Goal: Task Accomplishment & Management: Use online tool/utility

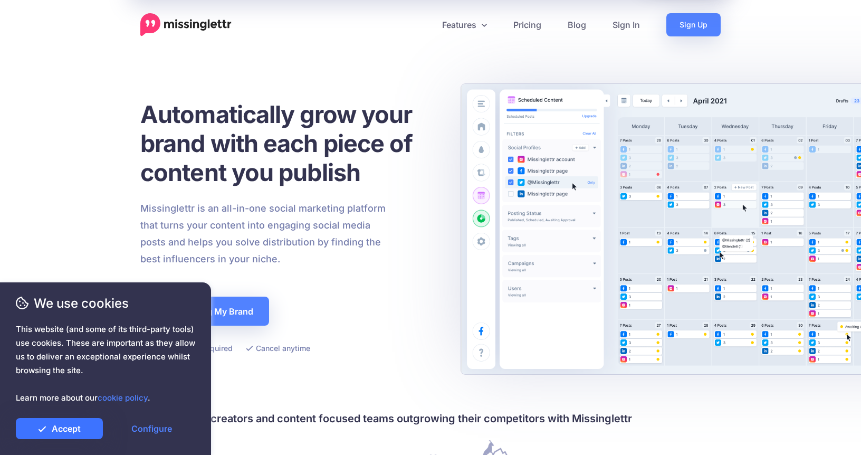
click at [83, 424] on link "Accept" at bounding box center [59, 428] width 87 height 21
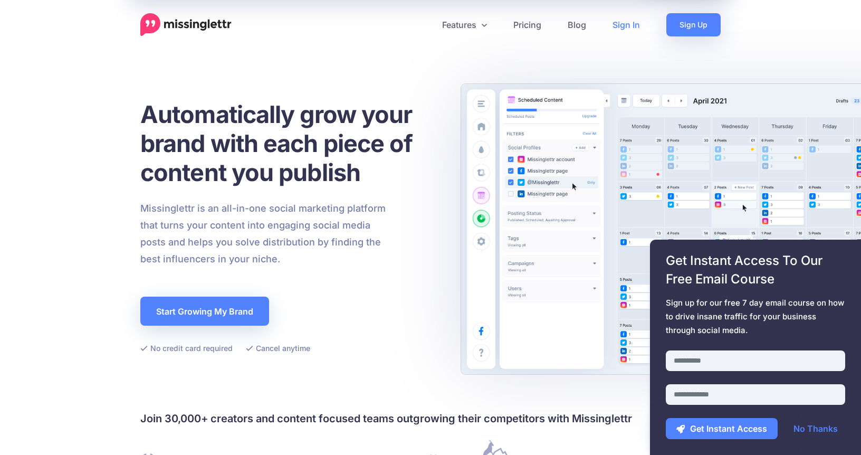
click at [623, 28] on link "Sign In" at bounding box center [626, 24] width 54 height 23
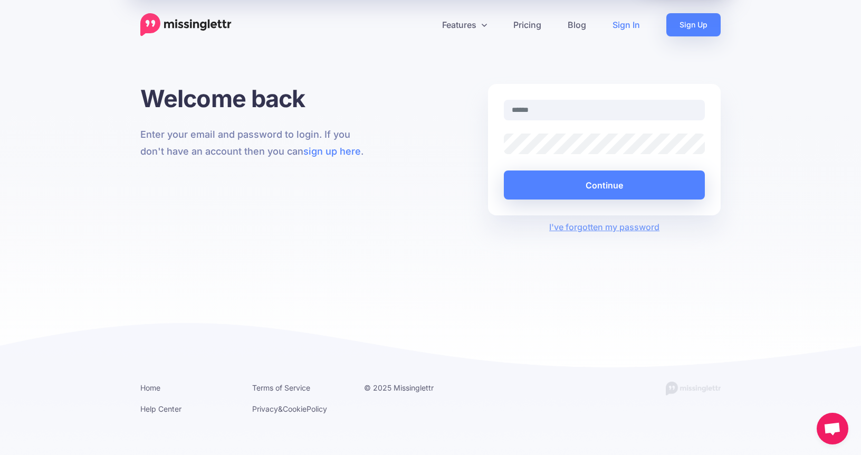
type input "**********"
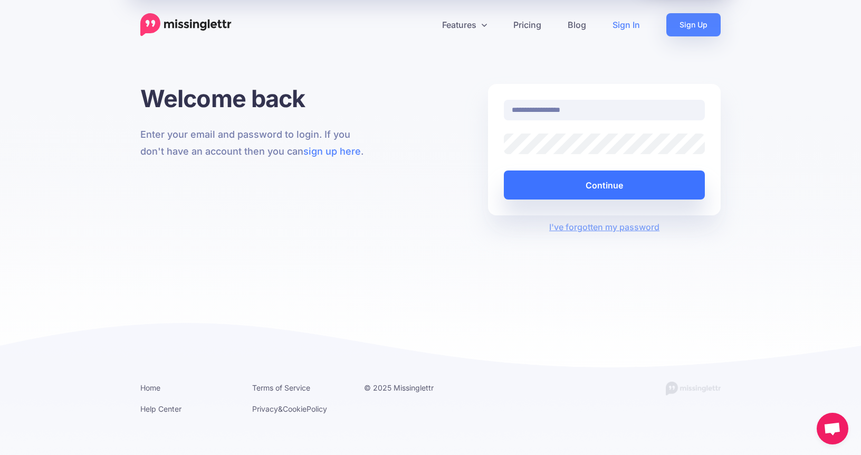
click at [626, 198] on button "Continue" at bounding box center [604, 184] width 201 height 29
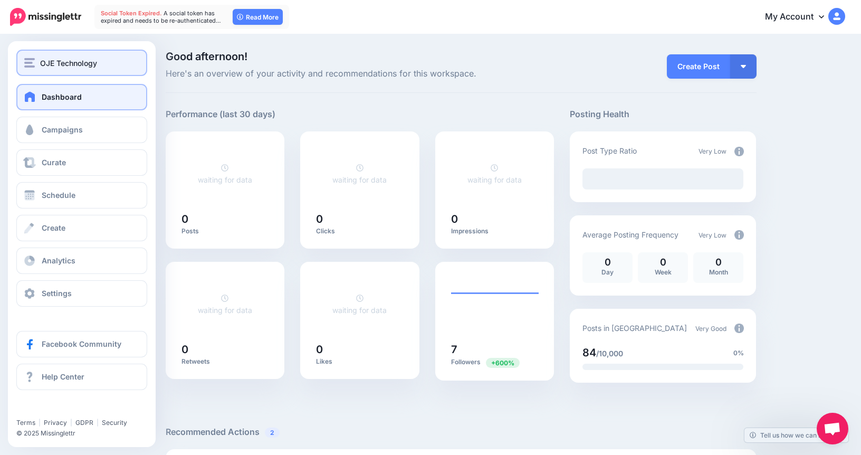
click at [44, 63] on span "OJE Technology" at bounding box center [68, 63] width 57 height 12
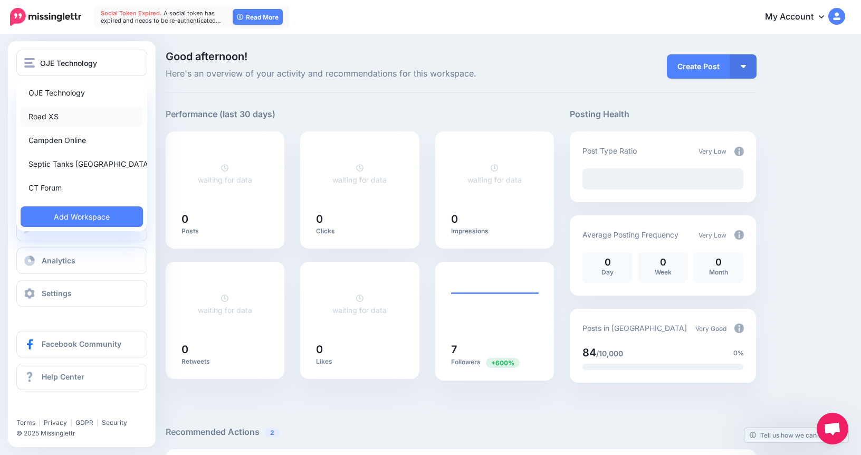
click at [51, 110] on link "Road XS" at bounding box center [82, 116] width 122 height 21
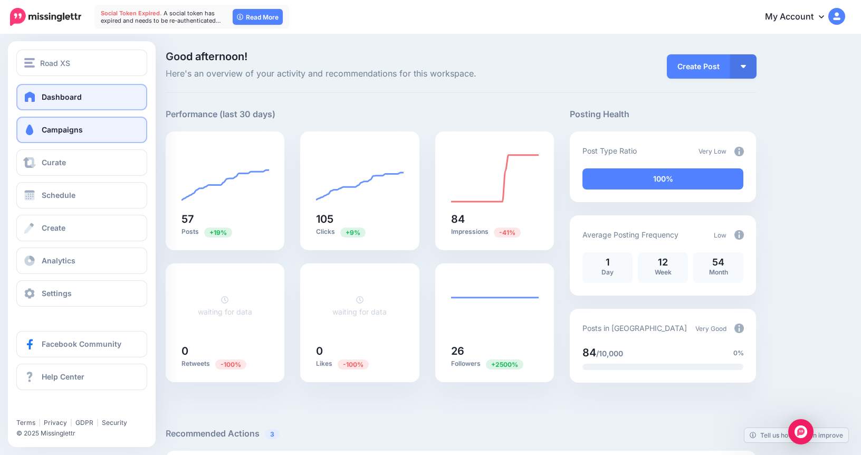
click at [74, 136] on link "Campaigns" at bounding box center [81, 130] width 131 height 26
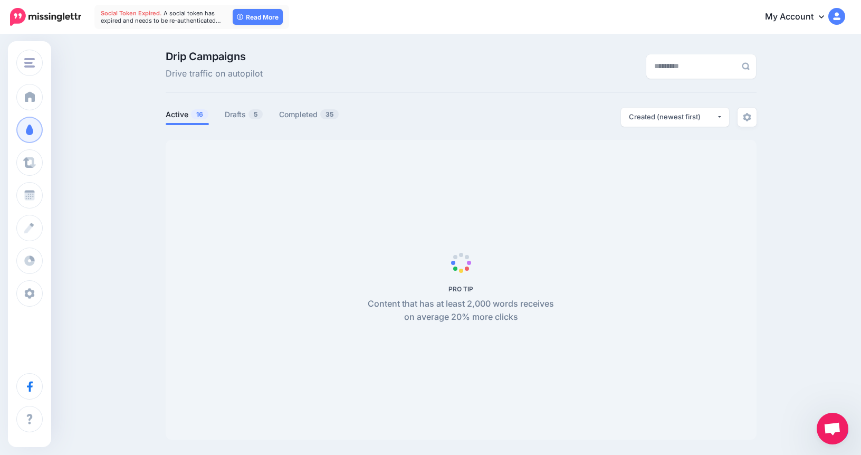
click at [264, 120] on ul "Active 16 Drafts 5 Completed 35" at bounding box center [313, 116] width 295 height 17
click at [257, 120] on link "Drafts 5" at bounding box center [244, 114] width 39 height 13
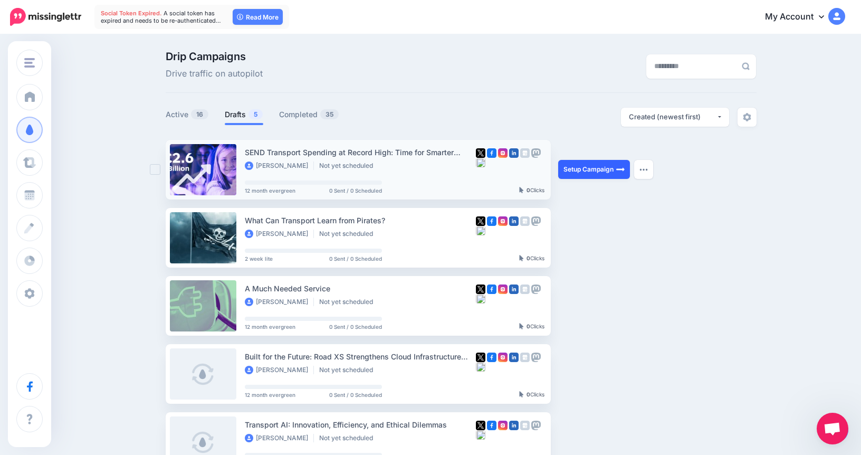
click at [573, 171] on link "Setup Campaign" at bounding box center [594, 169] width 72 height 19
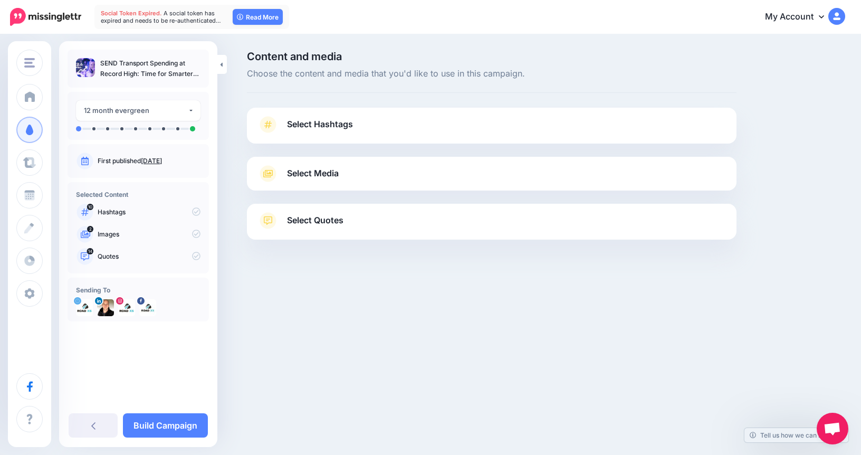
click at [498, 132] on link "Select Hashtags" at bounding box center [491, 129] width 468 height 27
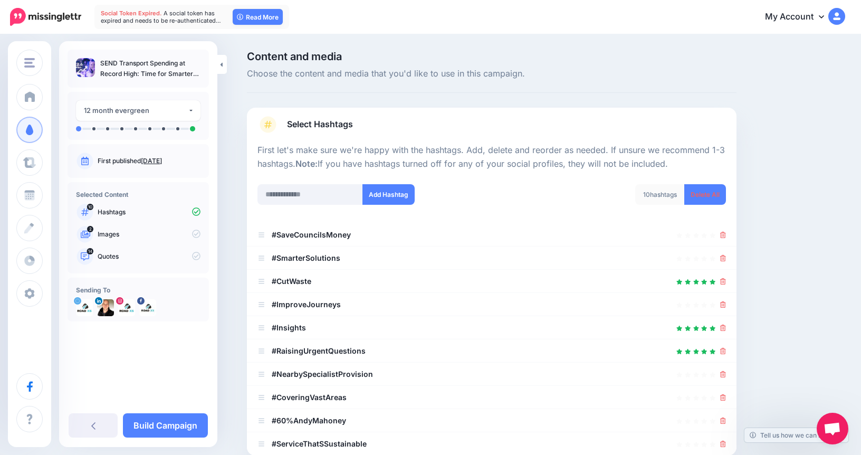
scroll to position [66, 0]
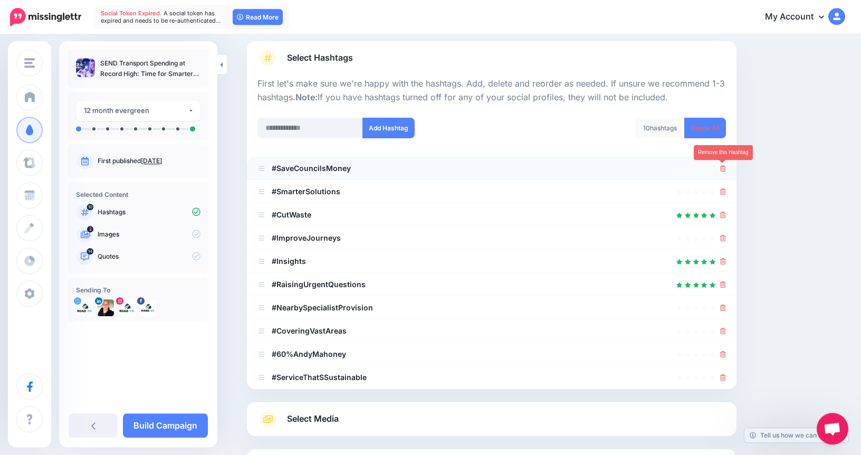
click at [720, 168] on icon at bounding box center [723, 168] width 6 height 6
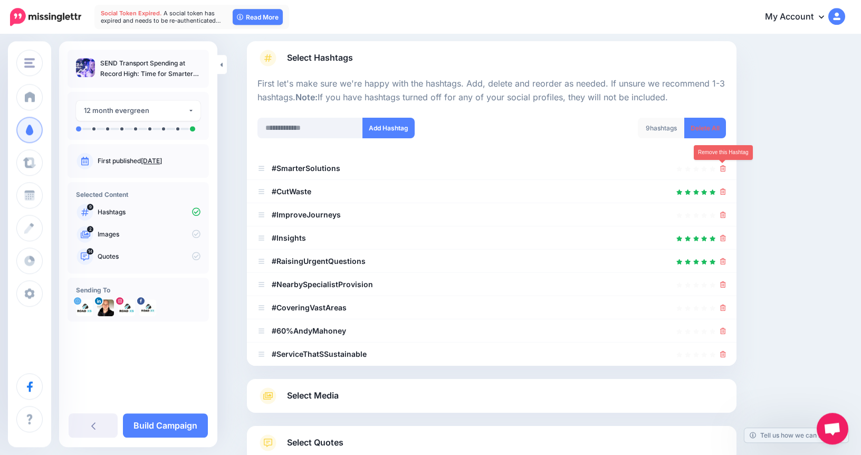
click at [720, 168] on icon at bounding box center [723, 168] width 6 height 6
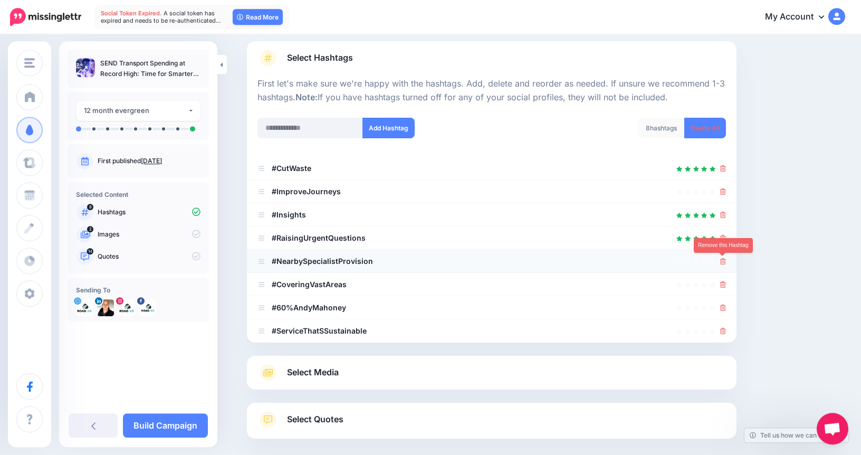
click at [721, 263] on icon at bounding box center [723, 261] width 6 height 6
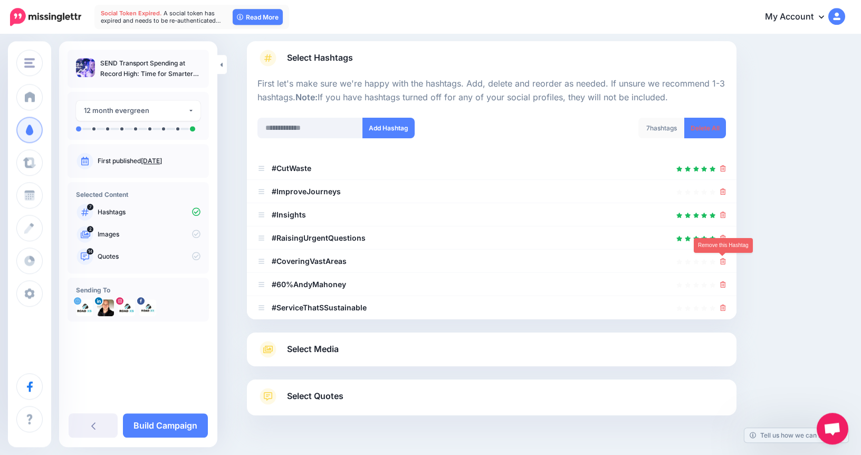
click at [721, 263] on icon at bounding box center [723, 261] width 6 height 6
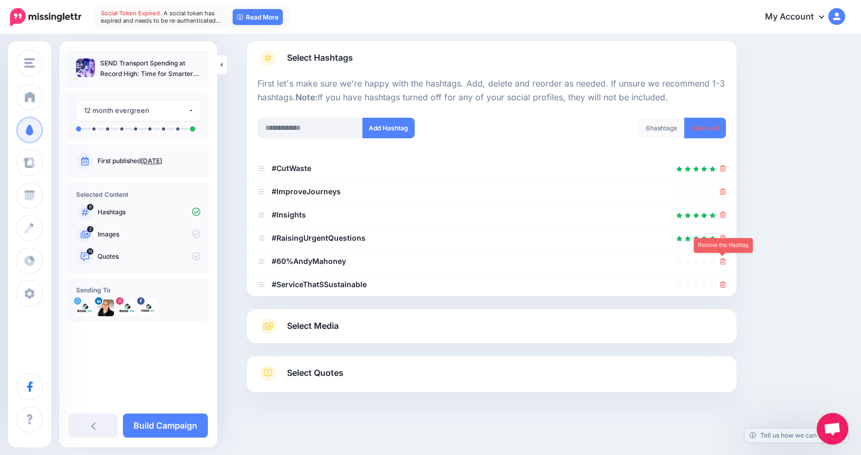
click at [721, 263] on icon at bounding box center [723, 261] width 6 height 6
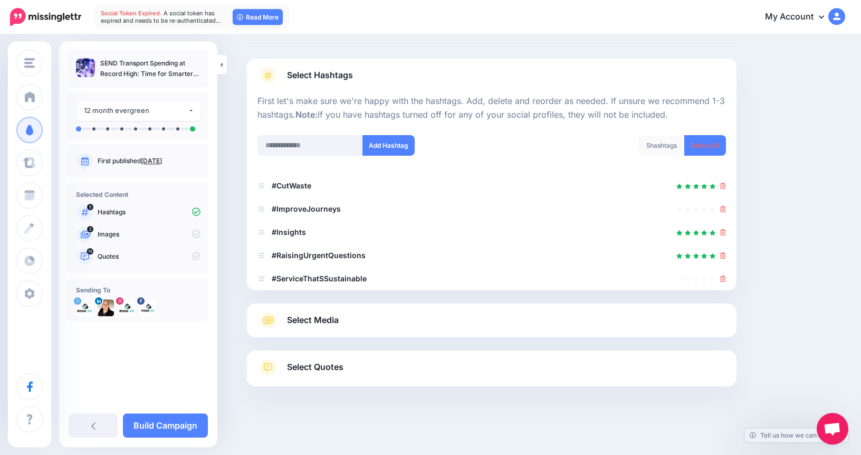
scroll to position [49, 0]
click at [721, 263] on li "#RaisingUrgentQuestions" at bounding box center [491, 255] width 489 height 23
click at [724, 276] on icon at bounding box center [723, 279] width 6 height 6
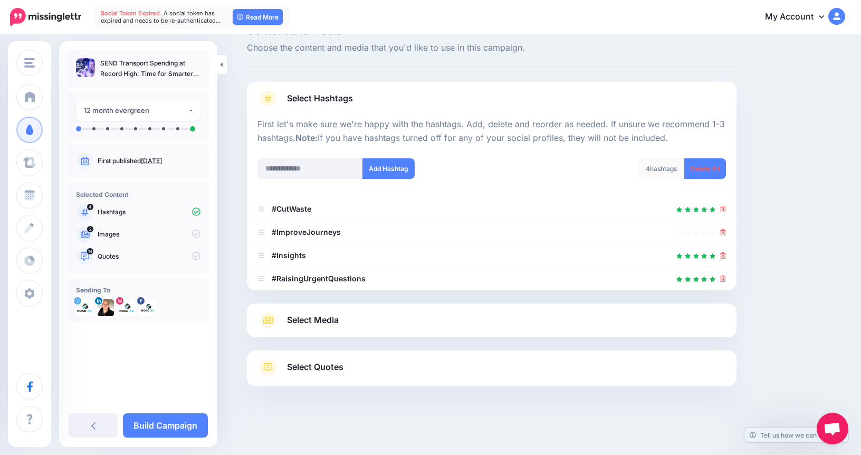
scroll to position [25, 0]
click at [330, 160] on input "text" at bounding box center [309, 169] width 105 height 21
type input "**********"
click at [396, 168] on button "Add Hashtag" at bounding box center [388, 169] width 52 height 21
click at [290, 174] on input "text" at bounding box center [309, 169] width 105 height 21
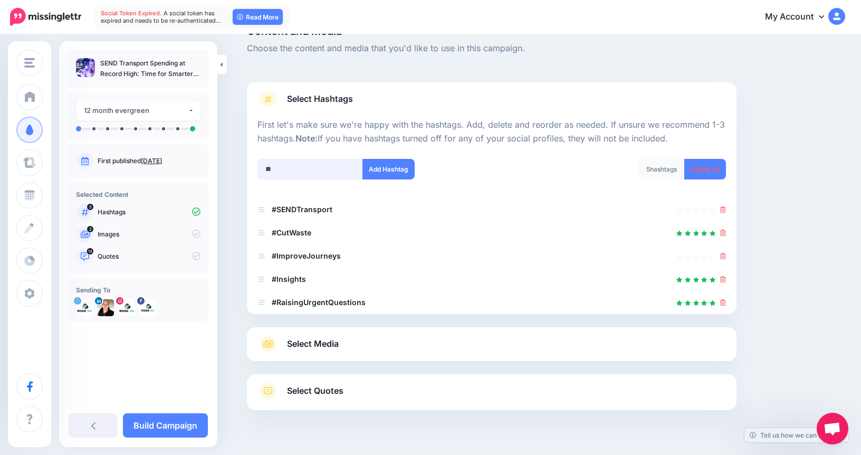
scroll to position [49, 0]
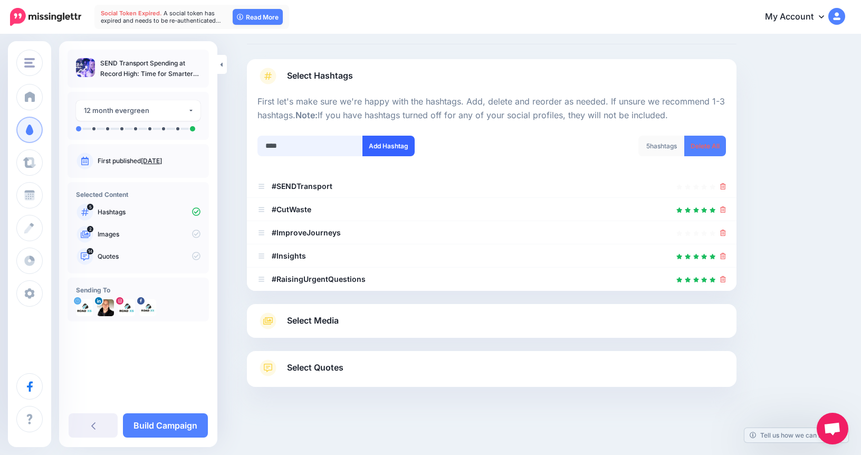
type input "****"
click at [412, 142] on button "Add Hashtag" at bounding box center [388, 146] width 52 height 21
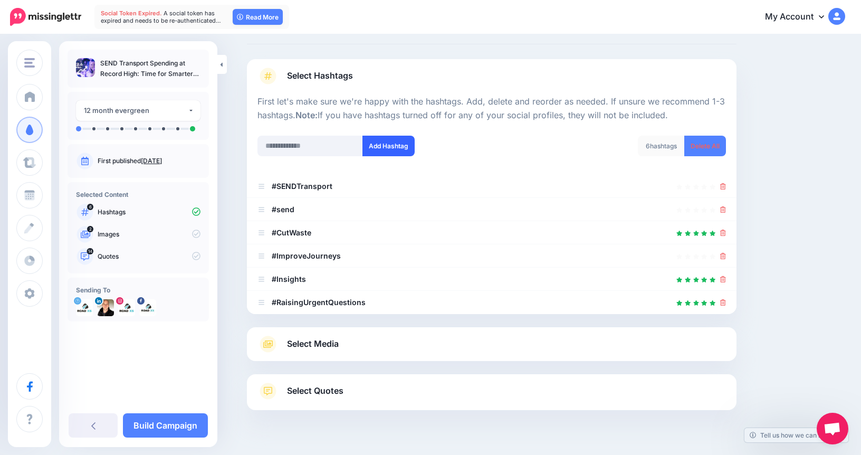
scroll to position [72, 0]
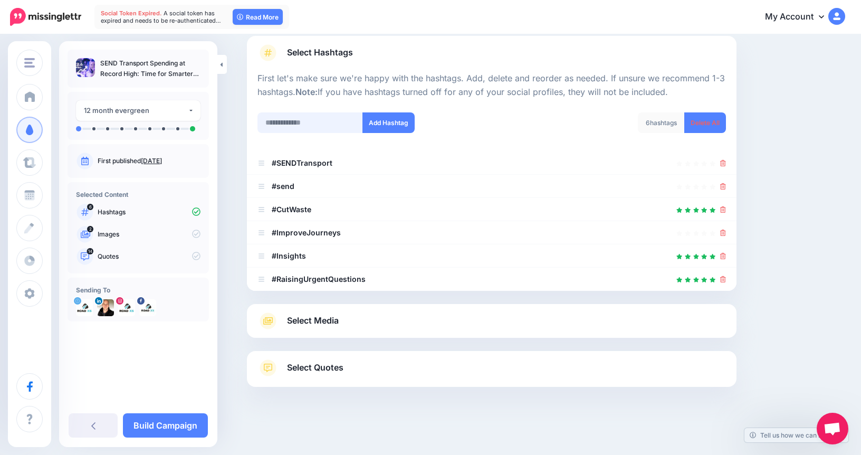
click at [306, 126] on input "text" at bounding box center [309, 122] width 105 height 21
type input "*********"
click at [397, 126] on button "Add Hashtag" at bounding box center [388, 122] width 52 height 21
click at [315, 122] on input "text" at bounding box center [309, 122] width 105 height 21
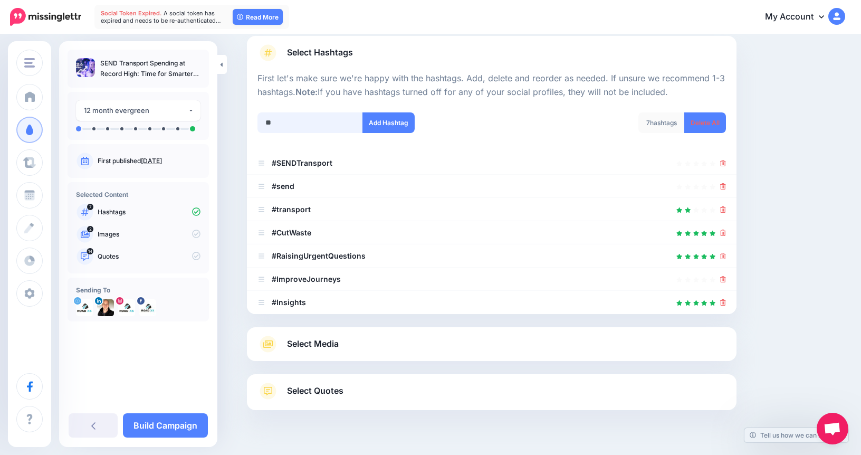
scroll to position [95, 0]
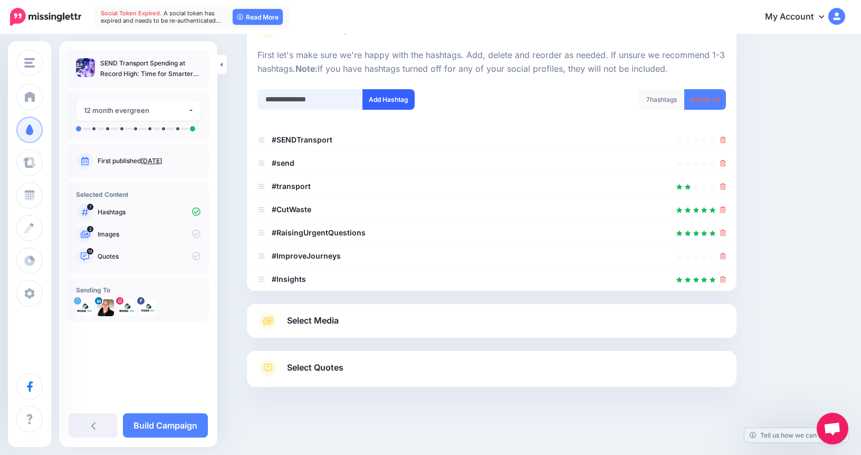
type input "**********"
click at [407, 102] on button "Add Hashtag" at bounding box center [388, 99] width 52 height 21
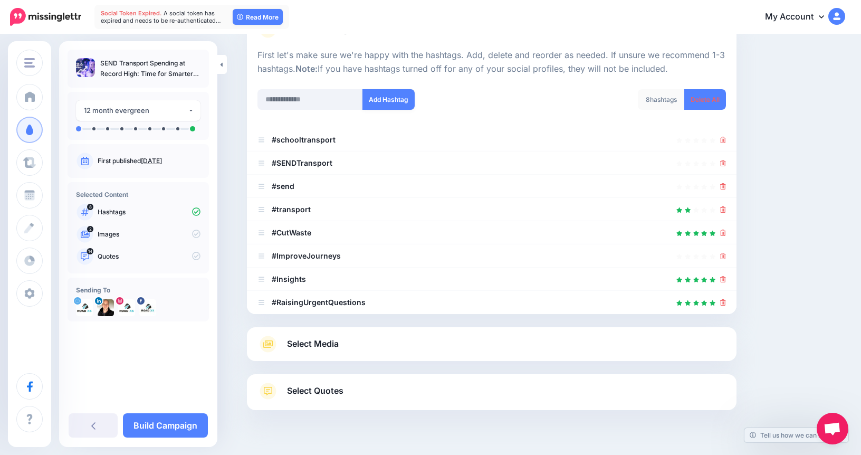
scroll to position [118, 0]
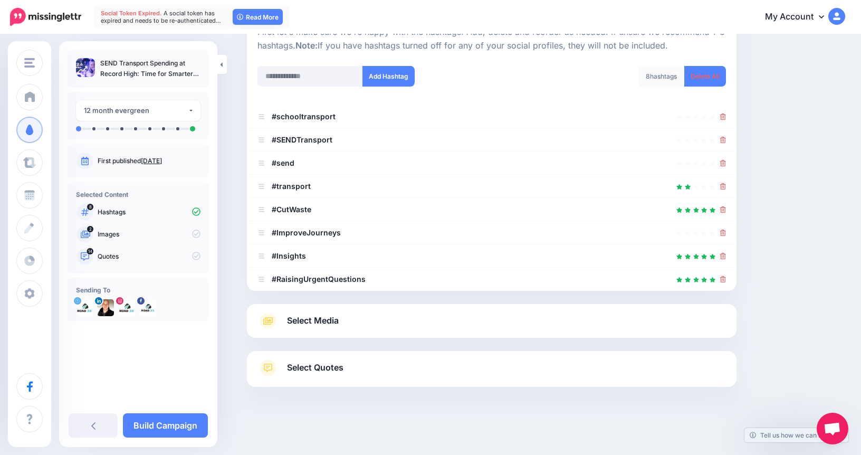
click at [547, 309] on div "Select Media Next, let's make sure we have the best media for this campaign. De…" at bounding box center [491, 321] width 489 height 34
click at [420, 331] on div "Select Media Next, let's make sure we have the best media for this campaign. De…" at bounding box center [491, 321] width 489 height 34
click at [385, 320] on link "Select Media" at bounding box center [491, 320] width 468 height 17
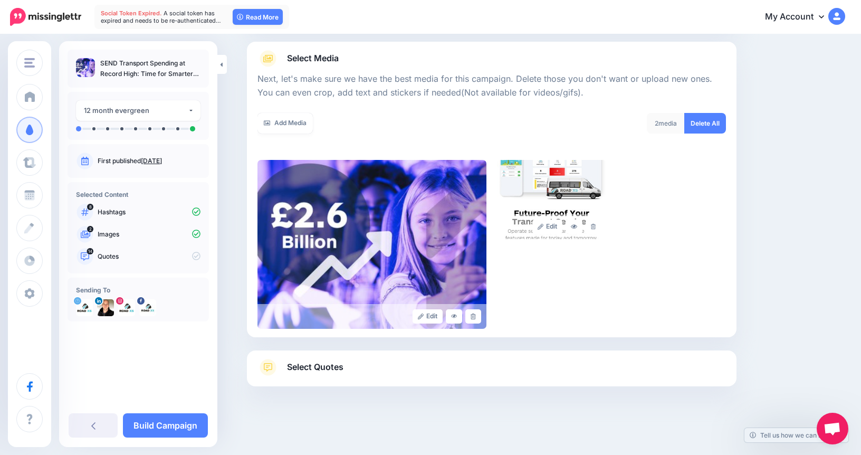
scroll to position [114, 0]
click at [592, 229] on link at bounding box center [592, 227] width 15 height 14
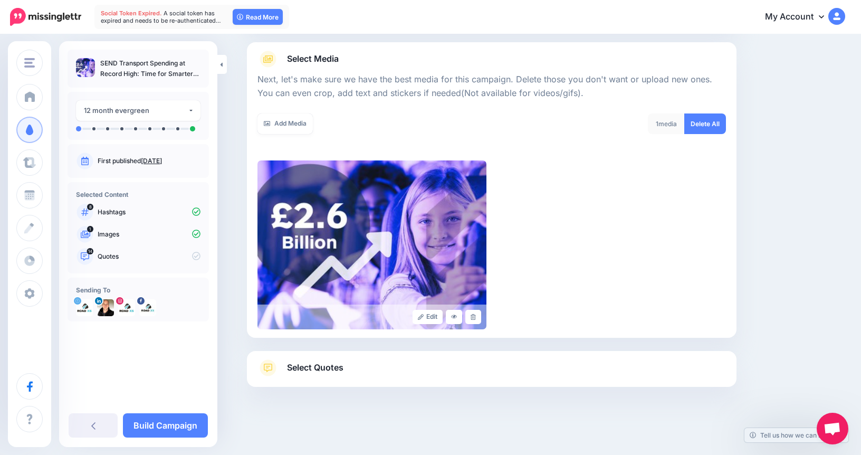
click at [406, 376] on link "Select Quotes" at bounding box center [491, 372] width 468 height 27
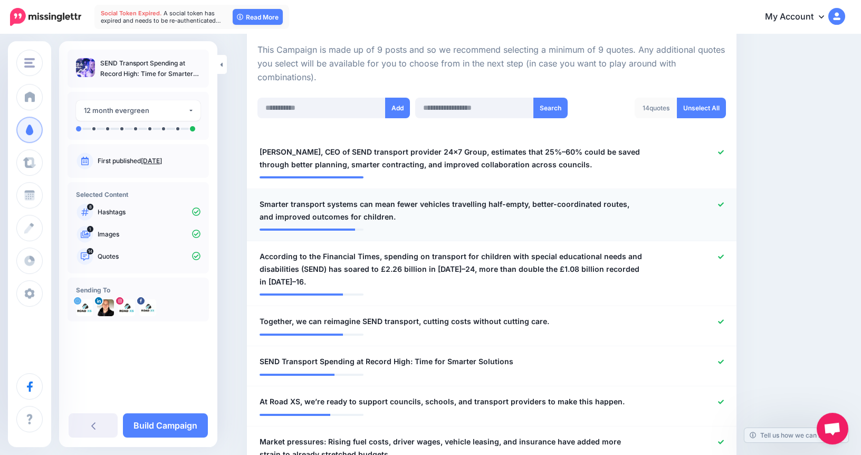
scroll to position [233, 0]
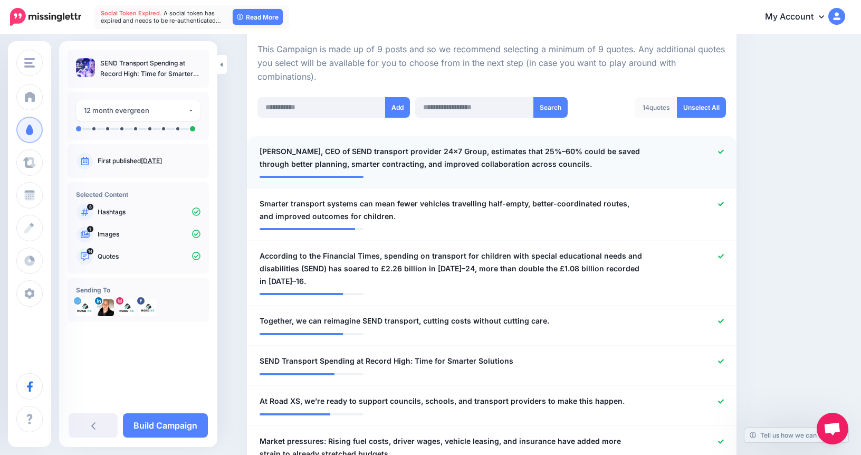
click at [720, 155] on div at bounding box center [691, 157] width 80 height 25
click at [720, 153] on icon at bounding box center [721, 151] width 6 height 4
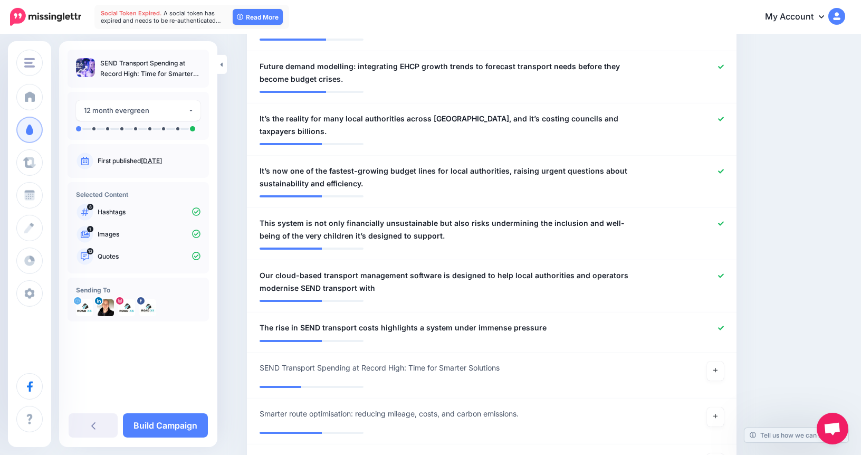
scroll to position [712, 0]
click at [720, 217] on div at bounding box center [691, 229] width 80 height 25
click at [720, 220] on link at bounding box center [721, 223] width 6 height 7
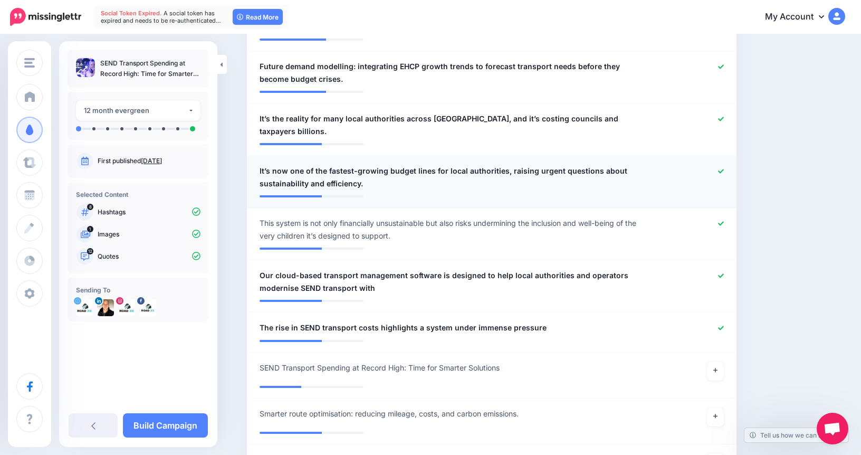
click at [720, 168] on icon at bounding box center [721, 171] width 6 height 6
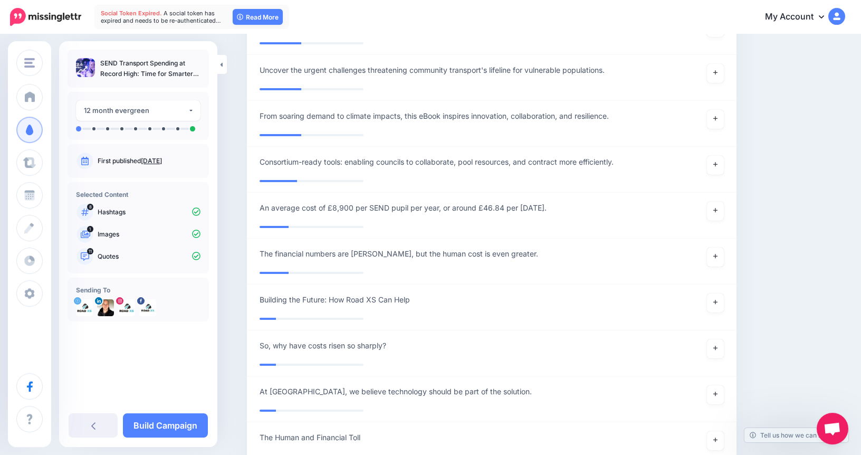
scroll to position [1686, 0]
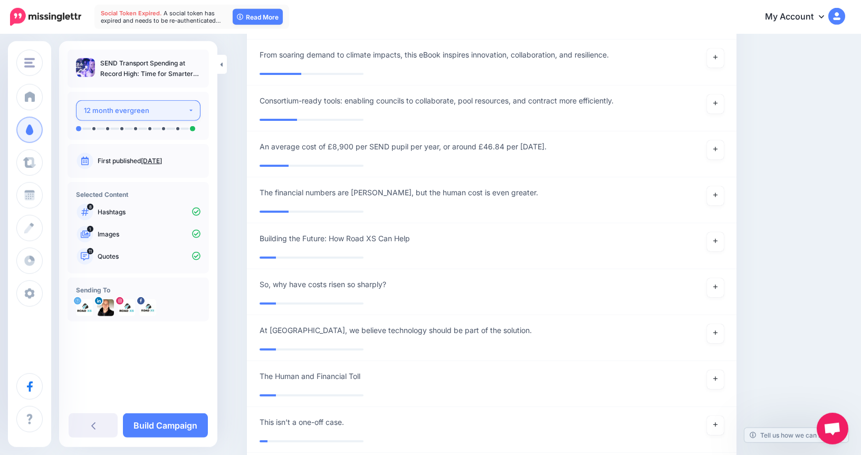
click at [130, 112] on div "12 month evergreen" at bounding box center [136, 110] width 104 height 12
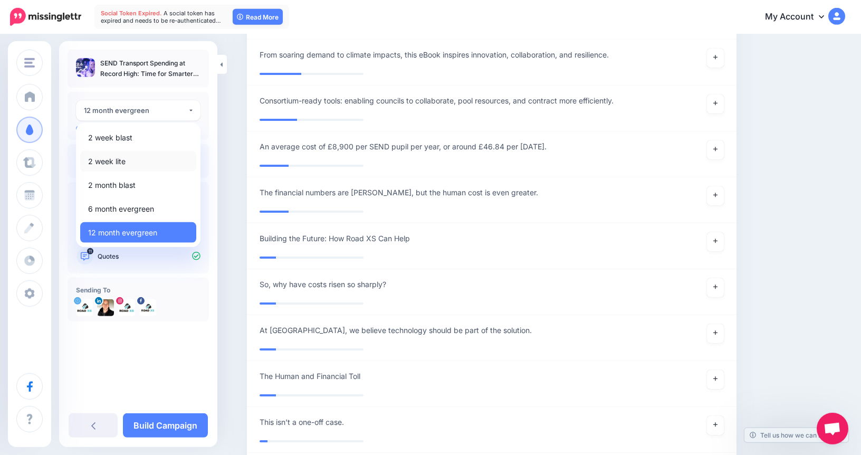
click at [122, 156] on span "2 week lite" at bounding box center [106, 161] width 37 height 13
select select "******"
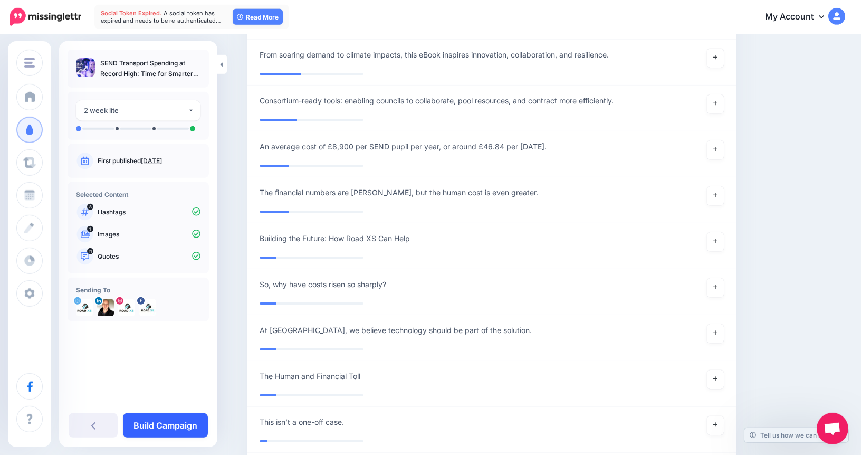
click at [150, 422] on link "Build Campaign" at bounding box center [165, 425] width 85 height 24
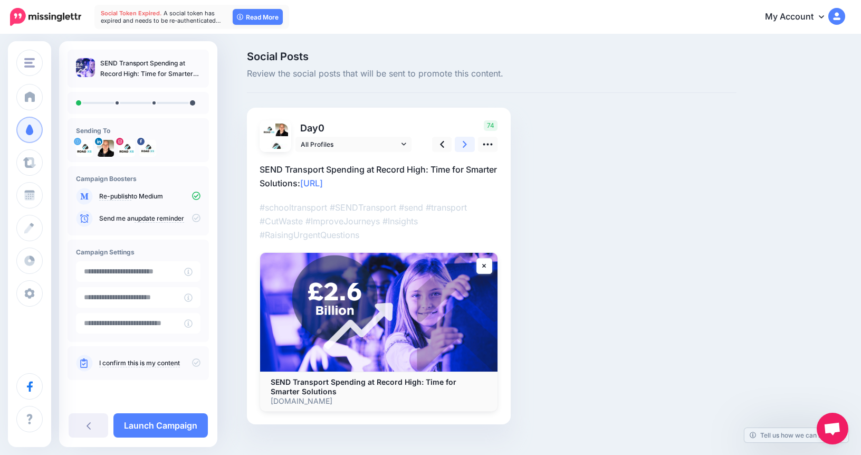
click at [467, 143] on link at bounding box center [465, 144] width 20 height 15
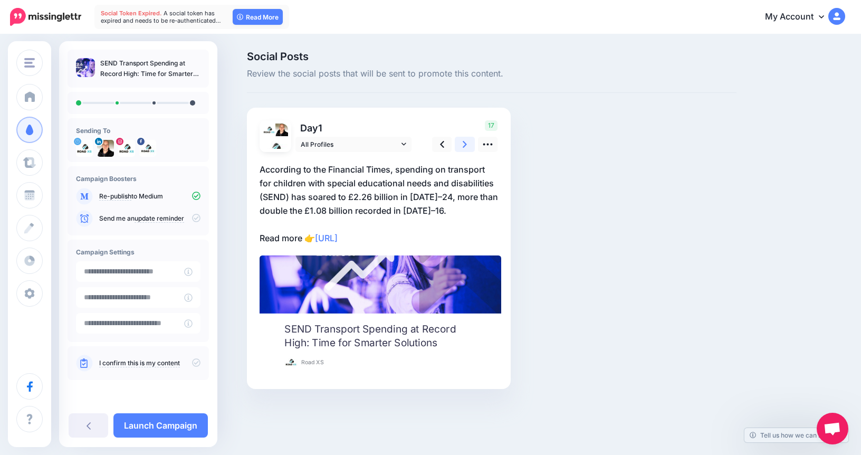
click at [467, 143] on link at bounding box center [465, 144] width 20 height 15
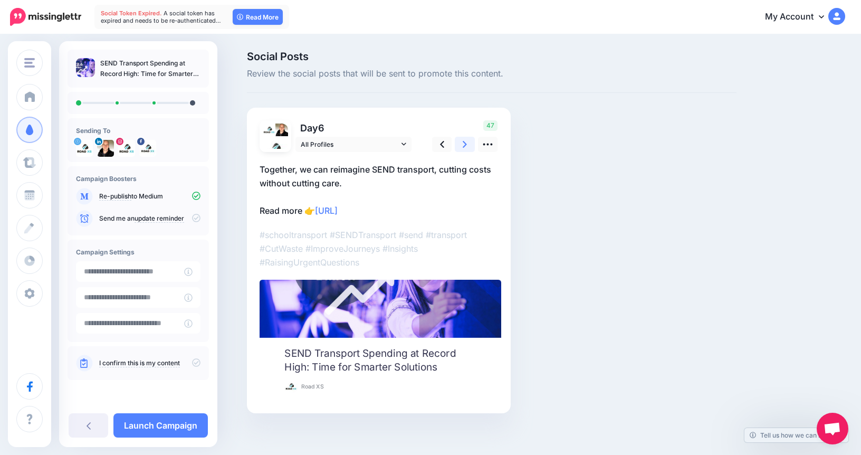
click at [467, 143] on link at bounding box center [465, 144] width 20 height 15
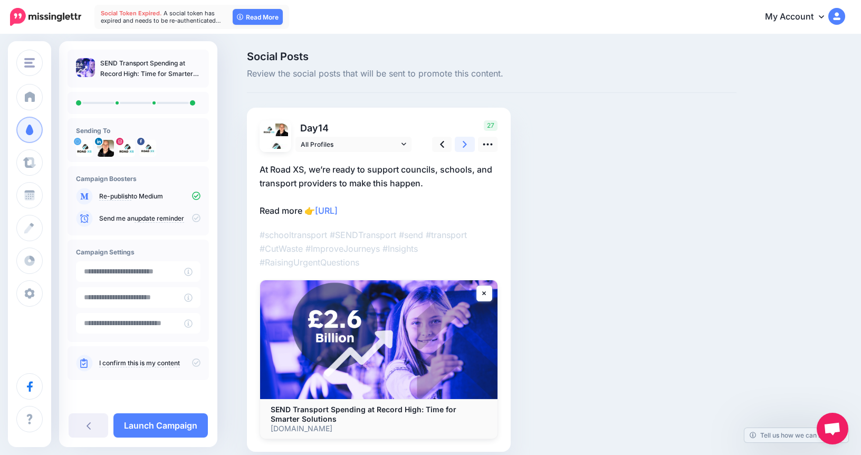
click at [467, 143] on link at bounding box center [465, 144] width 20 height 15
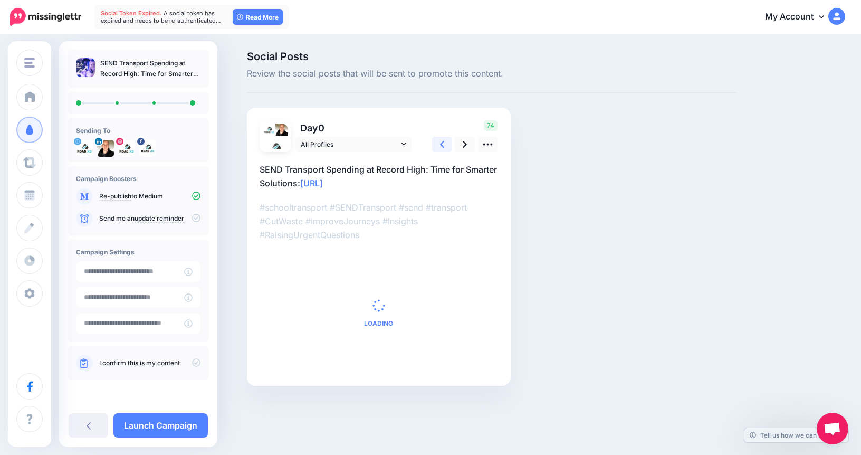
click at [443, 140] on icon at bounding box center [442, 144] width 4 height 11
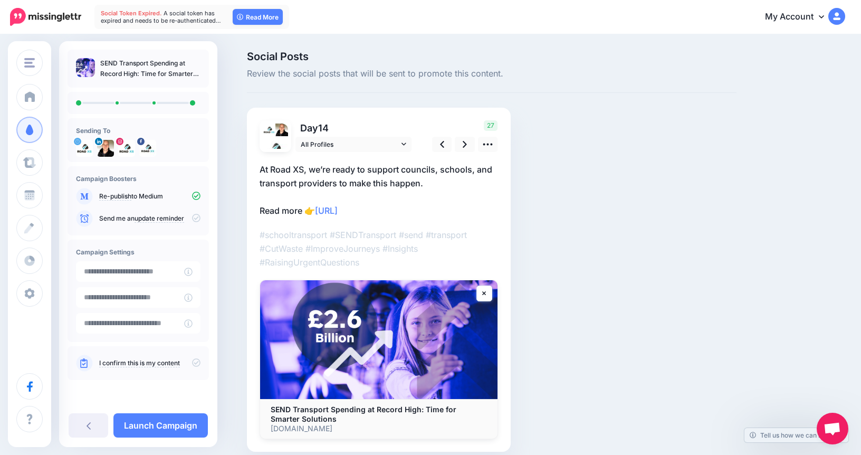
click at [370, 185] on p "At Road XS, we’re ready to support councils, schools, and transport providers t…" at bounding box center [379, 189] width 238 height 55
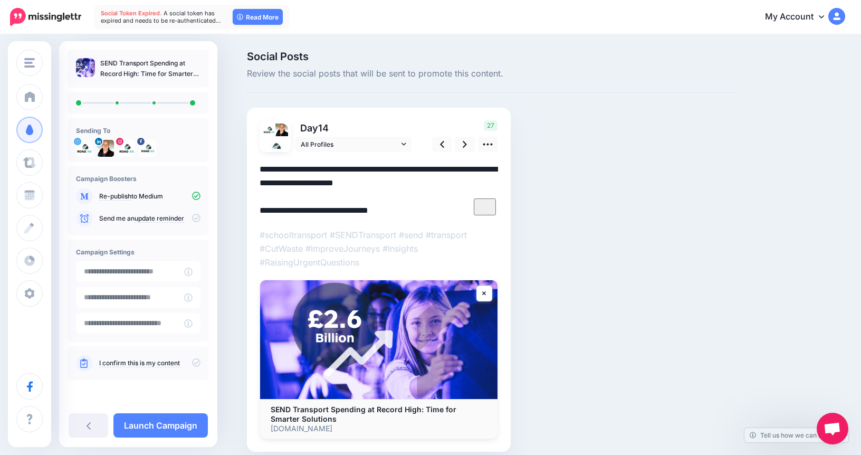
click at [392, 185] on textarea "**********" at bounding box center [379, 189] width 238 height 55
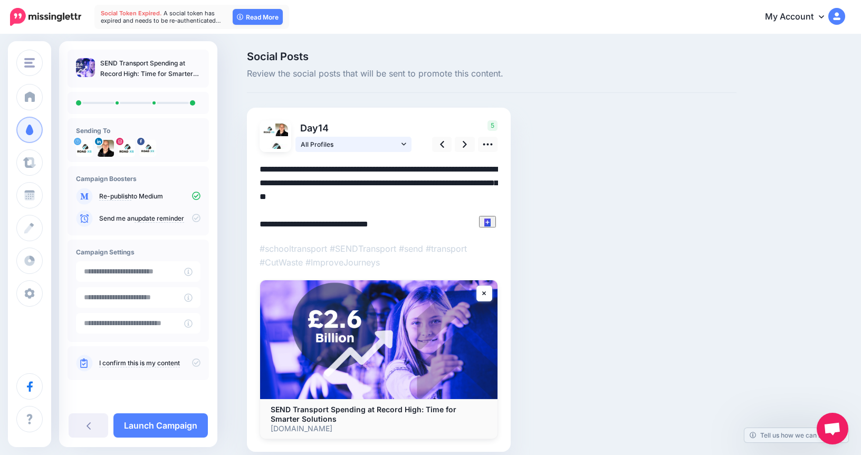
type textarea "**********"
click at [468, 142] on link at bounding box center [465, 144] width 20 height 15
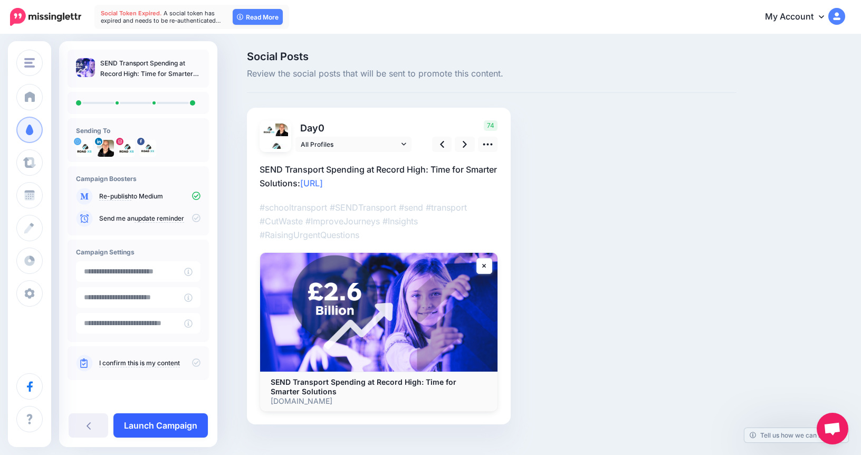
click at [177, 424] on link "Launch Campaign" at bounding box center [160, 425] width 94 height 24
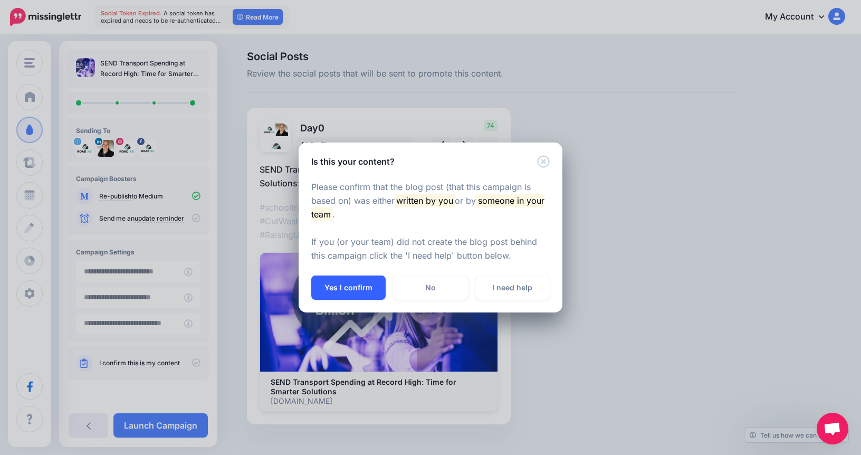
click at [341, 293] on button "Yes I confirm" at bounding box center [348, 287] width 74 height 24
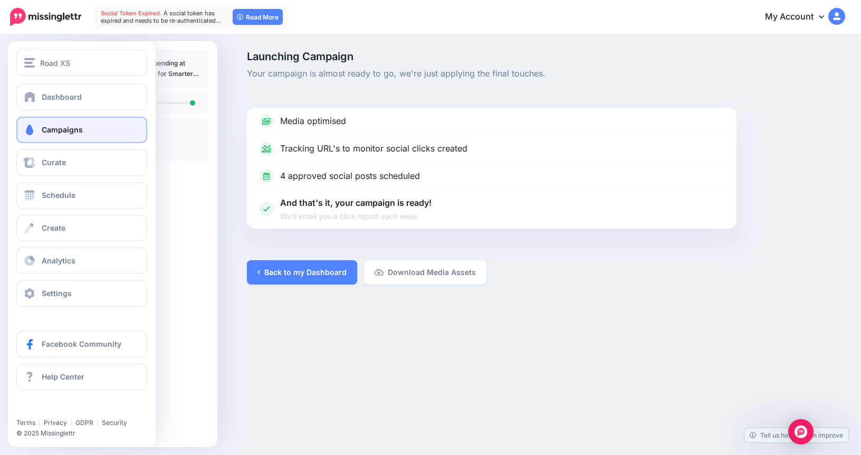
click at [66, 126] on span "Campaigns" at bounding box center [62, 129] width 41 height 9
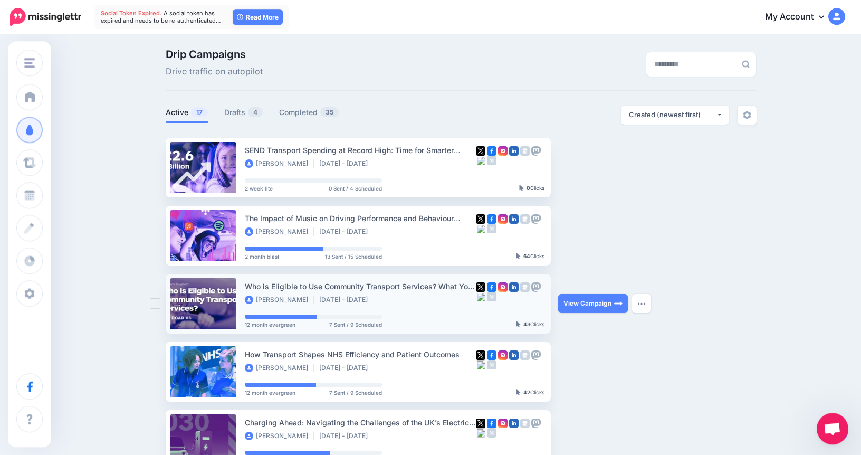
scroll to position [1, 0]
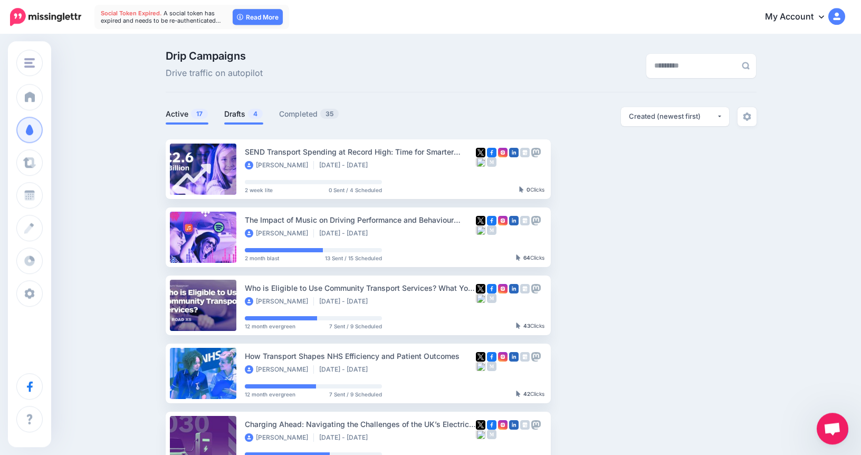
click at [244, 122] on li "Drafts 4" at bounding box center [243, 115] width 39 height 17
click at [239, 114] on link "Drafts 4" at bounding box center [243, 114] width 39 height 13
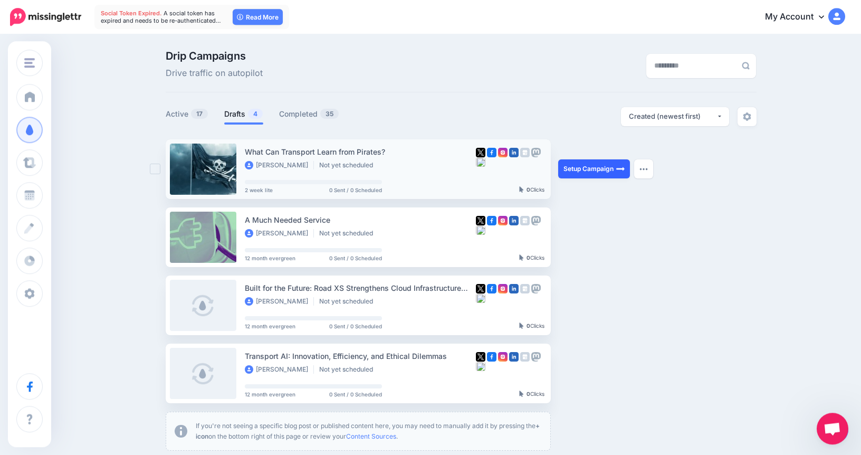
click at [579, 171] on link "Setup Campaign" at bounding box center [594, 168] width 72 height 19
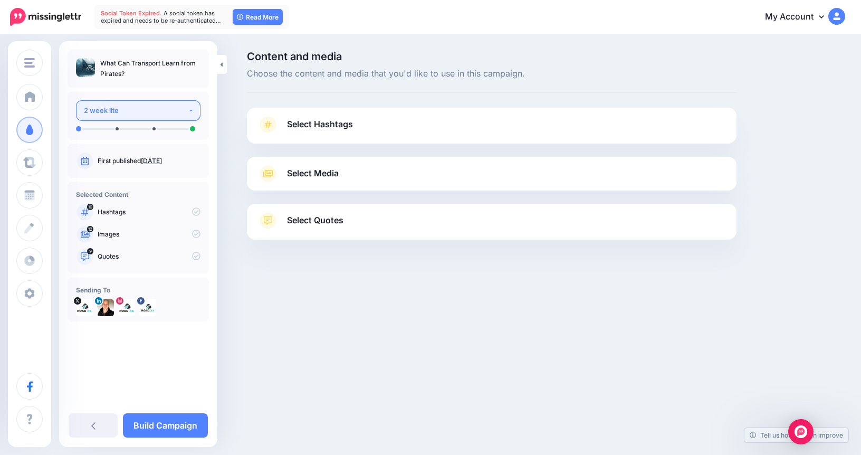
click at [157, 115] on div "2 week lite" at bounding box center [136, 110] width 104 height 12
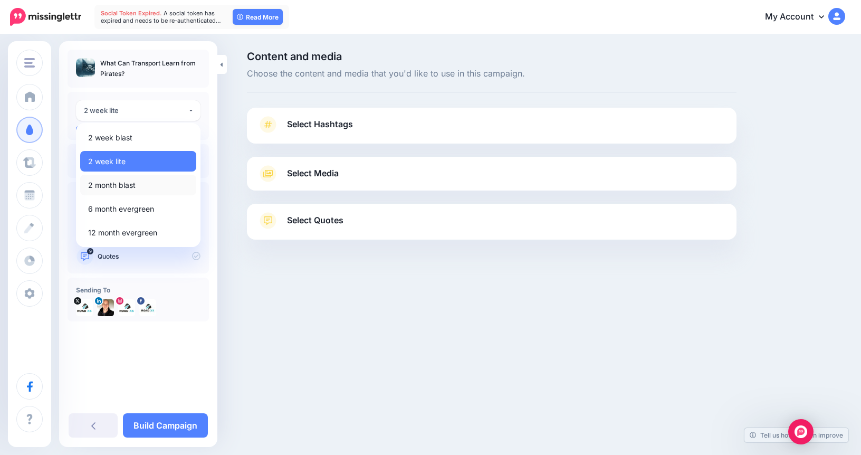
click at [141, 182] on link "2 month blast" at bounding box center [138, 185] width 116 height 21
select select "******"
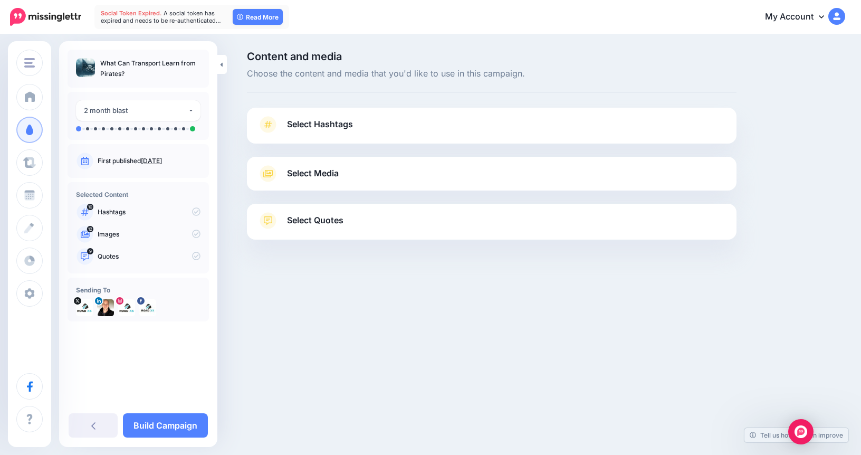
click at [339, 127] on span "Select Hashtags" at bounding box center [320, 124] width 66 height 14
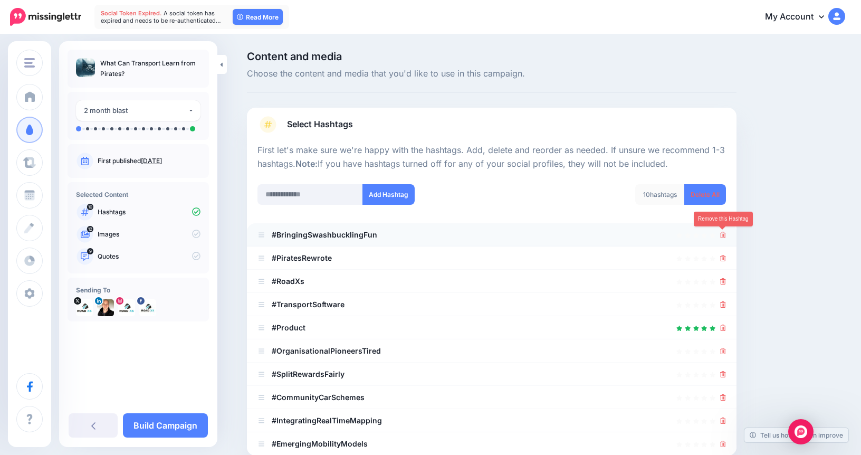
click at [722, 236] on icon at bounding box center [723, 235] width 6 height 6
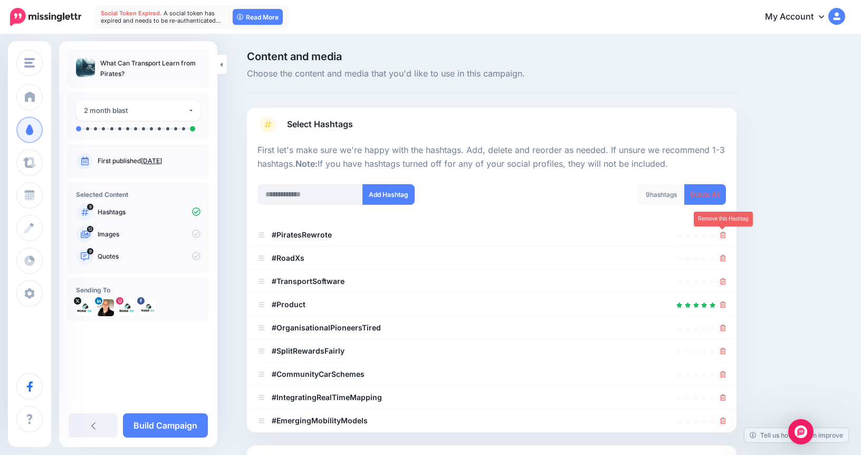
click at [722, 236] on icon at bounding box center [723, 235] width 6 height 6
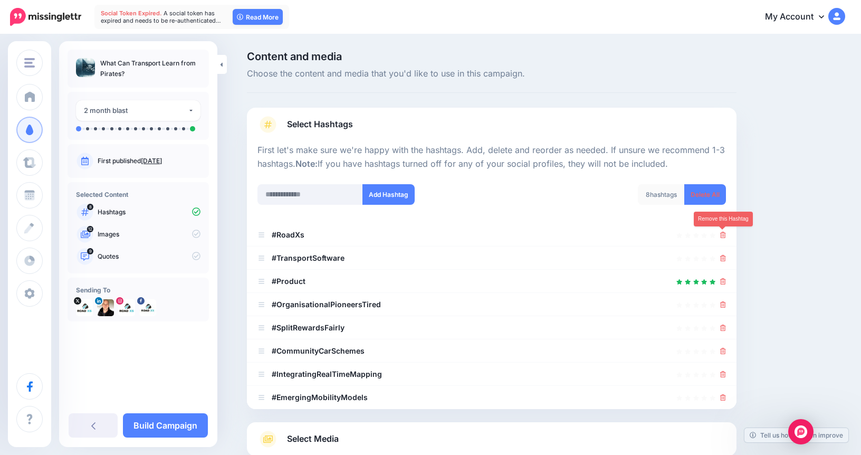
click at [722, 236] on icon at bounding box center [723, 235] width 6 height 6
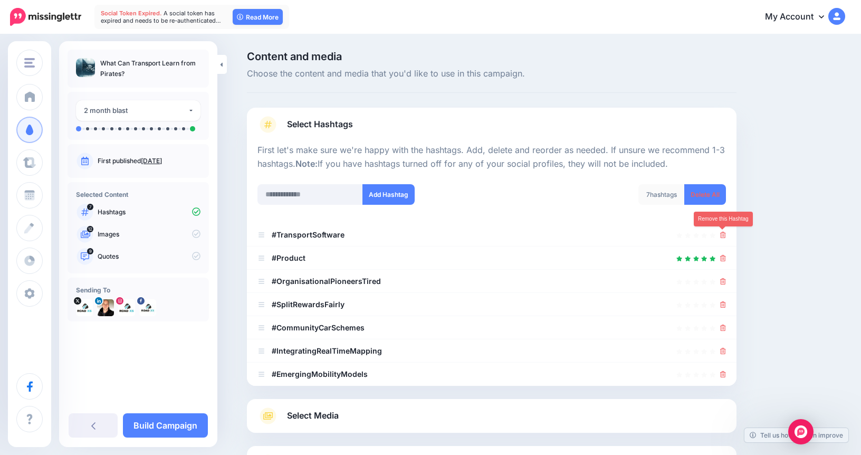
click at [722, 236] on icon at bounding box center [723, 235] width 6 height 6
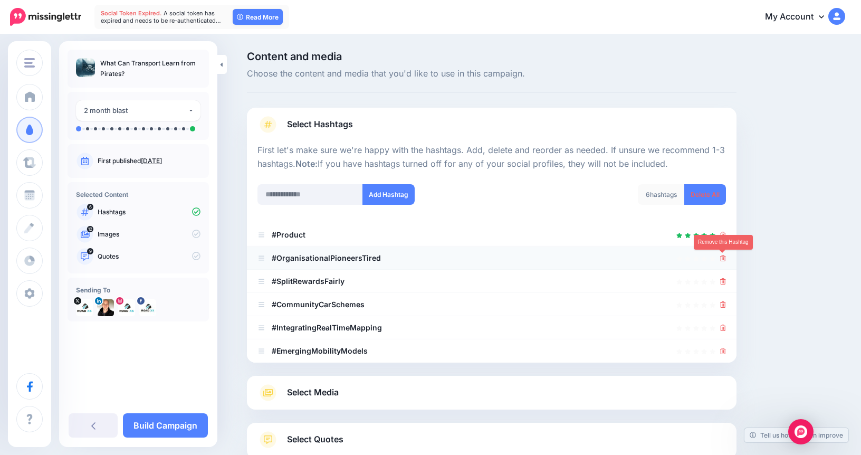
click at [723, 260] on icon at bounding box center [723, 258] width 6 height 6
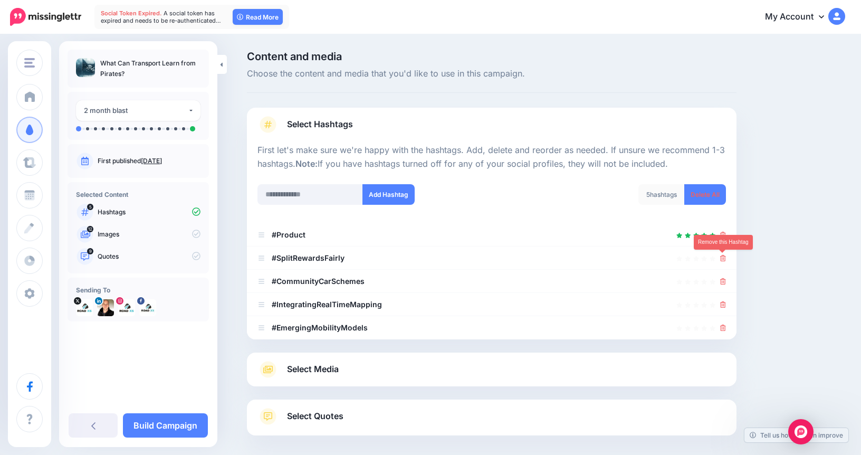
click at [723, 260] on icon at bounding box center [723, 258] width 6 height 6
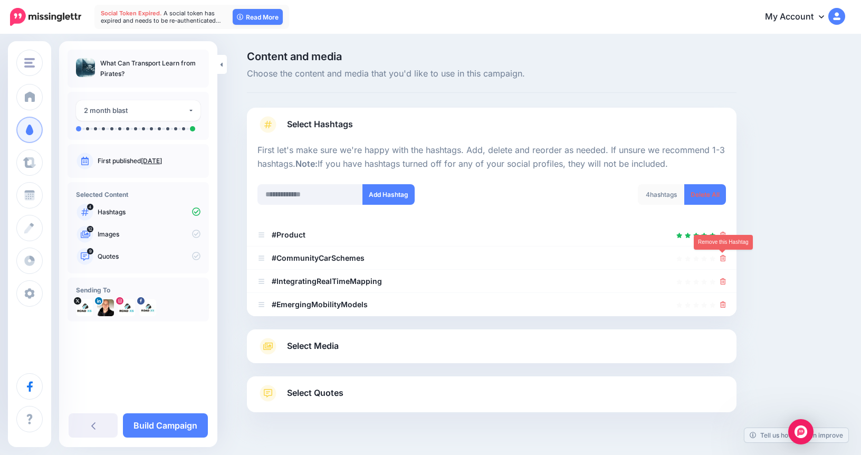
click at [723, 260] on icon at bounding box center [723, 258] width 6 height 6
click at [723, 278] on icon at bounding box center [723, 281] width 6 height 6
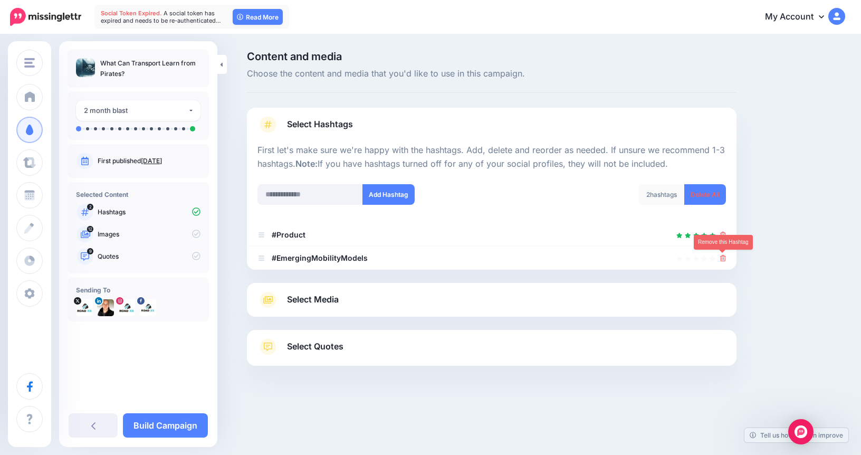
click at [723, 260] on icon at bounding box center [723, 258] width 6 height 6
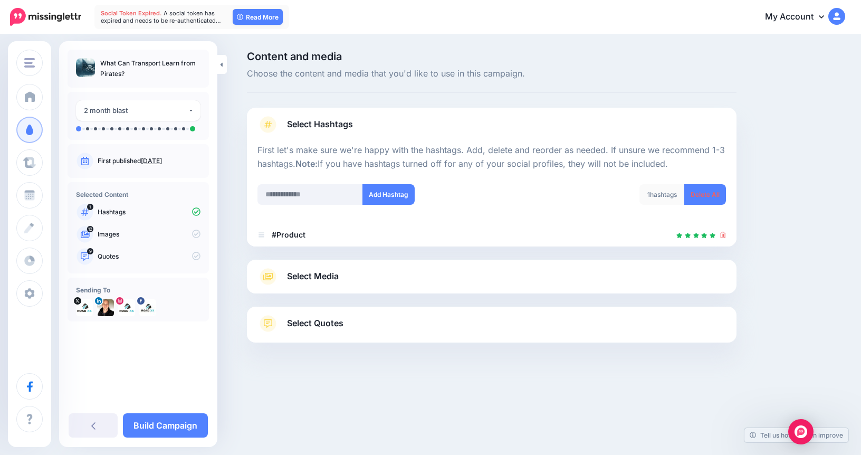
click at [360, 272] on link "Select Media" at bounding box center [491, 276] width 468 height 17
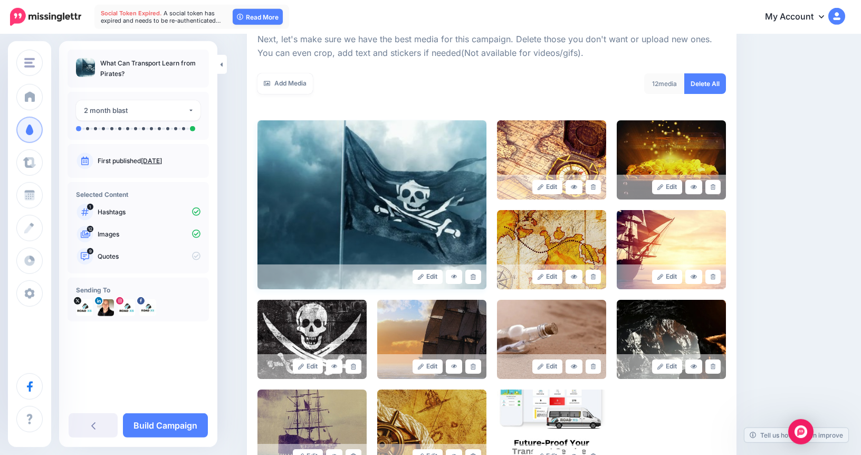
scroll to position [294, 0]
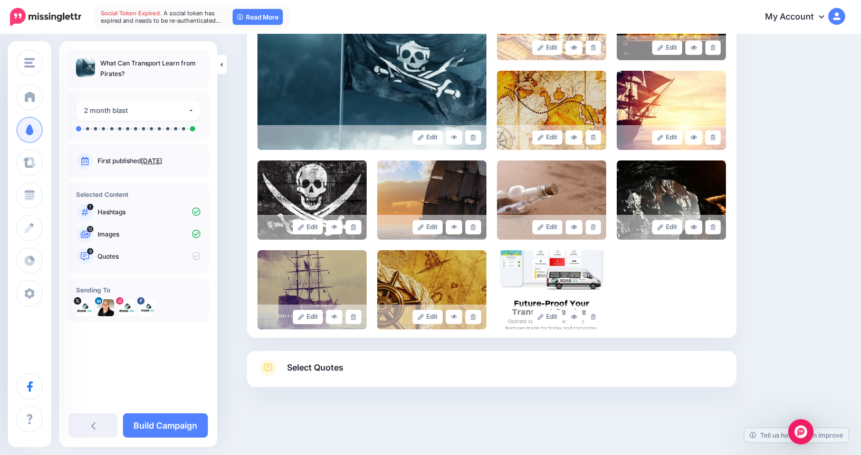
click at [321, 369] on span "Select Quotes" at bounding box center [315, 367] width 56 height 14
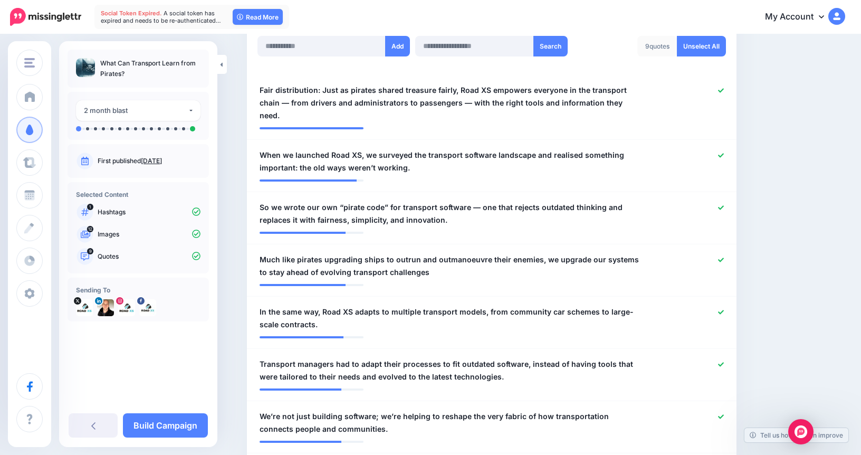
scroll to position [289, 0]
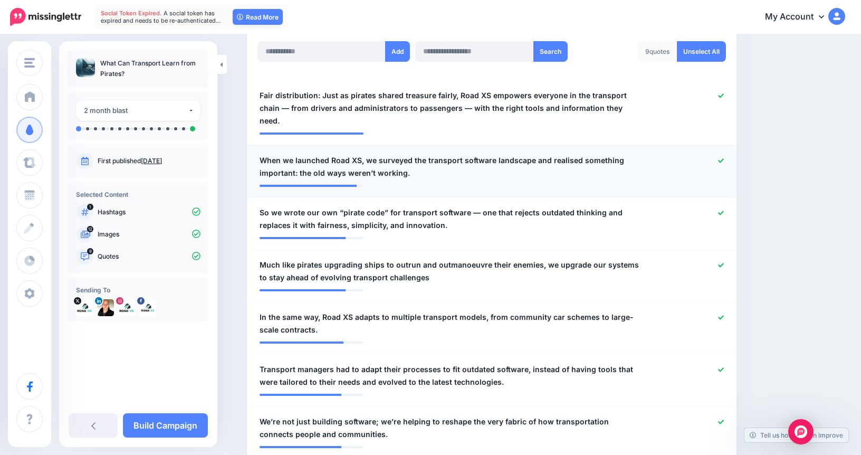
click at [720, 158] on icon at bounding box center [721, 161] width 6 height 6
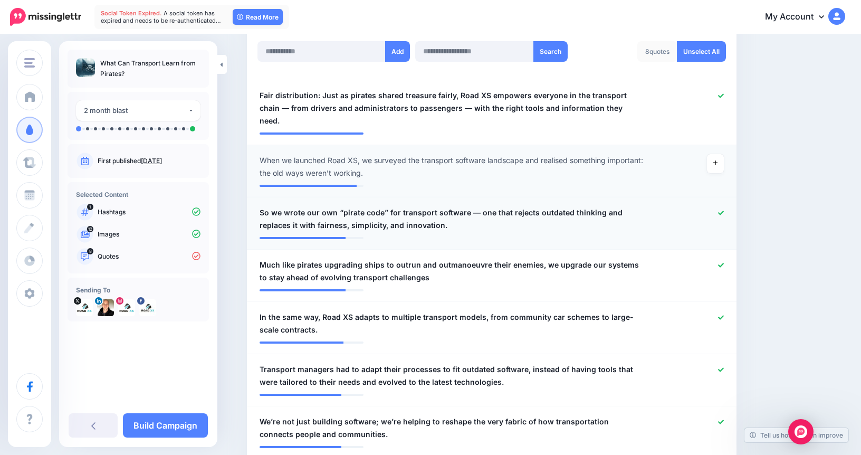
click at [718, 206] on div at bounding box center [691, 218] width 80 height 25
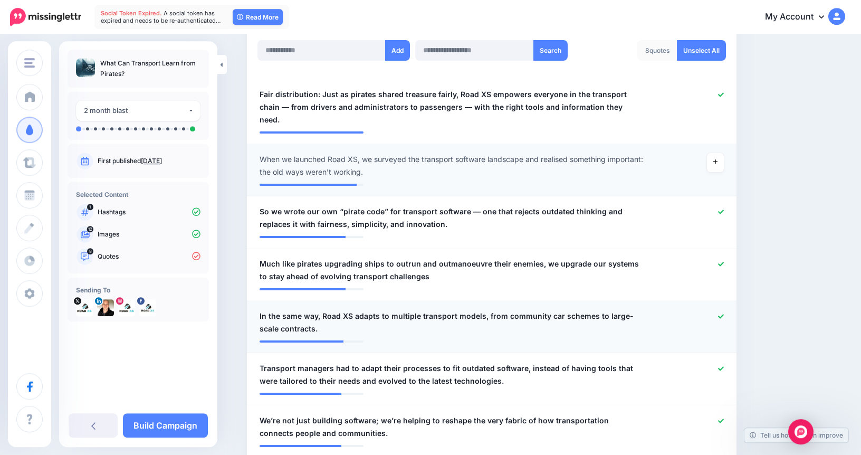
scroll to position [284, 0]
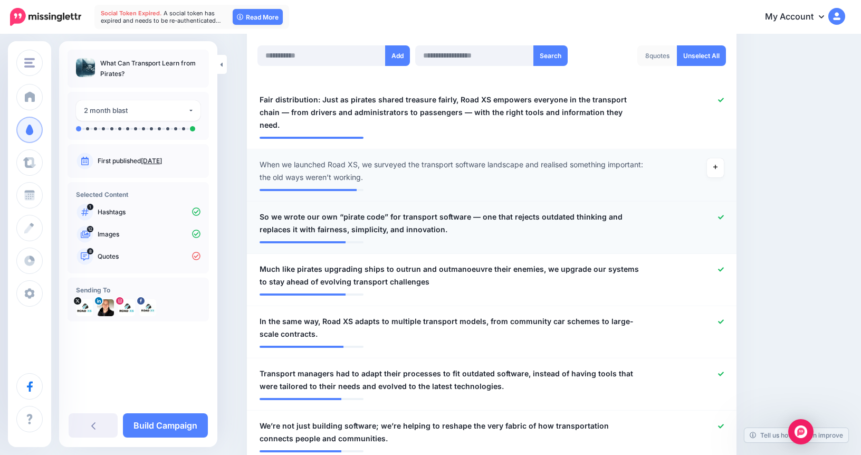
click at [720, 215] on icon at bounding box center [721, 217] width 6 height 4
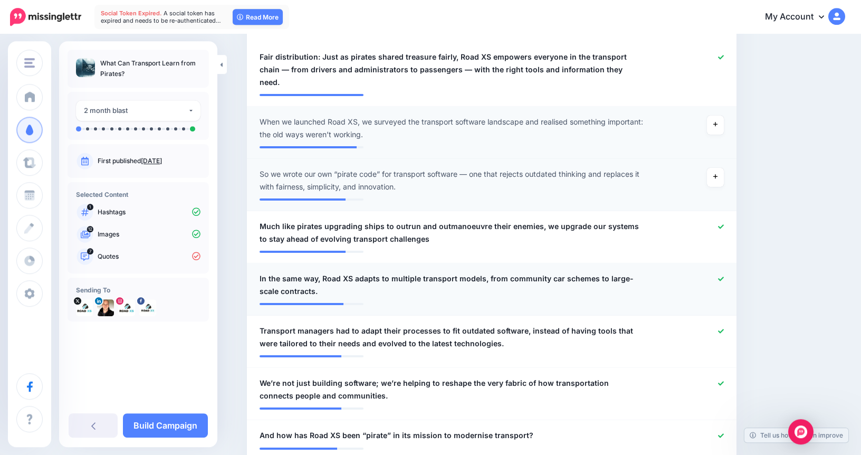
scroll to position [329, 0]
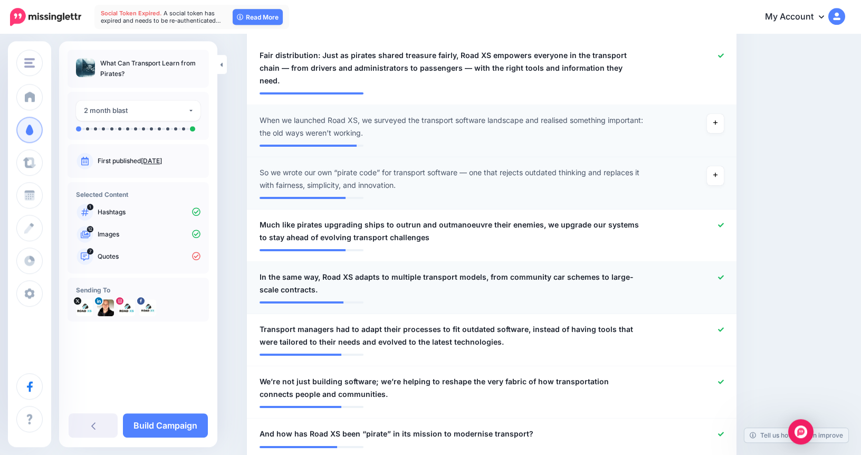
click at [718, 271] on div at bounding box center [691, 283] width 80 height 25
click at [724, 271] on div at bounding box center [691, 283] width 80 height 25
click at [717, 271] on div at bounding box center [691, 283] width 80 height 25
click at [719, 274] on icon at bounding box center [721, 277] width 6 height 6
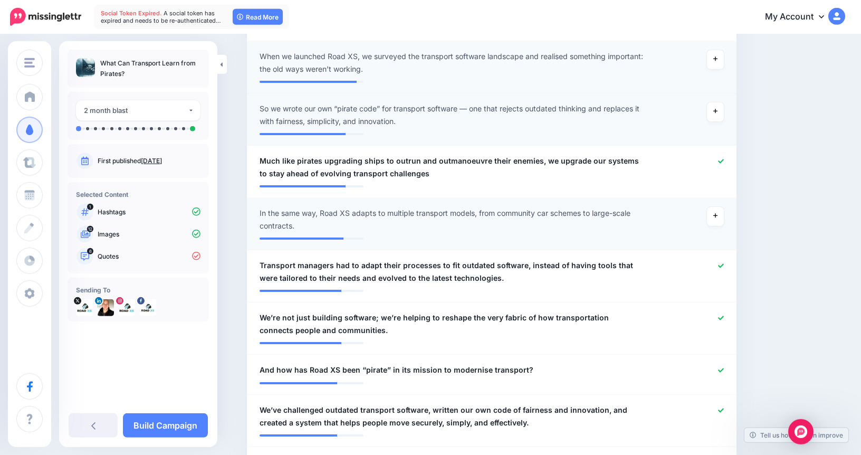
scroll to position [393, 0]
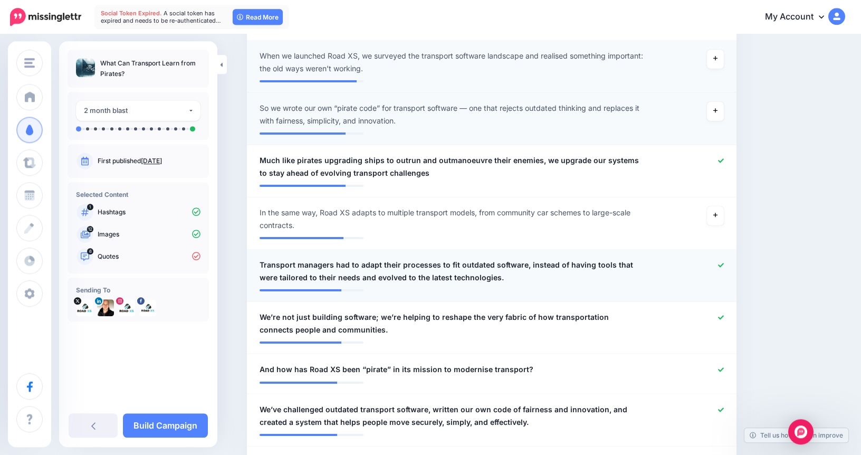
click at [719, 262] on icon at bounding box center [721, 265] width 6 height 6
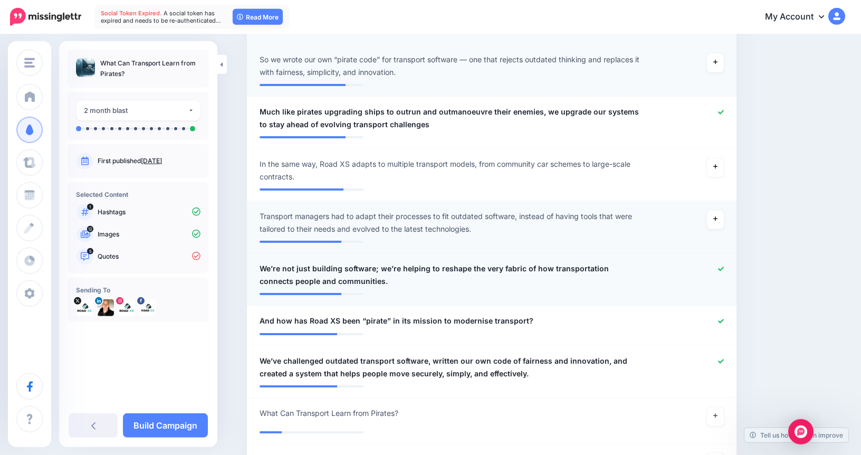
scroll to position [444, 0]
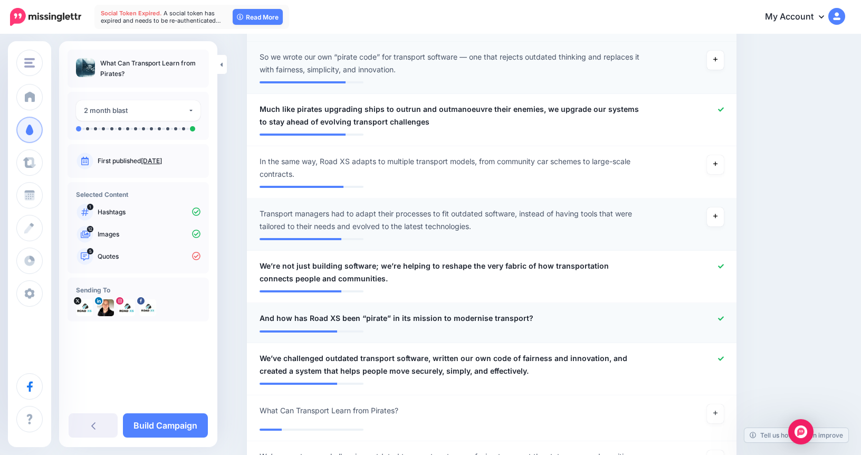
click at [721, 316] on icon at bounding box center [721, 318] width 6 height 4
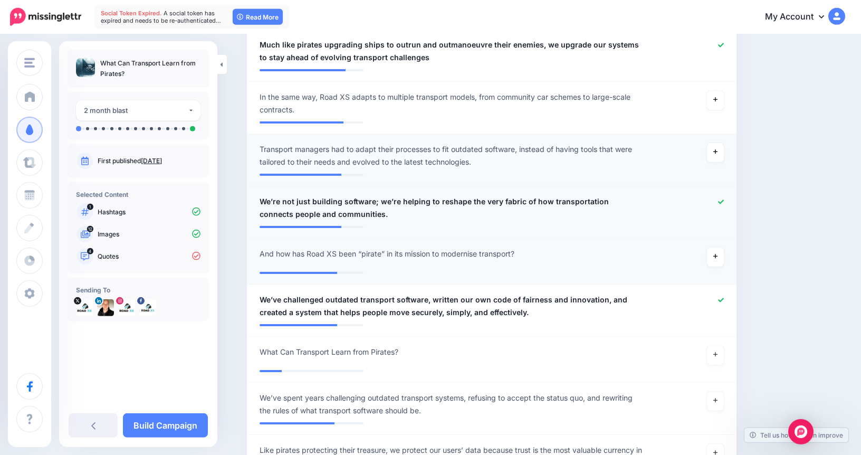
scroll to position [564, 0]
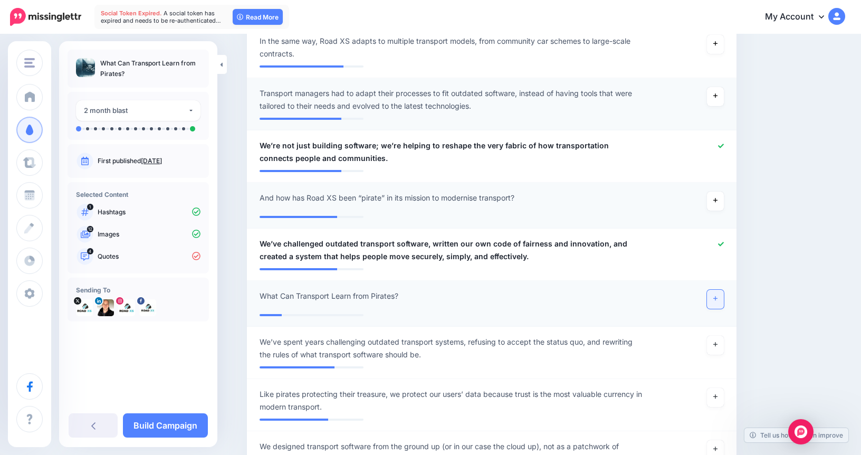
click at [717, 295] on icon at bounding box center [715, 298] width 4 height 6
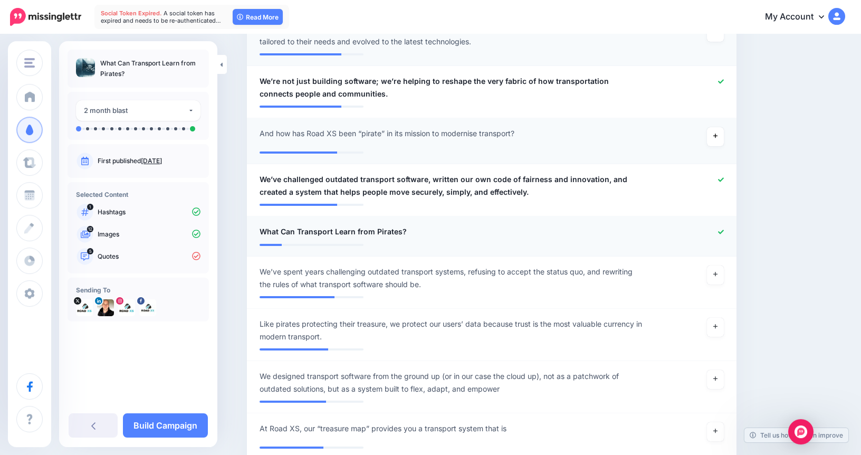
scroll to position [634, 0]
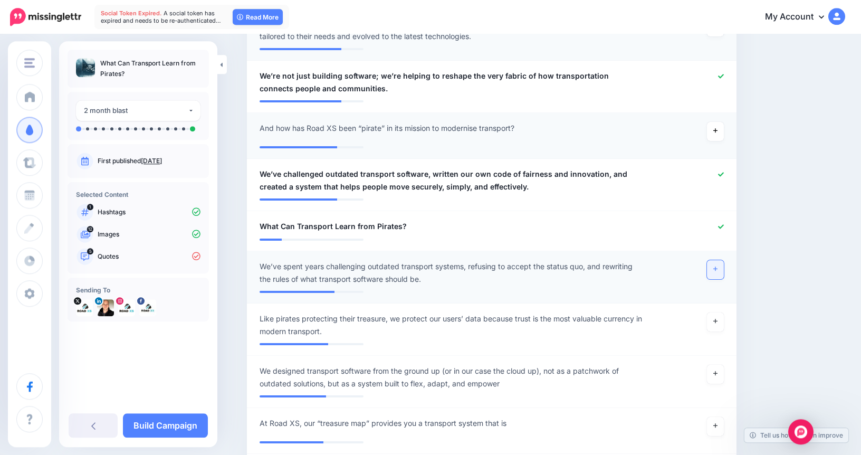
click at [710, 260] on link at bounding box center [715, 269] width 17 height 19
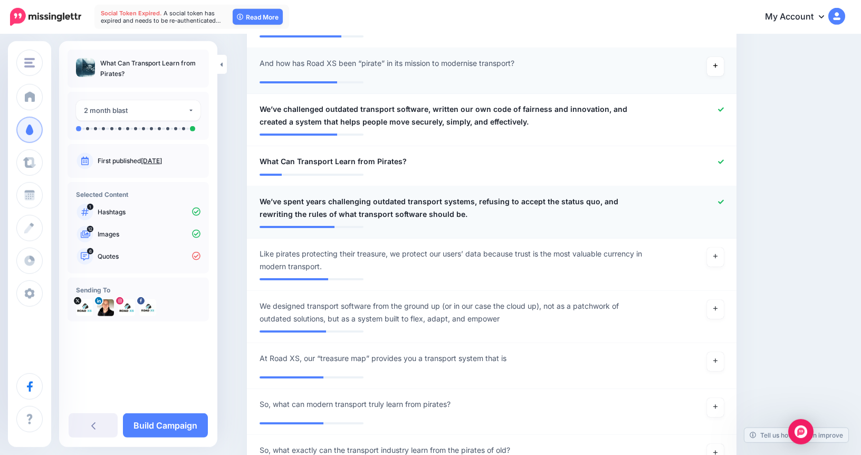
scroll to position [702, 0]
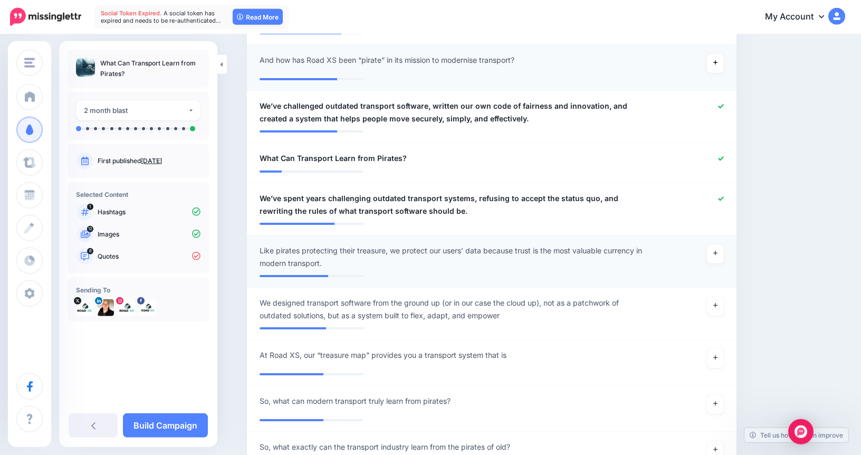
click at [724, 244] on div at bounding box center [691, 256] width 80 height 25
click at [715, 251] on icon at bounding box center [715, 253] width 4 height 4
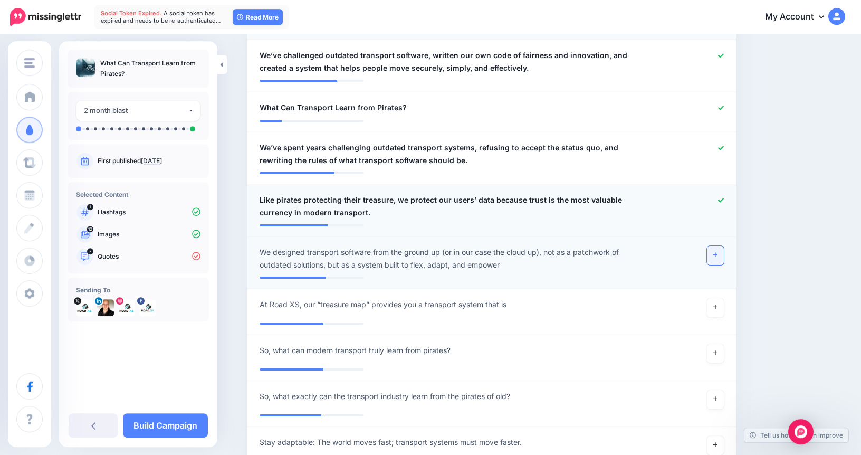
click at [717, 252] on icon at bounding box center [715, 255] width 4 height 6
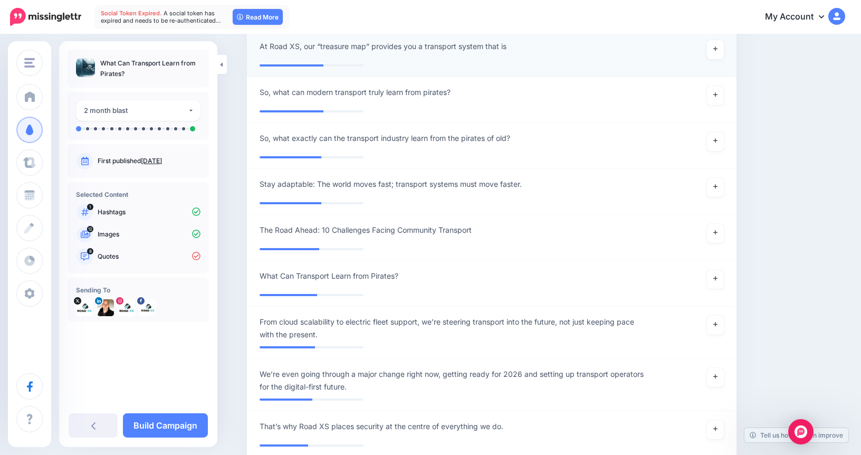
scroll to position [1011, 0]
click at [716, 275] on icon at bounding box center [715, 278] width 4 height 6
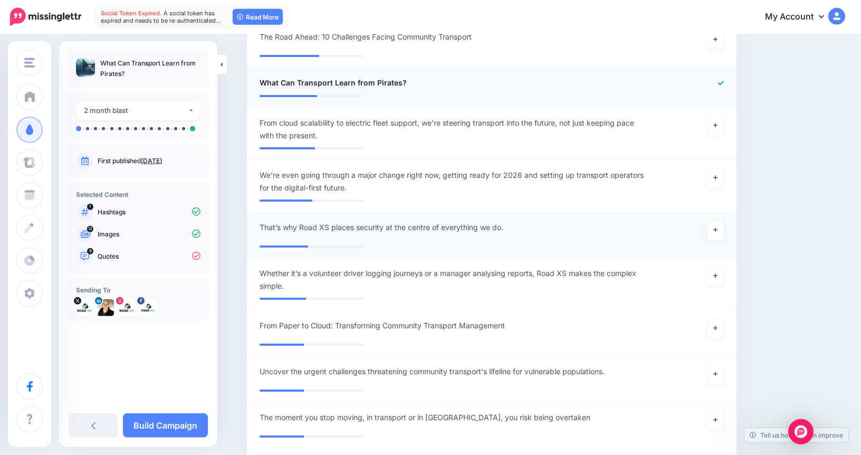
scroll to position [1206, 0]
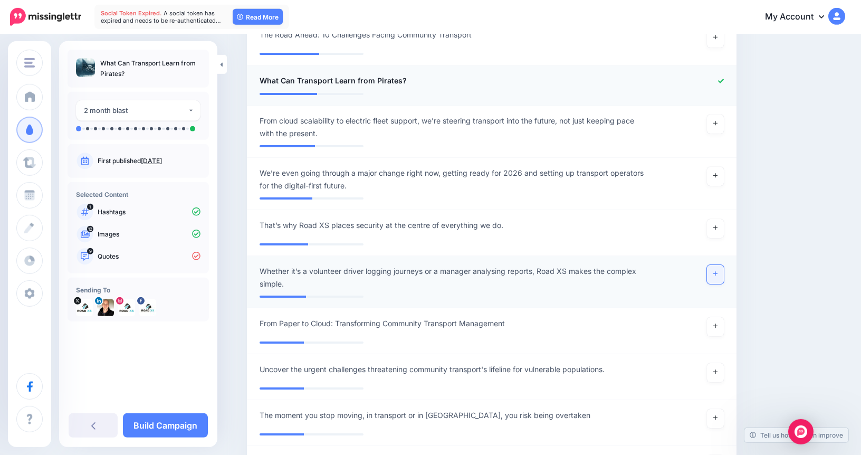
click at [718, 265] on link at bounding box center [715, 274] width 17 height 19
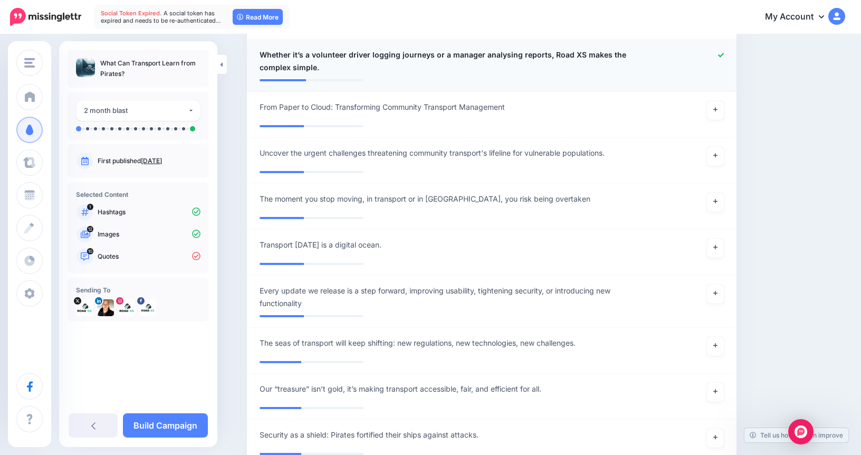
scroll to position [1425, 0]
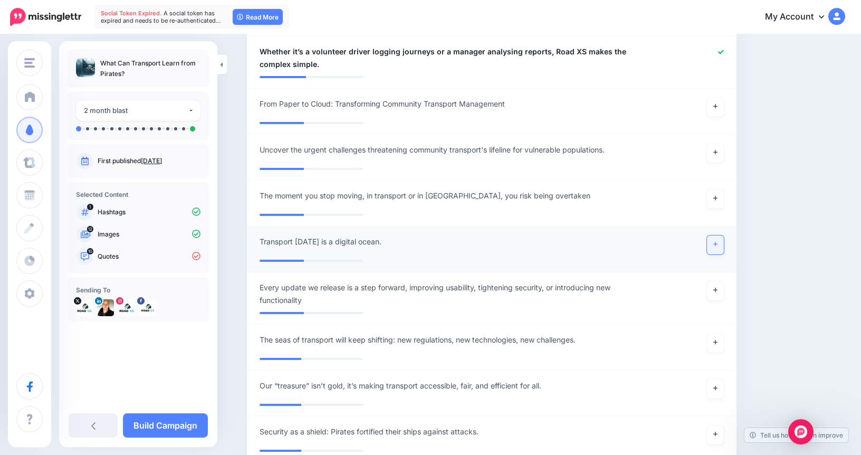
click at [722, 235] on link at bounding box center [715, 244] width 17 height 19
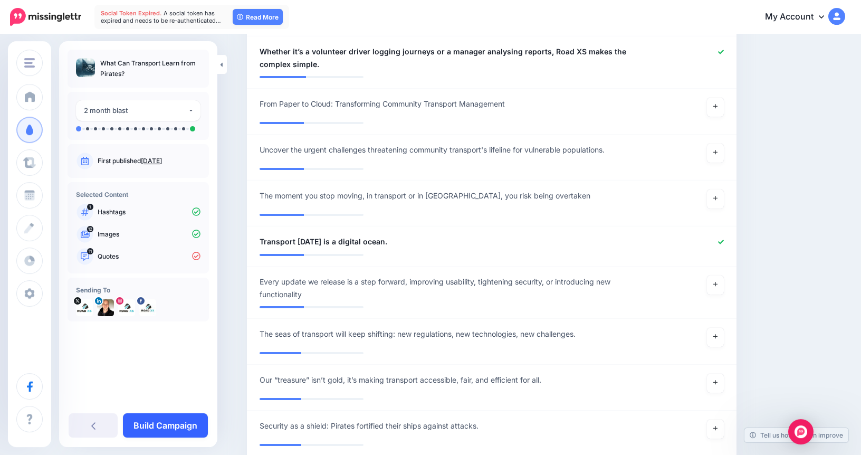
click at [174, 427] on link "Build Campaign" at bounding box center [165, 425] width 85 height 24
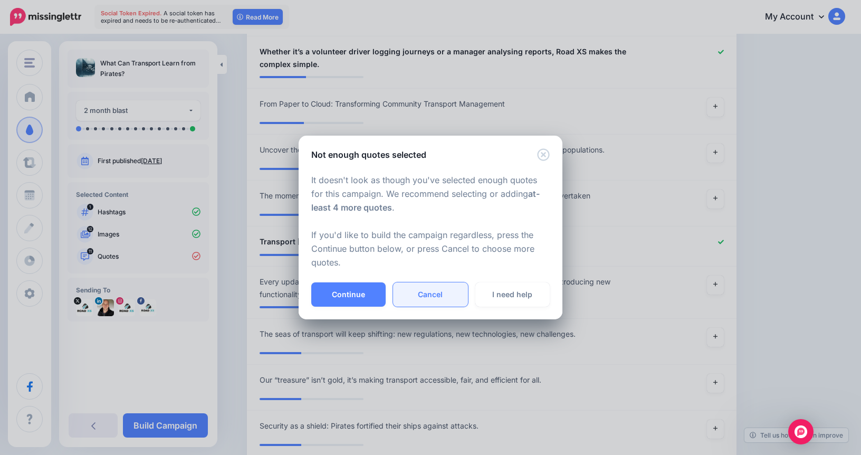
click at [447, 294] on link "Cancel" at bounding box center [430, 294] width 74 height 24
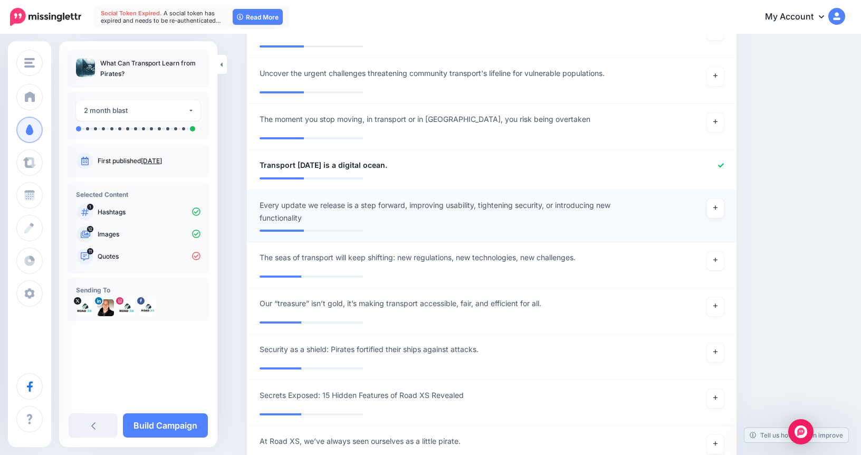
scroll to position [1504, 0]
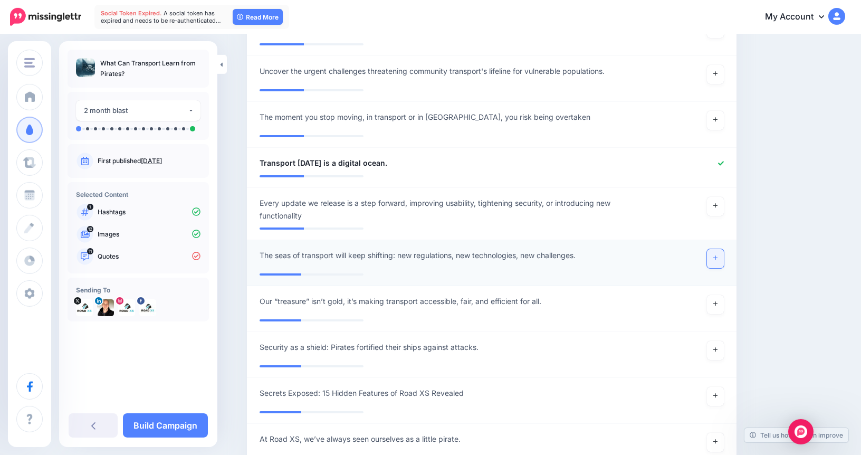
click at [718, 249] on link at bounding box center [715, 258] width 17 height 19
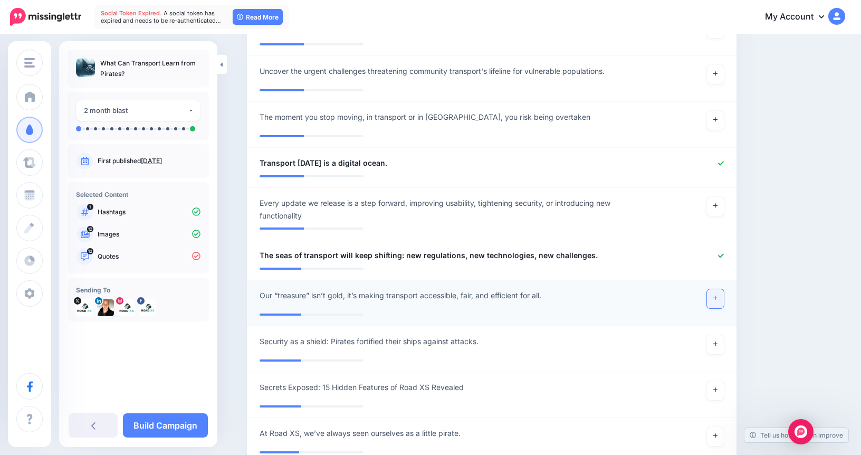
click at [716, 290] on link at bounding box center [715, 298] width 17 height 19
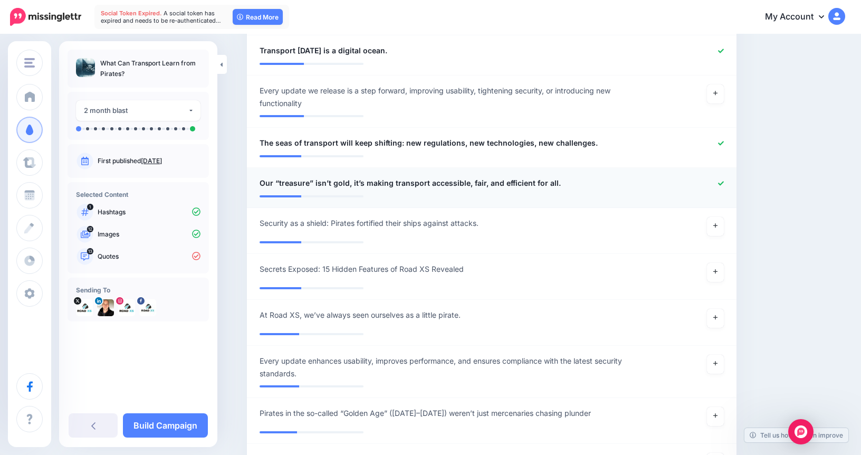
scroll to position [1623, 0]
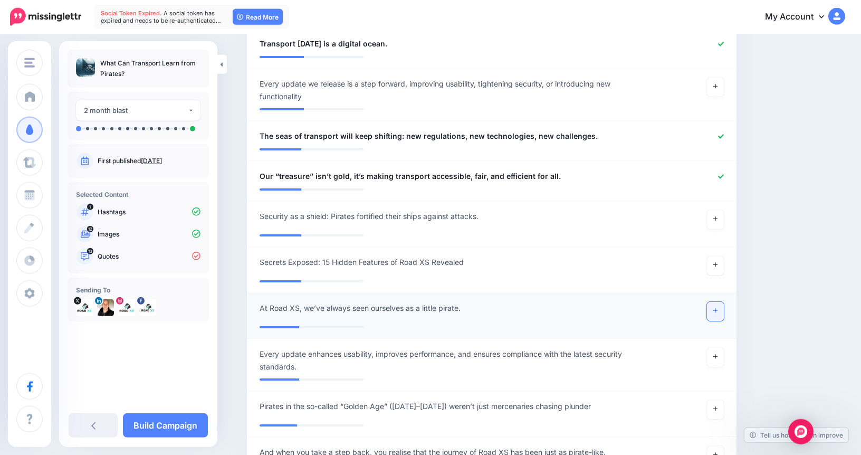
click at [719, 302] on link at bounding box center [715, 311] width 17 height 19
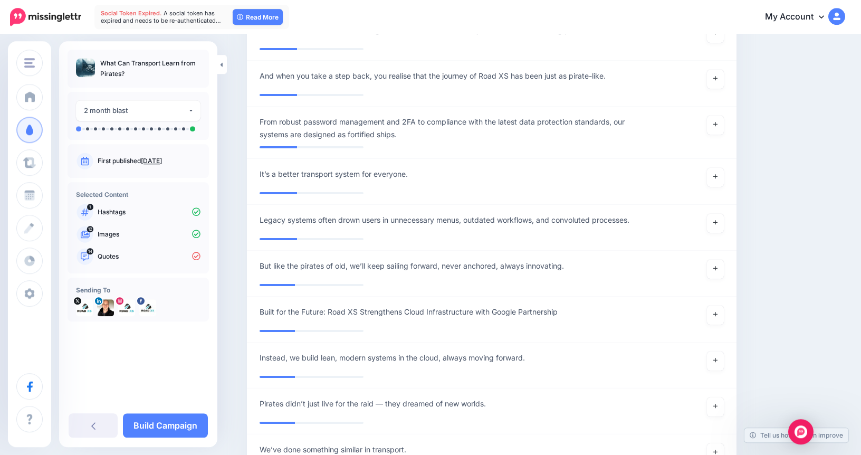
scroll to position [1997, 0]
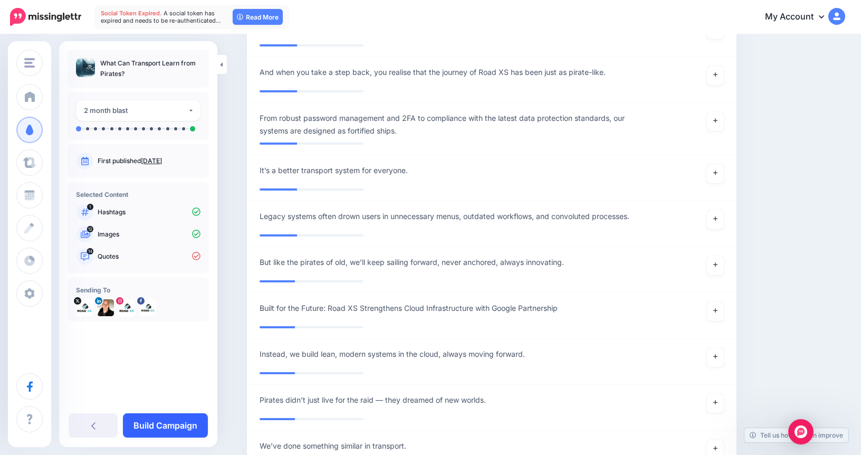
click at [185, 428] on link "Build Campaign" at bounding box center [165, 425] width 85 height 24
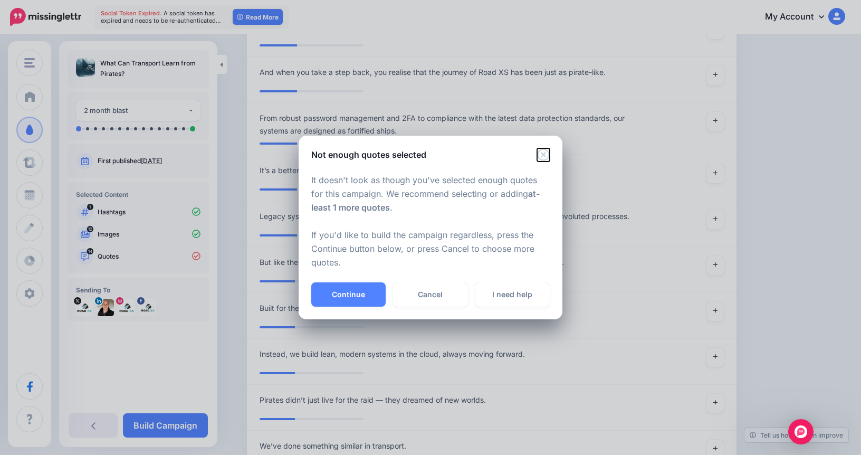
click at [546, 154] on icon "Close" at bounding box center [543, 154] width 13 height 13
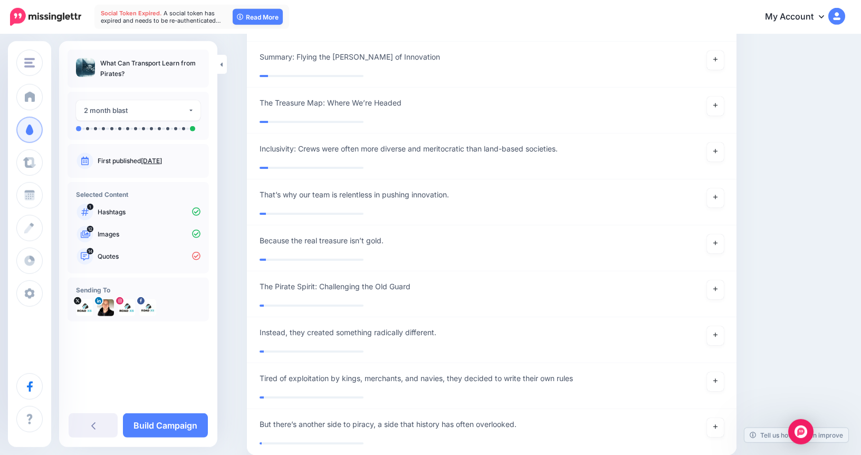
scroll to position [4890, 0]
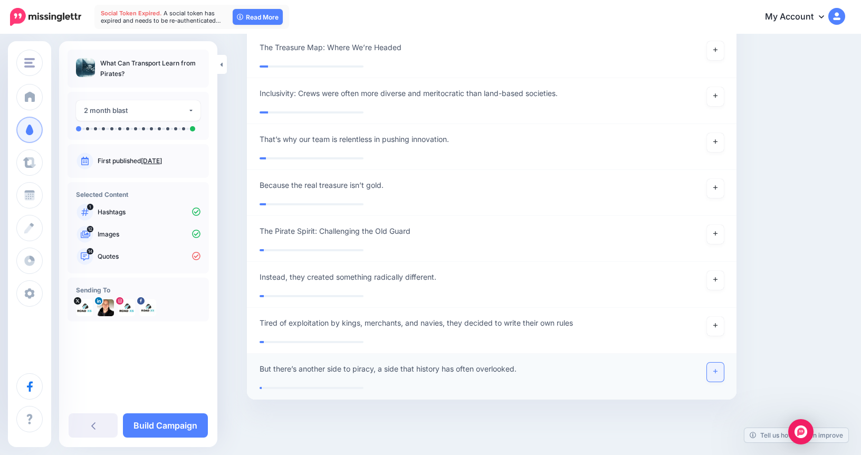
click at [713, 362] on link at bounding box center [715, 371] width 17 height 19
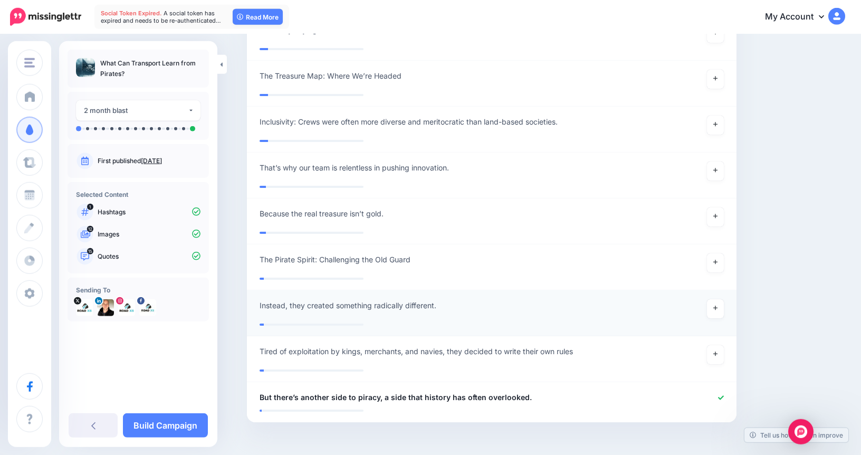
scroll to position [4861, 0]
click at [719, 208] on link at bounding box center [715, 217] width 17 height 19
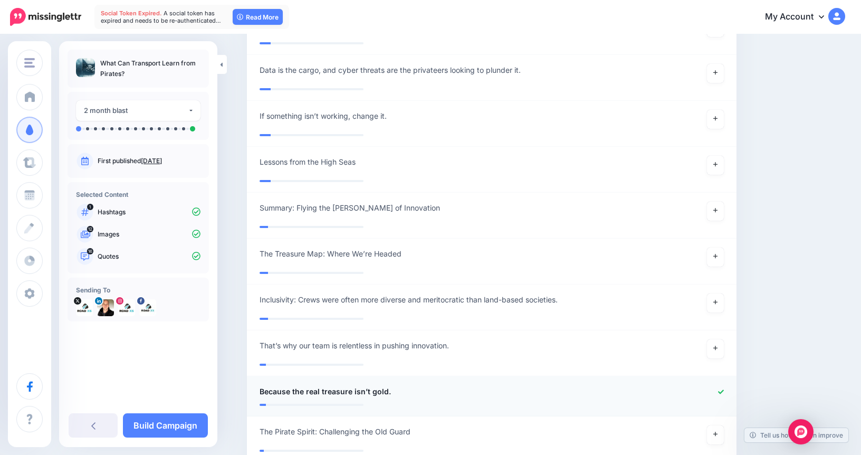
scroll to position [4683, 0]
click at [720, 248] on link at bounding box center [715, 257] width 17 height 19
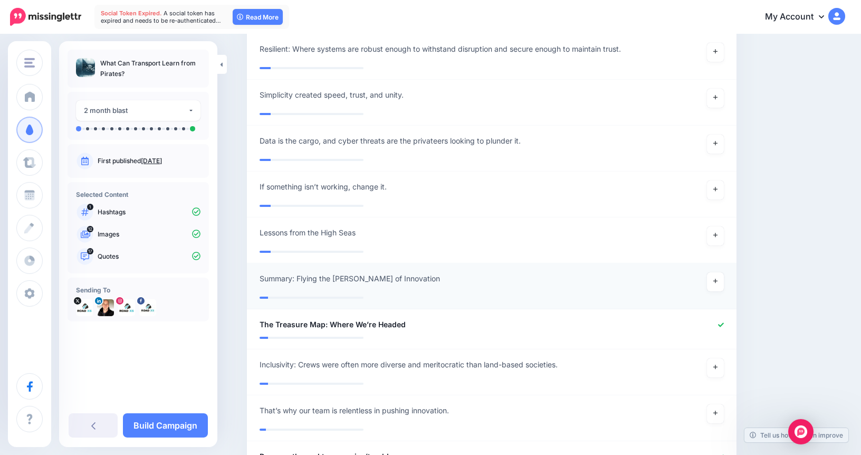
scroll to position [4612, 0]
click at [720, 228] on link at bounding box center [715, 237] width 17 height 19
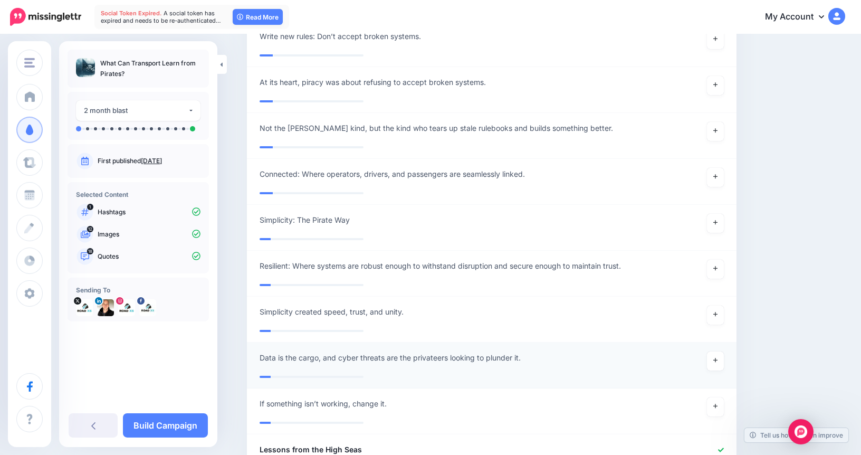
scroll to position [4395, 0]
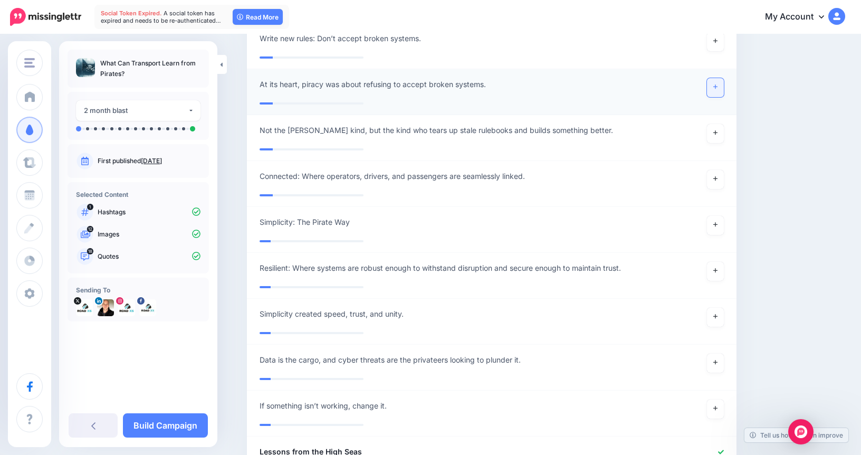
click at [715, 79] on link at bounding box center [715, 87] width 17 height 19
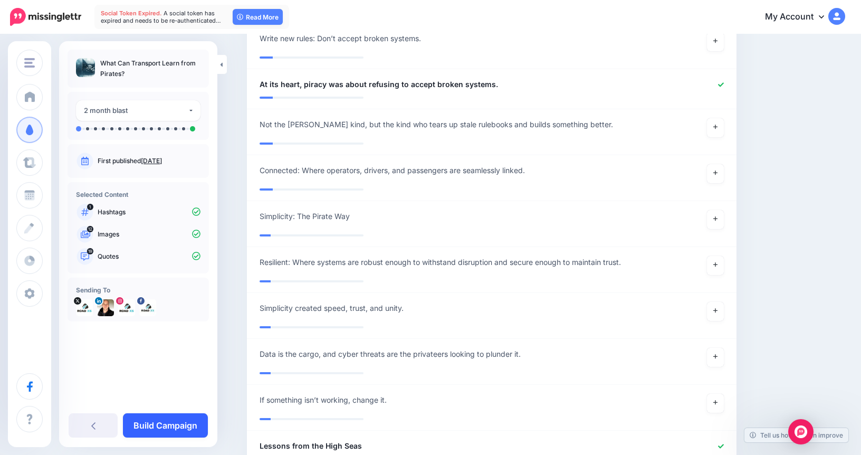
click at [186, 422] on link "Build Campaign" at bounding box center [165, 425] width 85 height 24
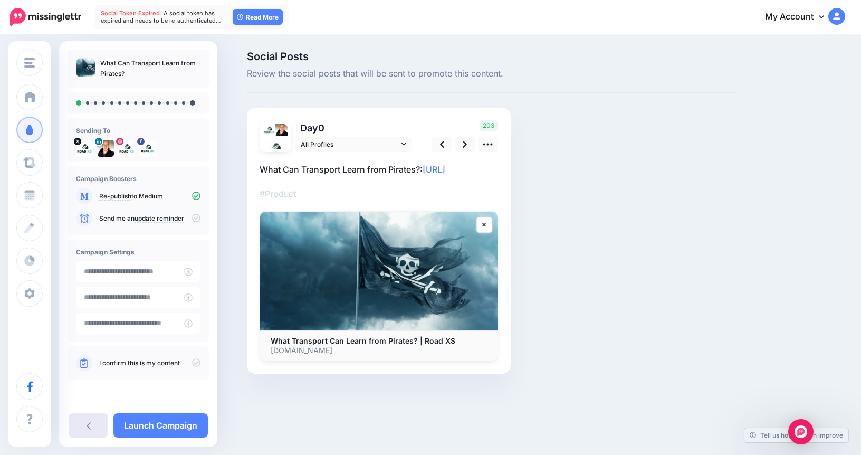
click at [95, 422] on link at bounding box center [89, 425] width 40 height 24
click at [90, 425] on icon at bounding box center [89, 425] width 4 height 8
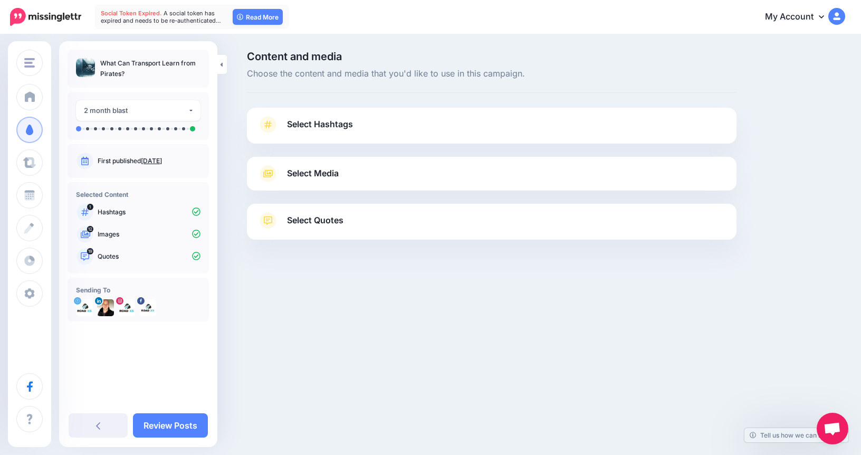
click at [320, 180] on span "Select Media" at bounding box center [313, 173] width 52 height 14
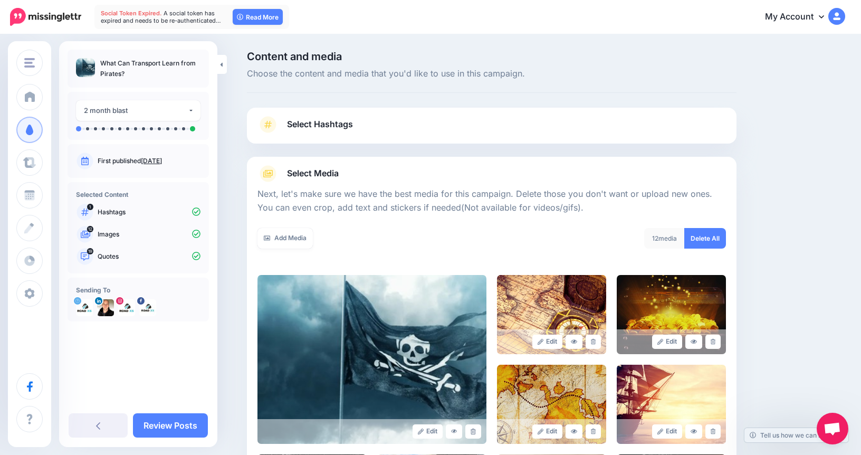
click at [337, 118] on span "Select Hashtags" at bounding box center [320, 124] width 66 height 14
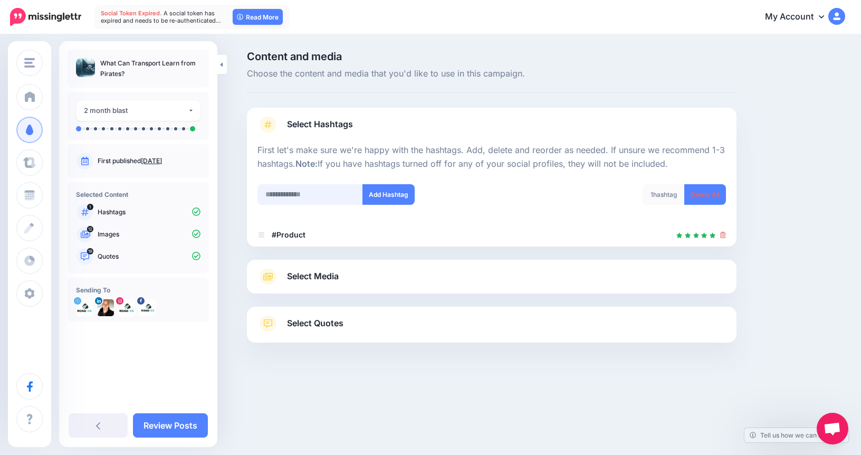
click at [319, 189] on input "text" at bounding box center [309, 194] width 105 height 21
type input "******"
click at [391, 198] on button "Add Hashtag" at bounding box center [388, 194] width 52 height 21
click at [307, 199] on input "text" at bounding box center [309, 194] width 105 height 21
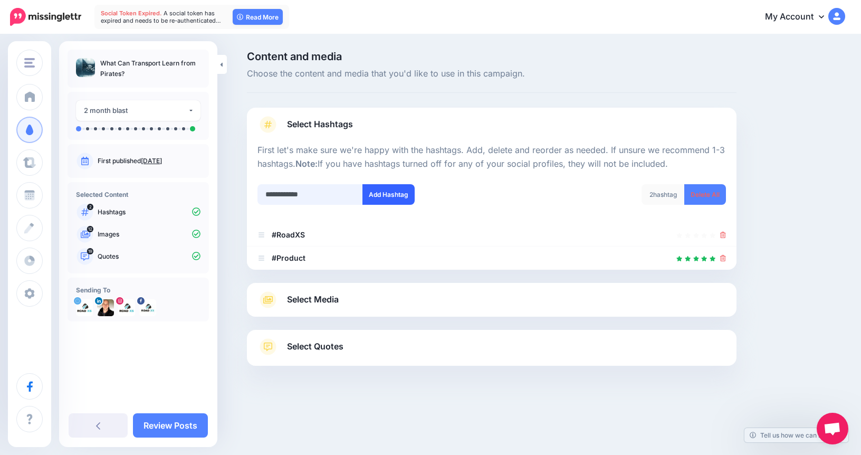
type input "**********"
click at [410, 195] on button "Add Hashtag" at bounding box center [388, 194] width 52 height 21
click at [322, 199] on input "text" at bounding box center [309, 194] width 105 height 21
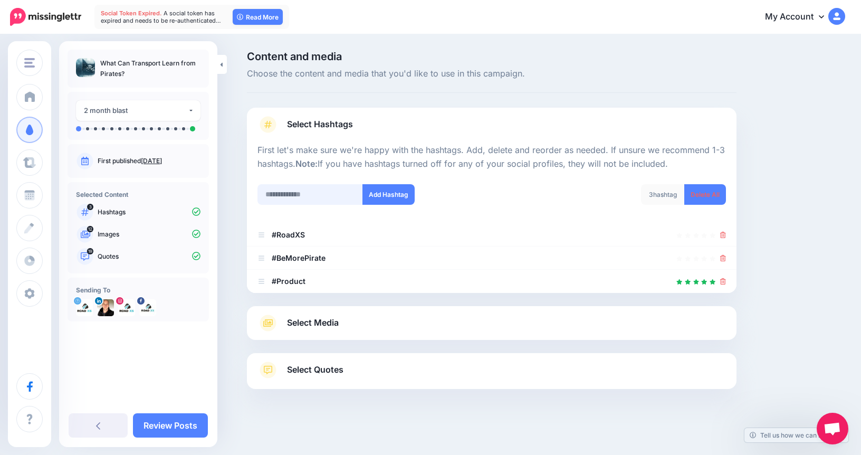
scroll to position [2, 0]
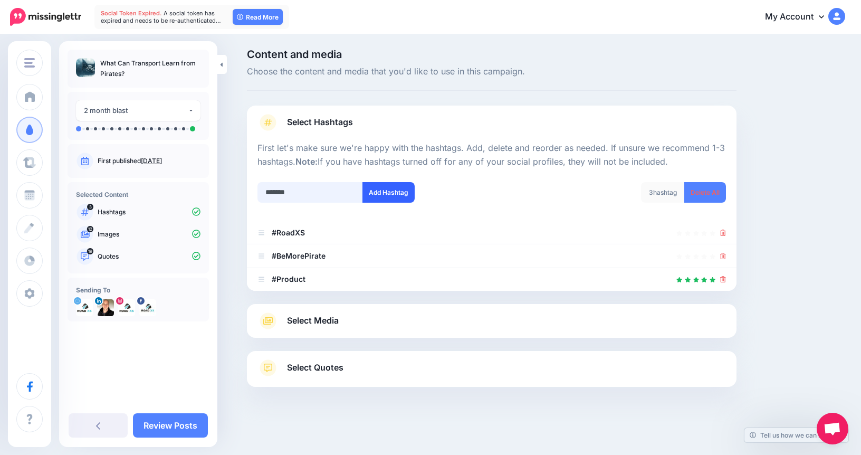
type input "*******"
click at [391, 194] on button "Add Hashtag" at bounding box center [388, 192] width 52 height 21
click at [337, 190] on input "text" at bounding box center [309, 192] width 105 height 21
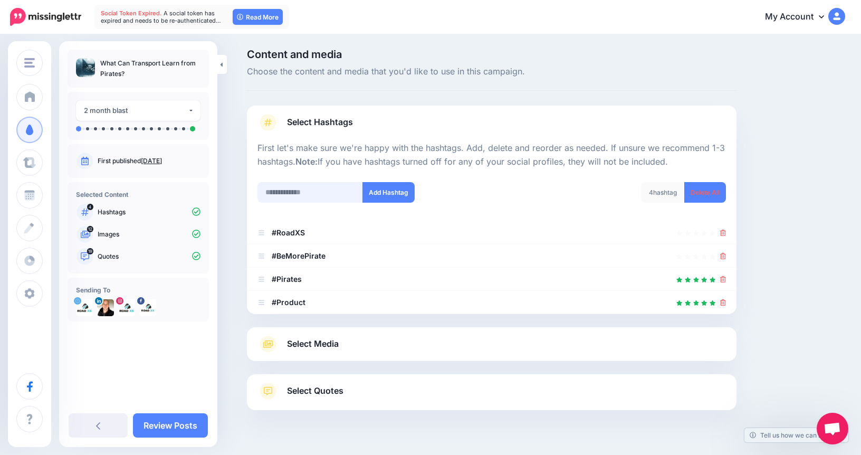
scroll to position [25, 0]
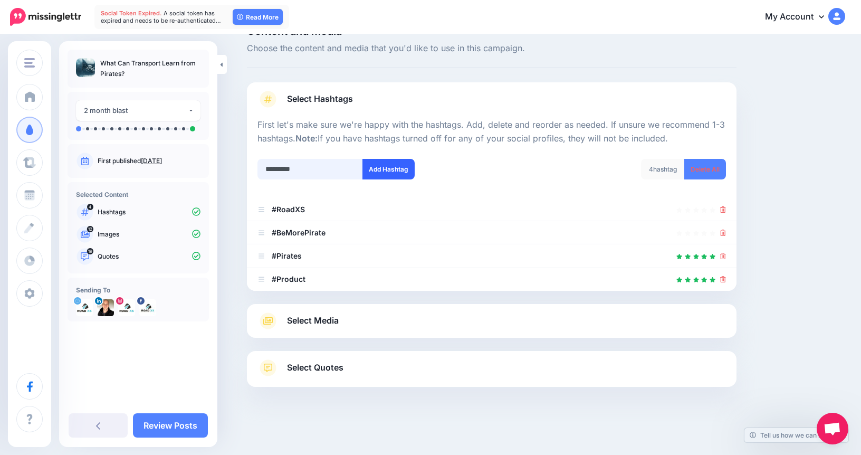
type input "*********"
click at [402, 171] on button "Add Hashtag" at bounding box center [388, 169] width 52 height 21
click at [329, 169] on input "text" at bounding box center [309, 169] width 105 height 21
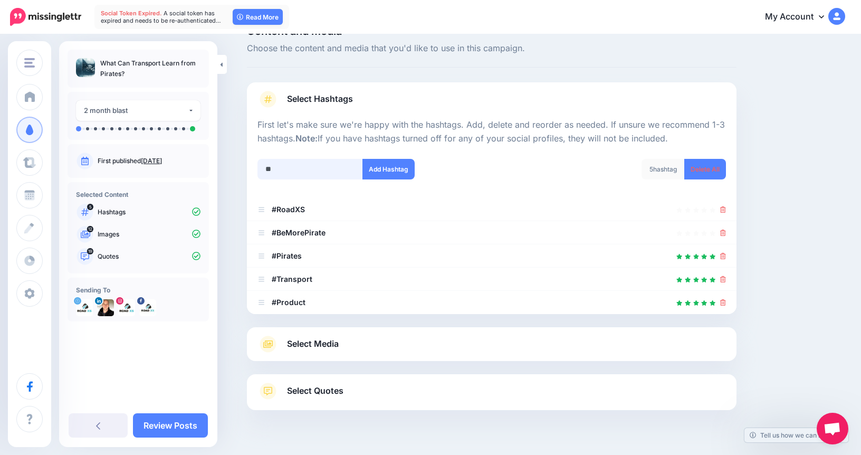
scroll to position [49, 0]
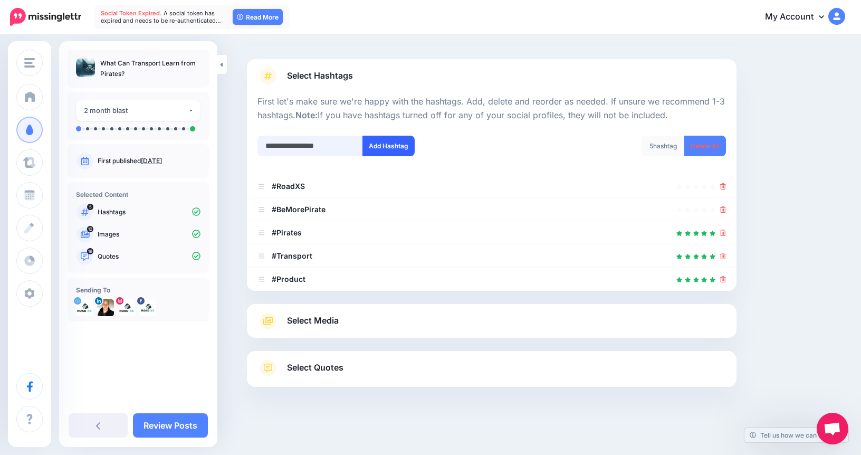
type input "**********"
click at [396, 150] on button "Add Hashtag" at bounding box center [388, 146] width 52 height 21
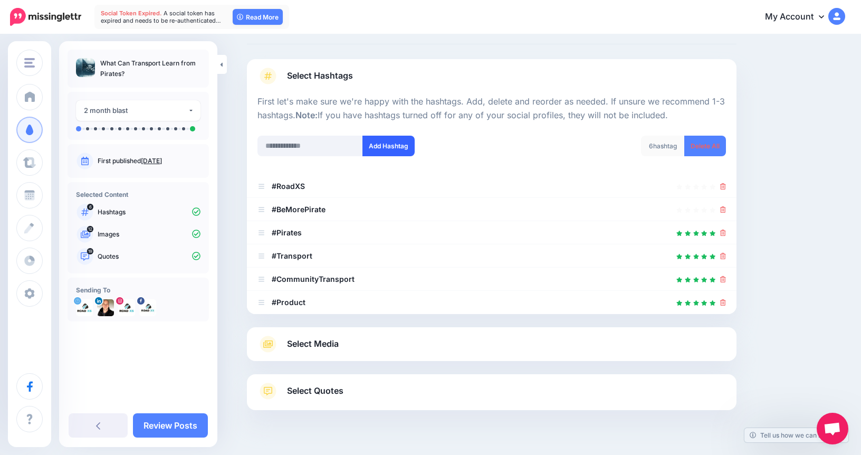
scroll to position [72, 0]
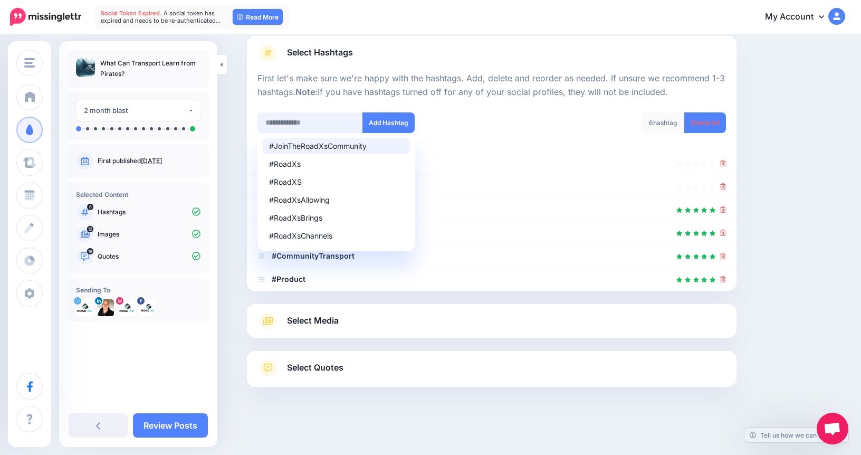
click at [329, 124] on input "text" at bounding box center [309, 122] width 105 height 21
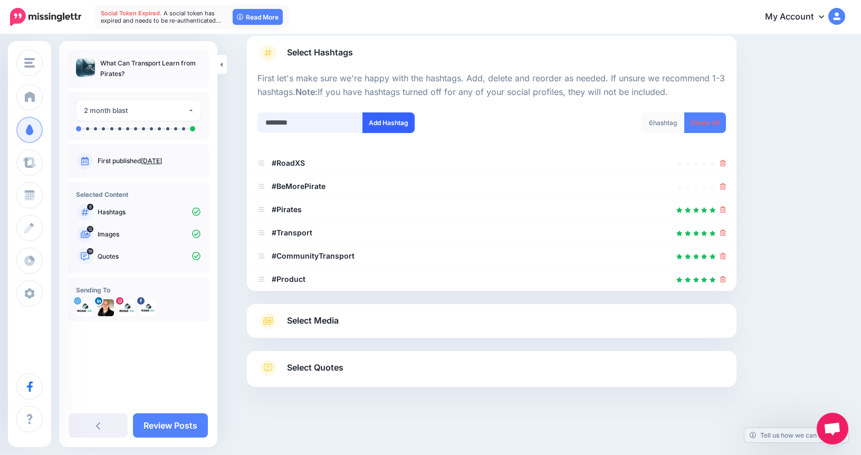
type input "********"
click at [403, 117] on button "Add Hashtag" at bounding box center [388, 122] width 52 height 21
click at [315, 124] on input "text" at bounding box center [309, 122] width 105 height 21
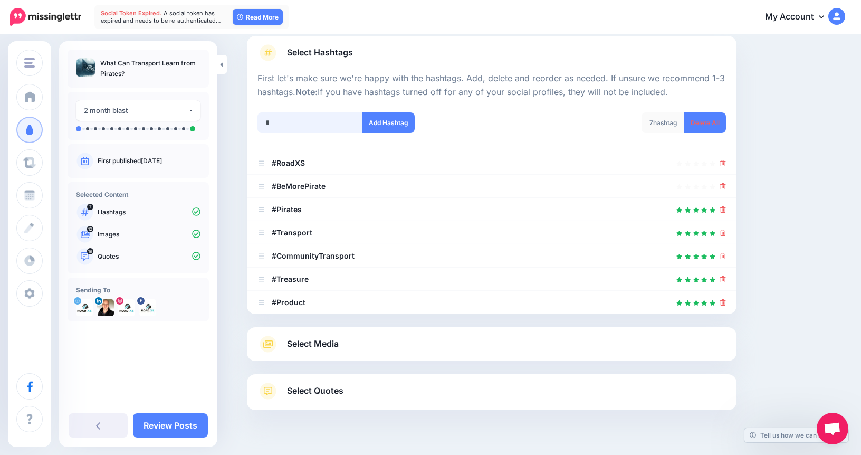
scroll to position [95, 0]
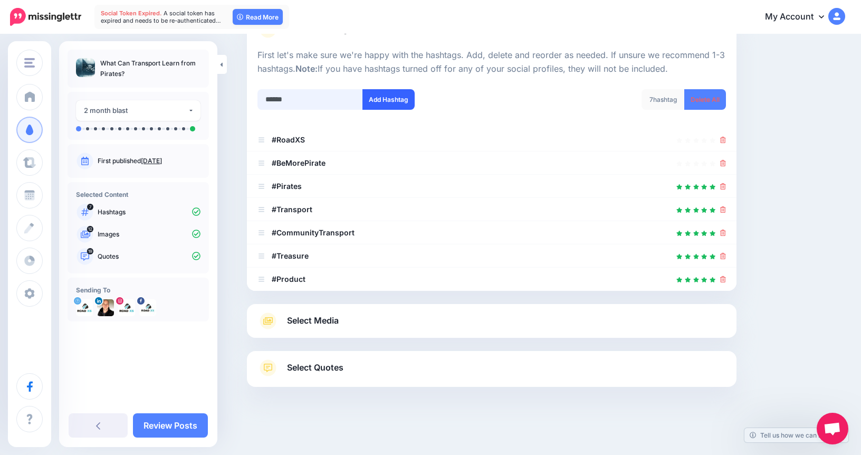
type input "******"
click at [386, 108] on button "Add Hashtag" at bounding box center [388, 99] width 52 height 21
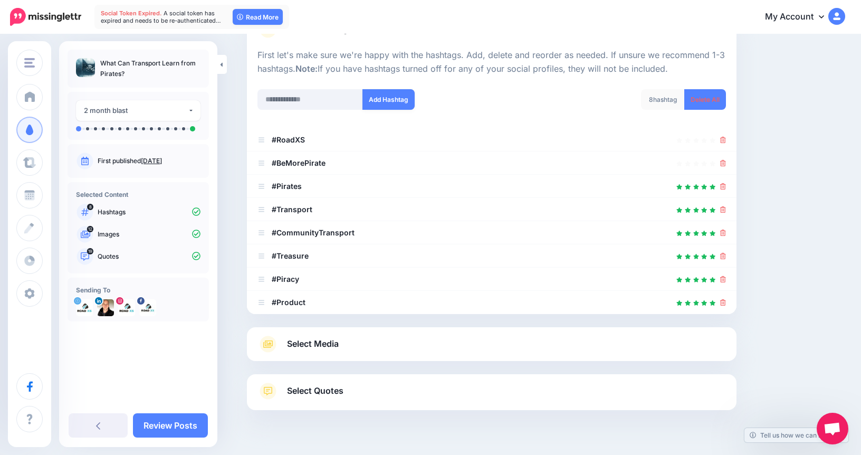
scroll to position [118, 0]
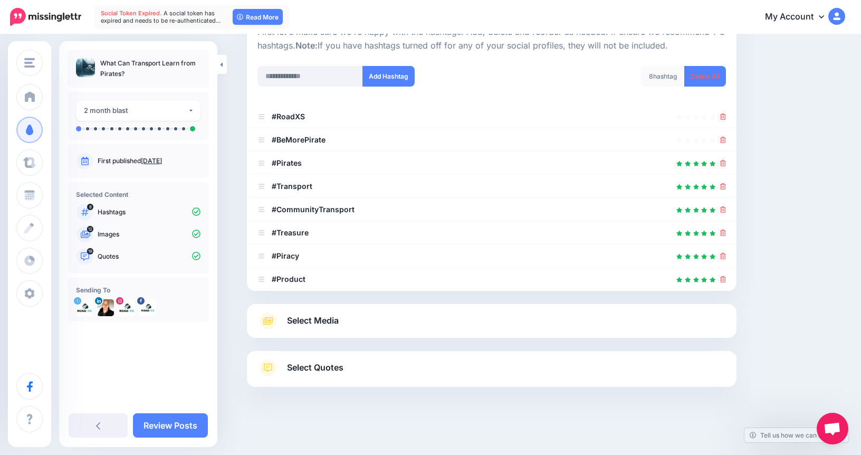
click at [335, 365] on span "Select Quotes" at bounding box center [315, 367] width 56 height 14
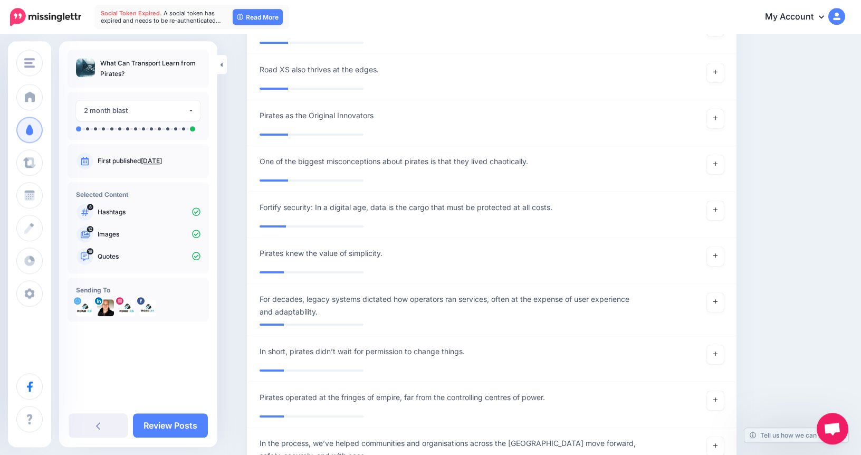
scroll to position [3482, 0]
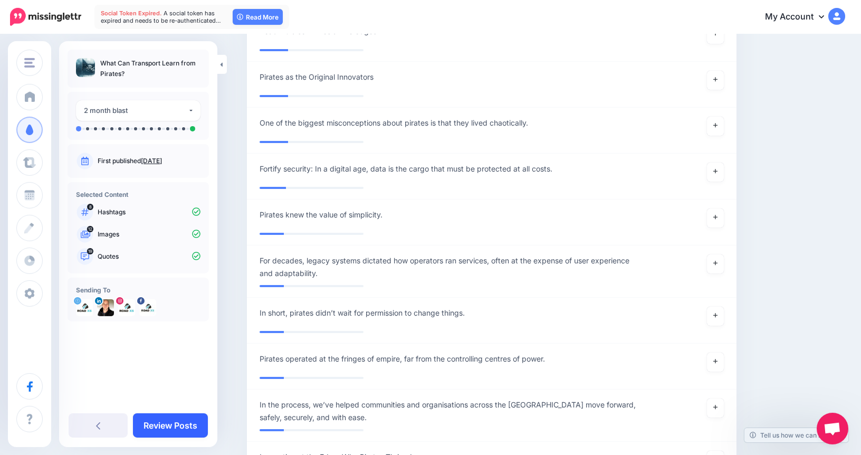
click at [197, 422] on link "Review Posts" at bounding box center [170, 425] width 75 height 24
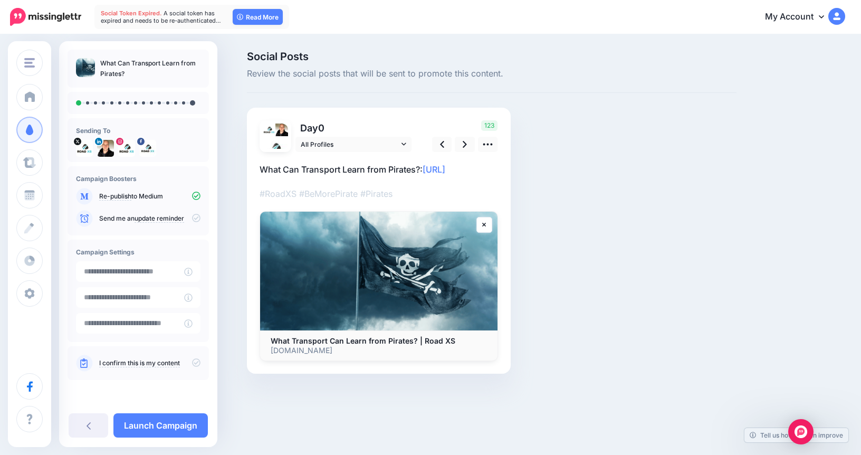
click at [397, 200] on p "#RoadXS #BeMorePirate #Pirates" at bounding box center [379, 194] width 238 height 14
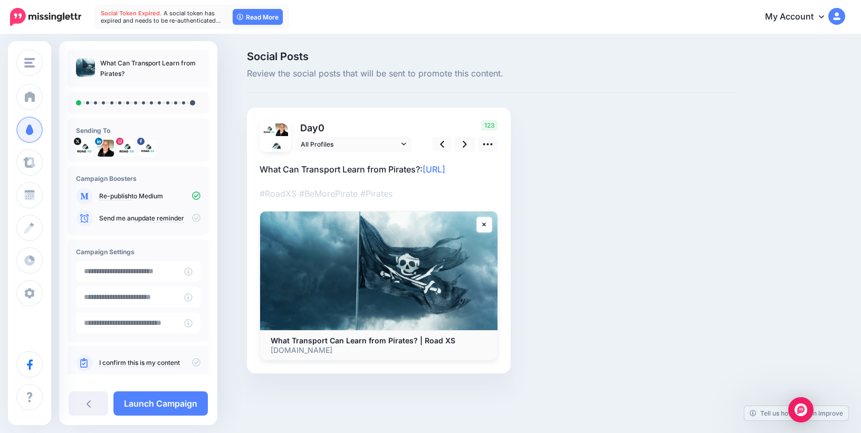
click at [398, 200] on p "#RoadXS #BeMorePirate #Pirates" at bounding box center [379, 194] width 238 height 14
click at [486, 143] on icon at bounding box center [487, 144] width 11 height 11
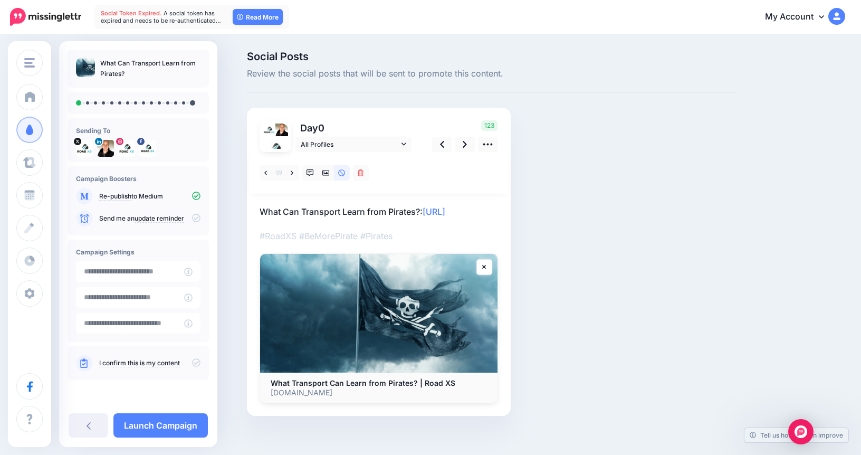
click at [439, 218] on p "What Can Transport Learn from Pirates?: [URL]" at bounding box center [379, 212] width 238 height 14
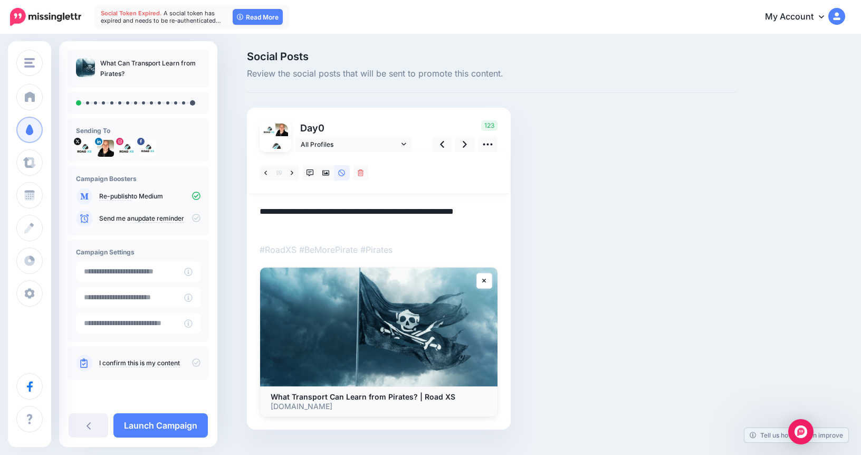
click at [383, 215] on textarea "**********" at bounding box center [379, 218] width 238 height 27
click at [396, 248] on p "#RoadXS #BeMorePirate #Pirates" at bounding box center [379, 250] width 238 height 14
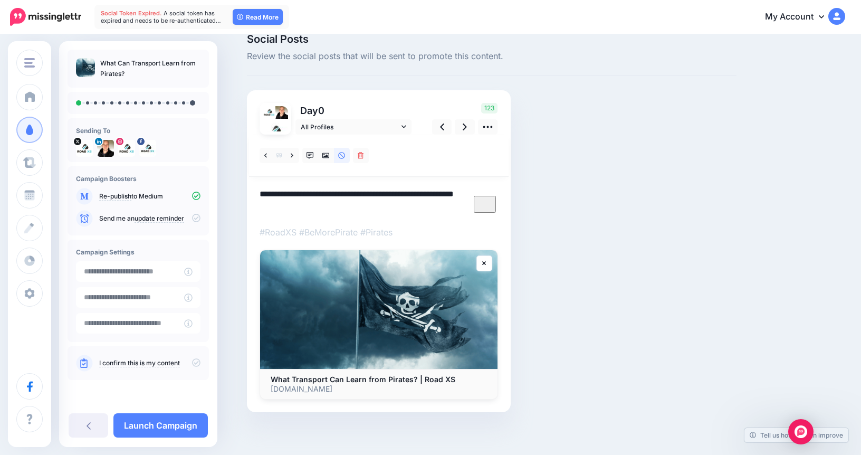
scroll to position [21, 0]
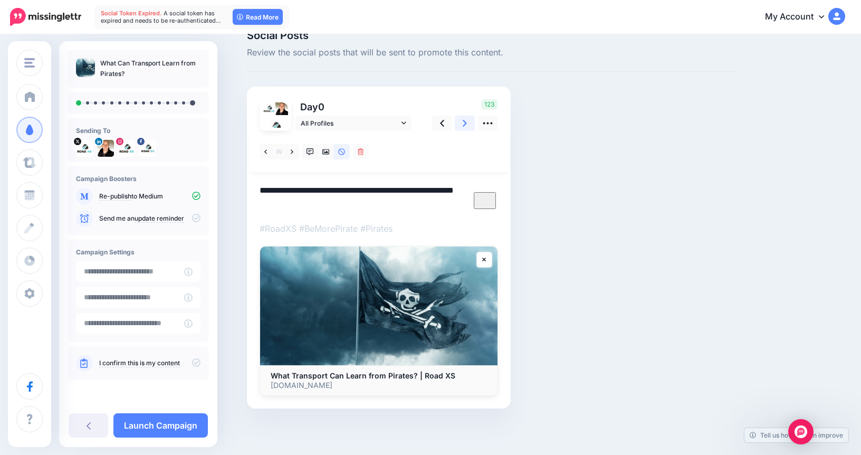
click at [466, 127] on icon at bounding box center [465, 123] width 4 height 11
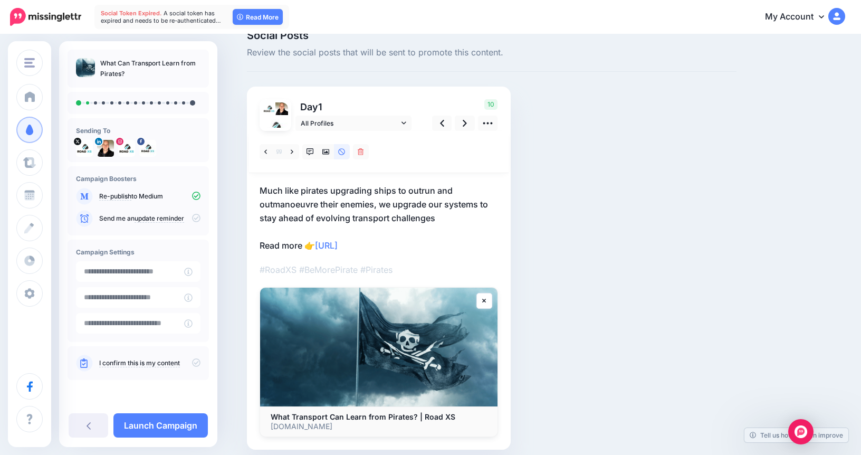
click at [435, 219] on p "Much like pirates upgrading ships to outrun and outmanoeuvre their enemies, we …" at bounding box center [379, 218] width 238 height 69
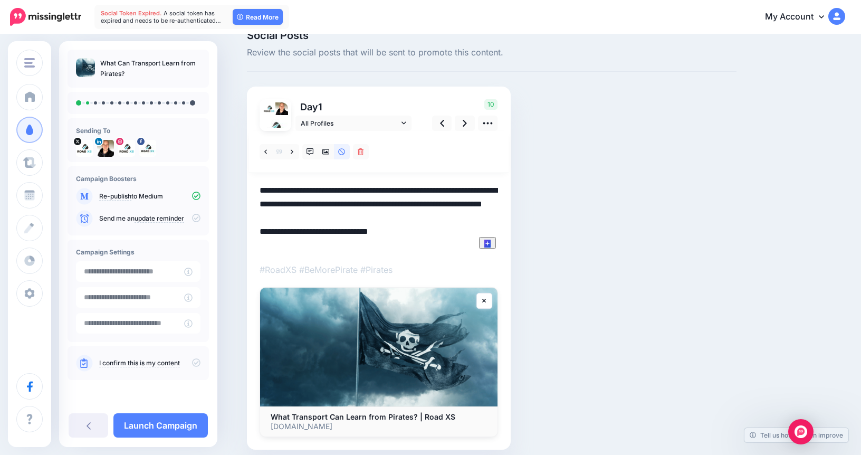
click at [440, 217] on textarea "**********" at bounding box center [379, 218] width 238 height 69
click at [466, 122] on icon at bounding box center [465, 123] width 4 height 7
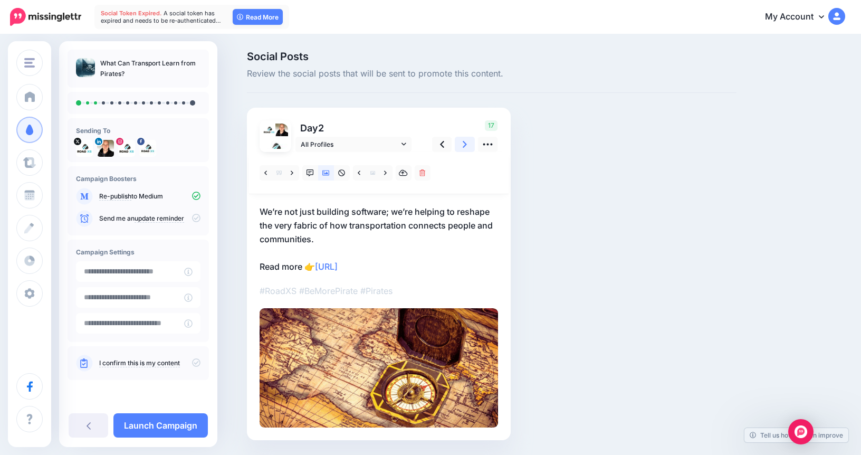
click at [467, 145] on link at bounding box center [465, 144] width 20 height 15
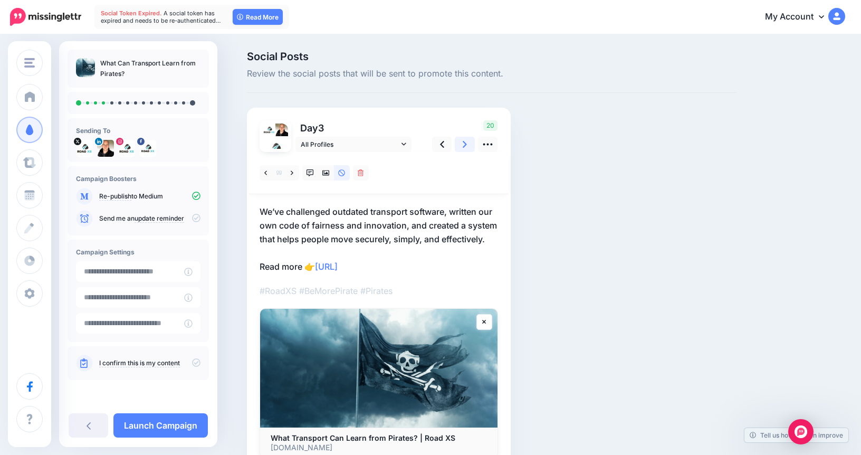
click at [467, 145] on link at bounding box center [465, 144] width 20 height 15
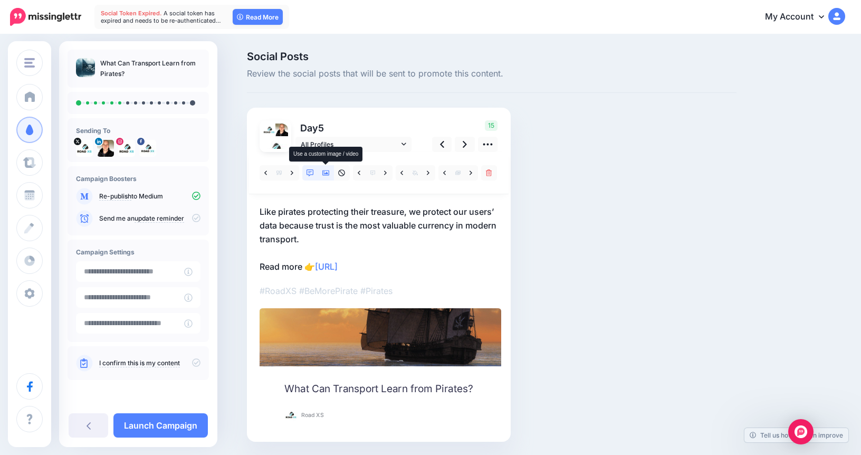
click at [330, 170] on link at bounding box center [326, 172] width 16 height 15
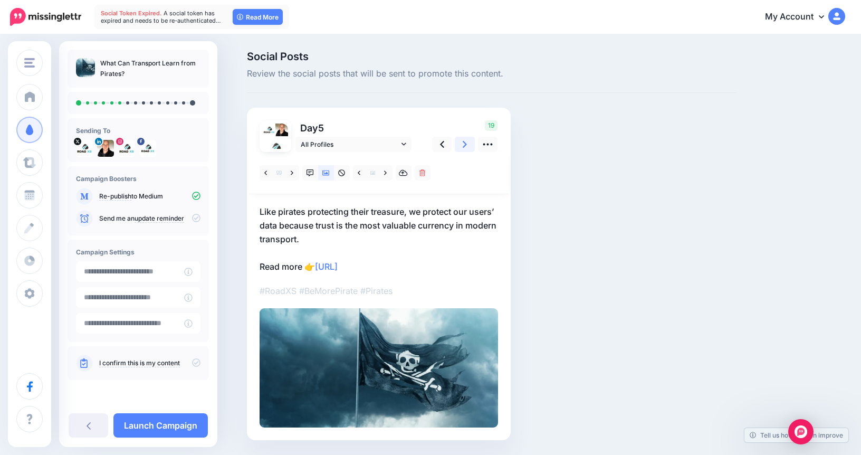
click at [470, 140] on link at bounding box center [465, 144] width 20 height 15
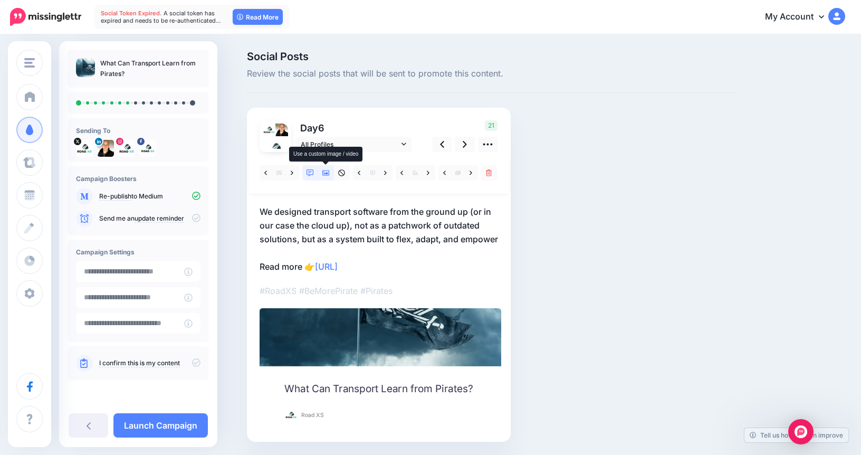
click at [322, 175] on link at bounding box center [326, 172] width 16 height 15
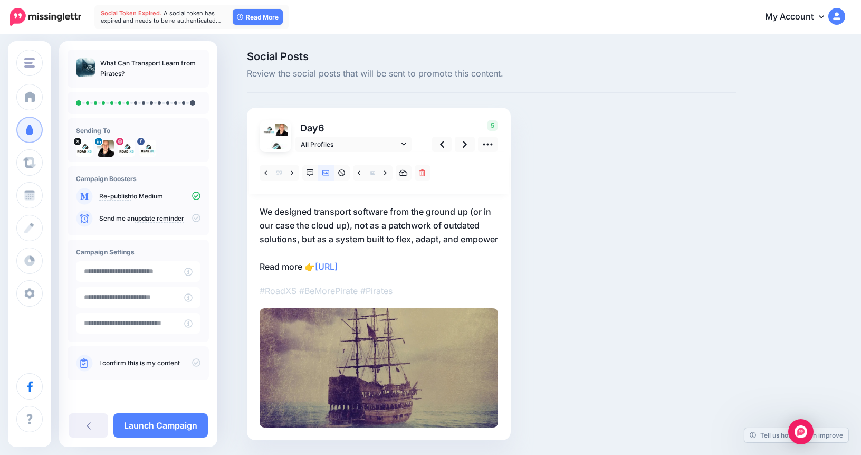
scroll to position [46, 0]
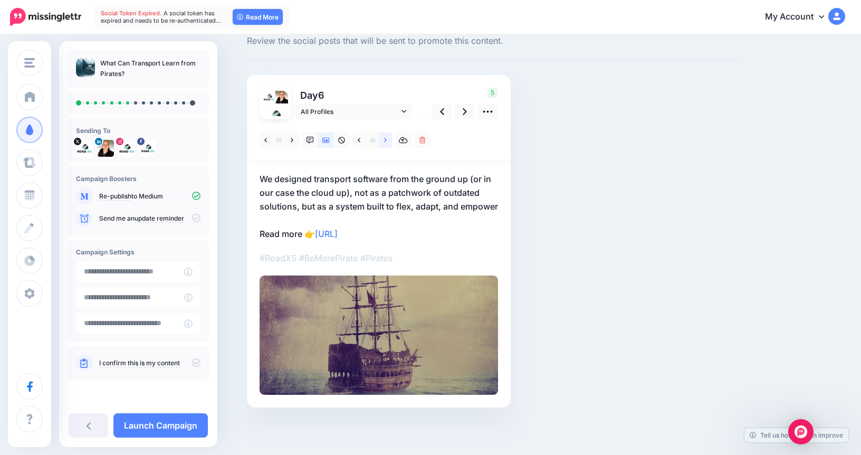
click at [390, 132] on link at bounding box center [385, 139] width 13 height 15
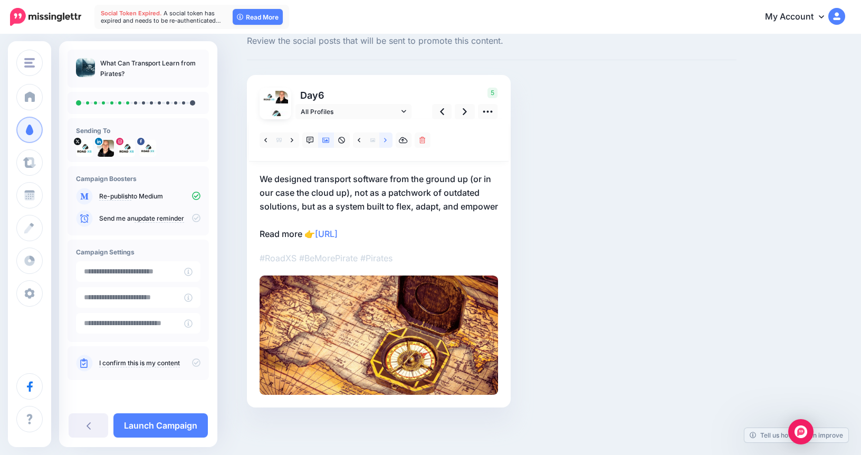
click at [390, 132] on link at bounding box center [385, 139] width 13 height 15
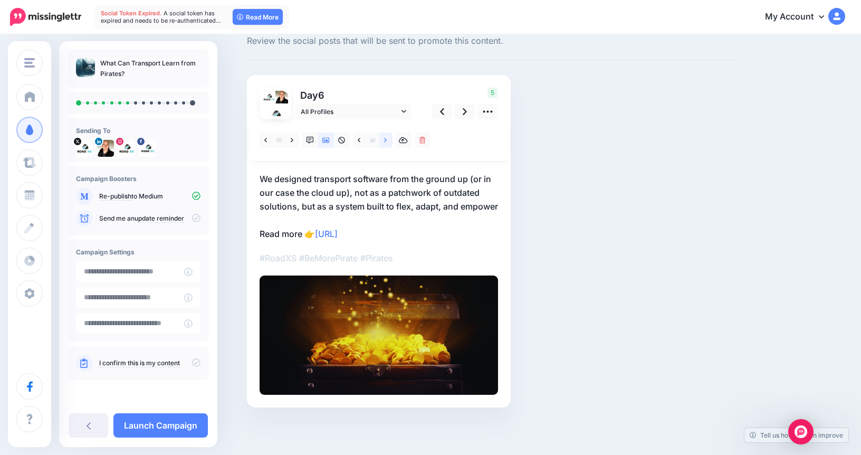
click at [390, 132] on link at bounding box center [385, 139] width 13 height 15
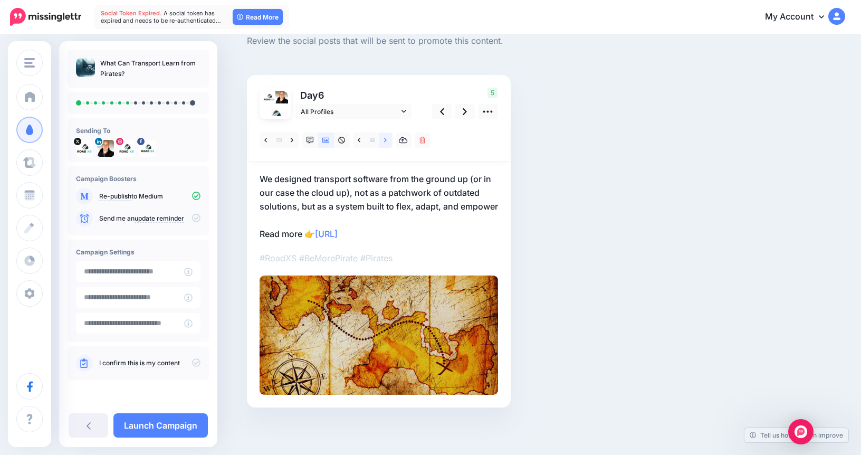
click at [390, 132] on link at bounding box center [385, 139] width 13 height 15
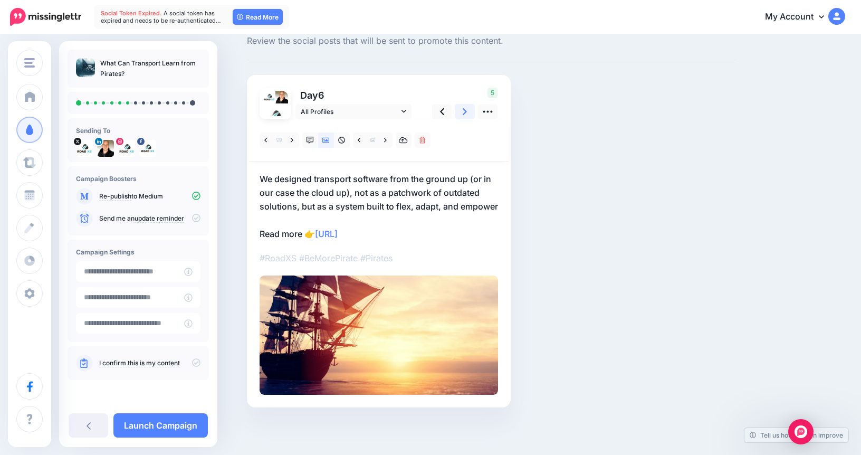
click at [465, 108] on icon at bounding box center [465, 111] width 4 height 7
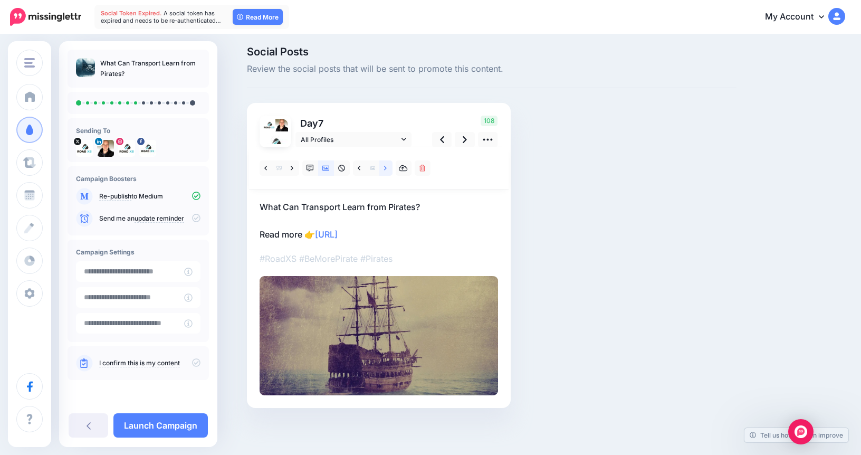
click at [385, 168] on icon at bounding box center [385, 168] width 3 height 7
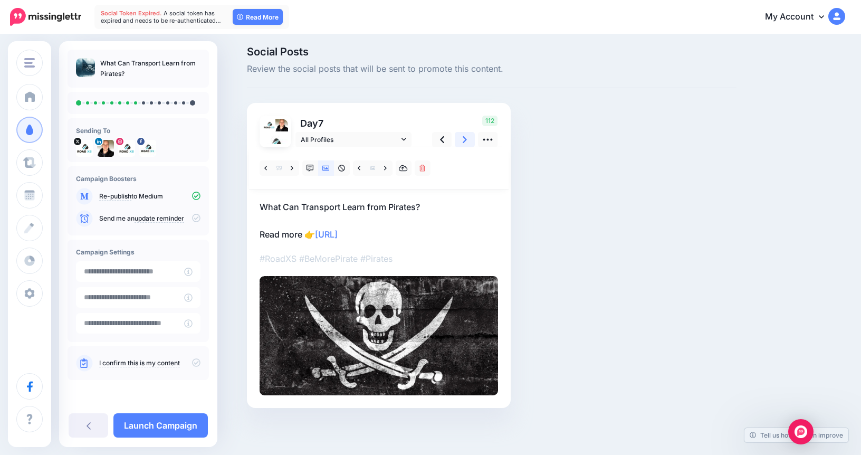
click at [467, 138] on link at bounding box center [465, 139] width 20 height 15
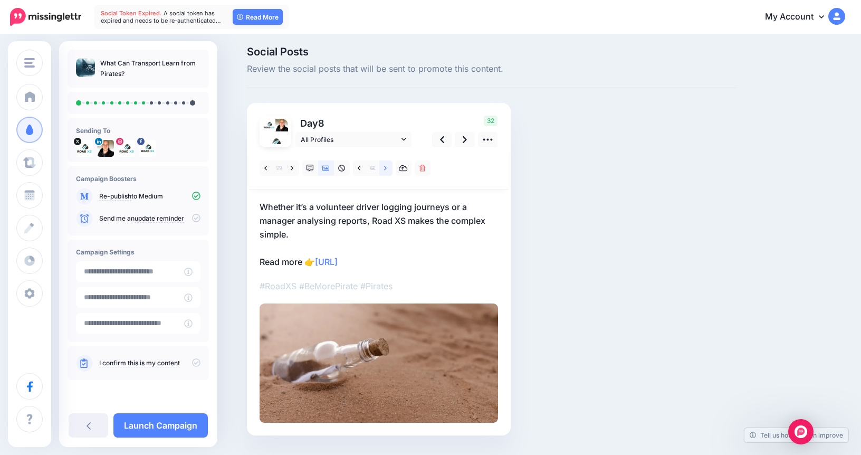
click at [389, 167] on link at bounding box center [385, 167] width 13 height 15
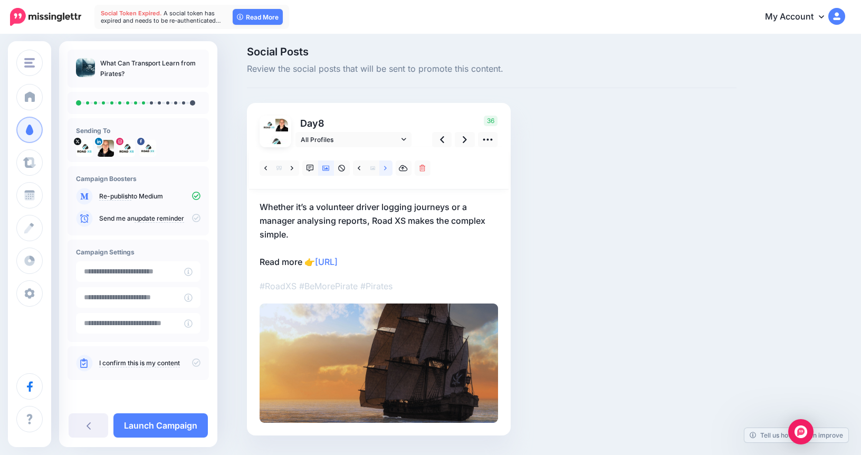
click at [389, 167] on link at bounding box center [385, 167] width 13 height 15
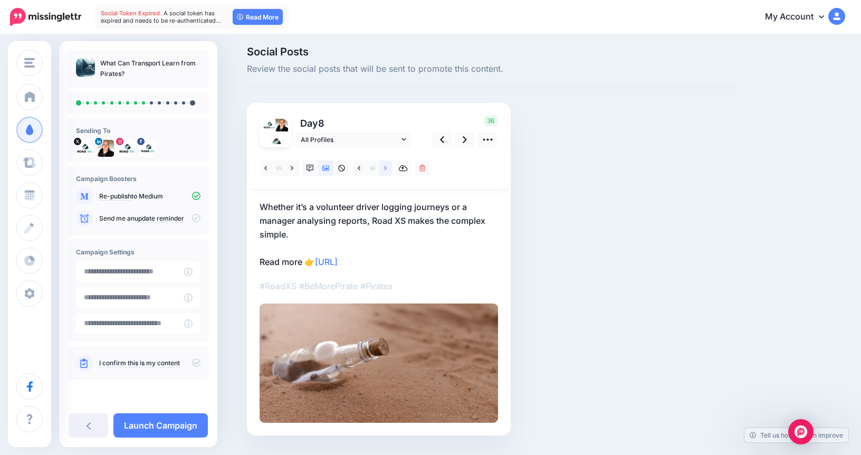
click at [389, 167] on link at bounding box center [385, 167] width 13 height 15
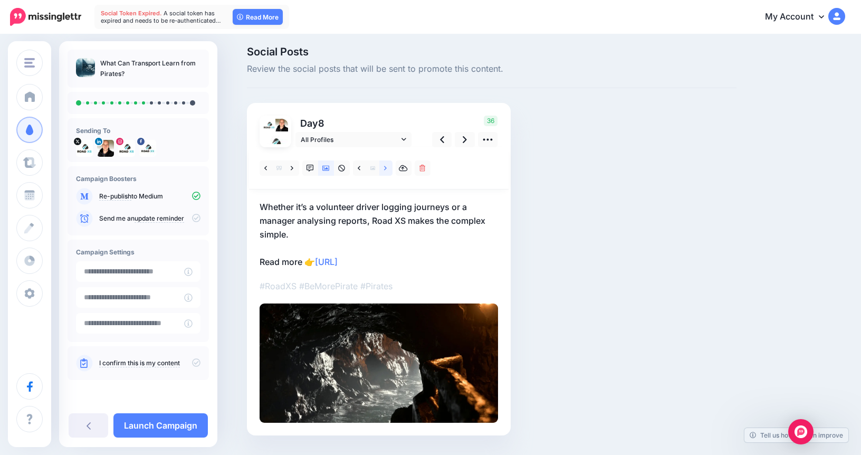
click at [389, 167] on link at bounding box center [385, 167] width 13 height 15
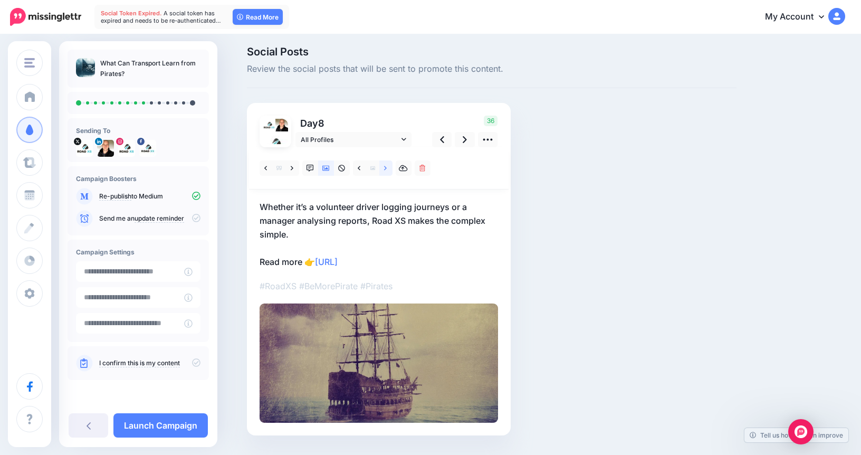
click at [389, 167] on link at bounding box center [385, 167] width 13 height 15
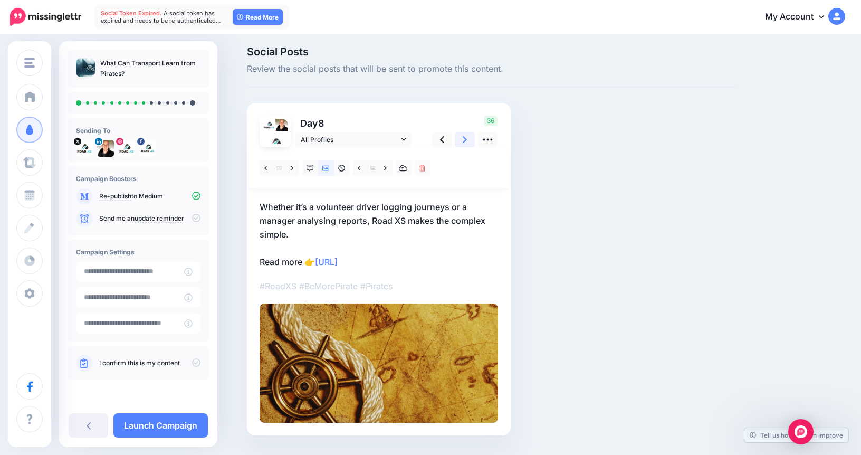
click at [464, 138] on icon at bounding box center [465, 139] width 4 height 7
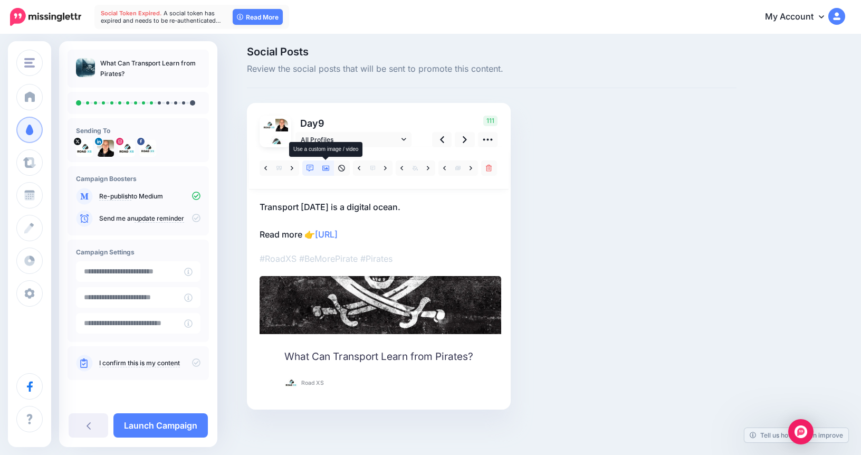
click at [330, 169] on link at bounding box center [326, 167] width 16 height 15
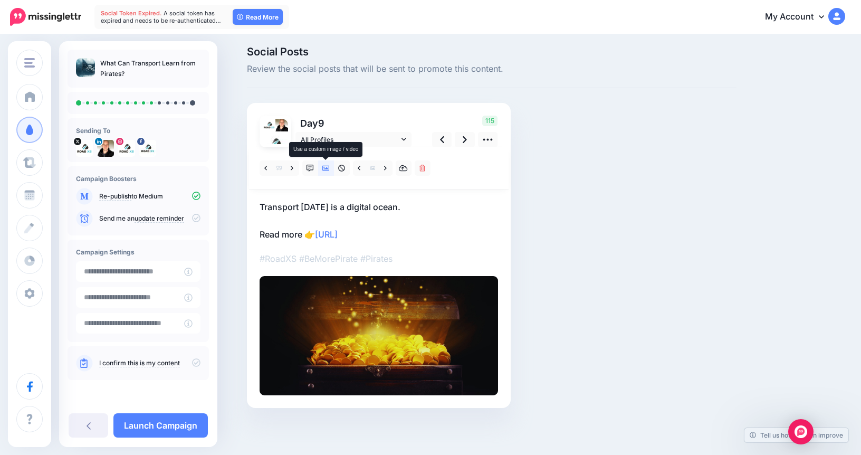
scroll to position [0, 0]
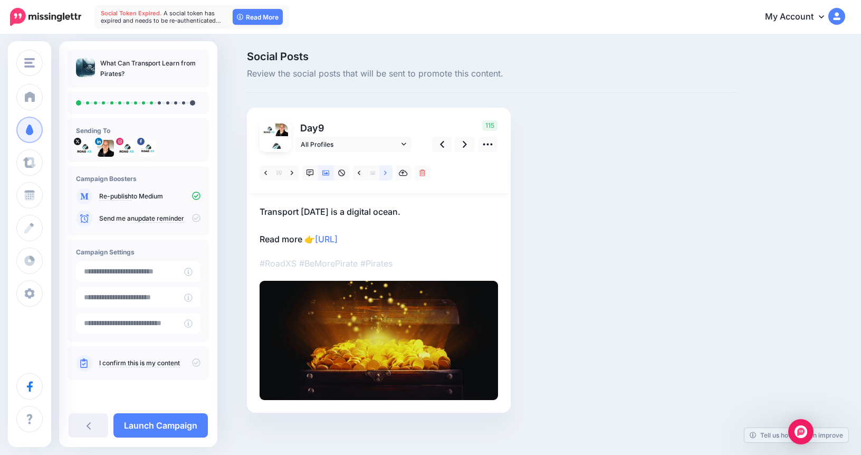
click at [386, 175] on icon at bounding box center [385, 172] width 3 height 7
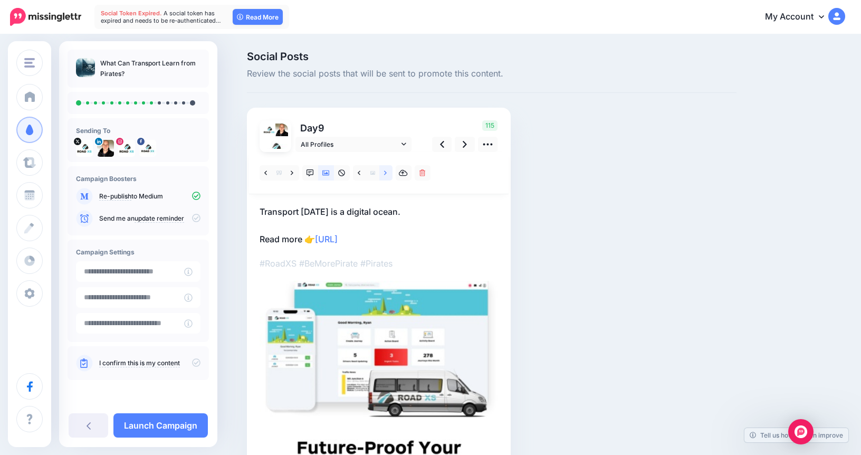
click at [386, 175] on icon at bounding box center [385, 172] width 3 height 7
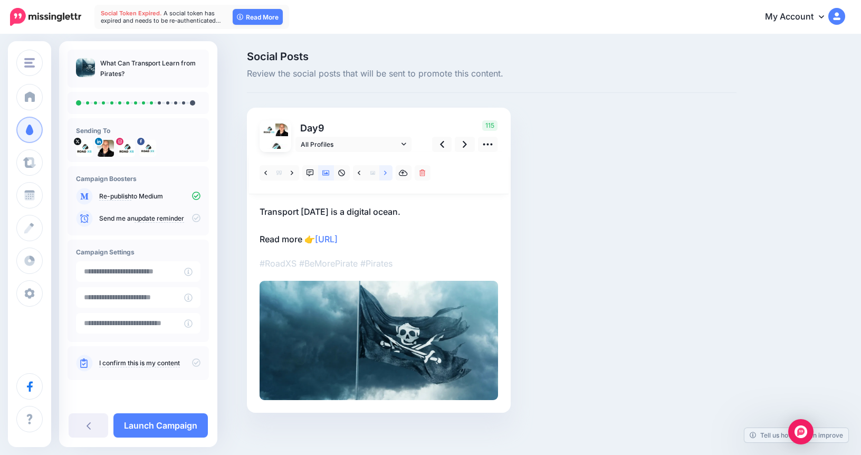
click at [386, 175] on icon at bounding box center [385, 172] width 3 height 7
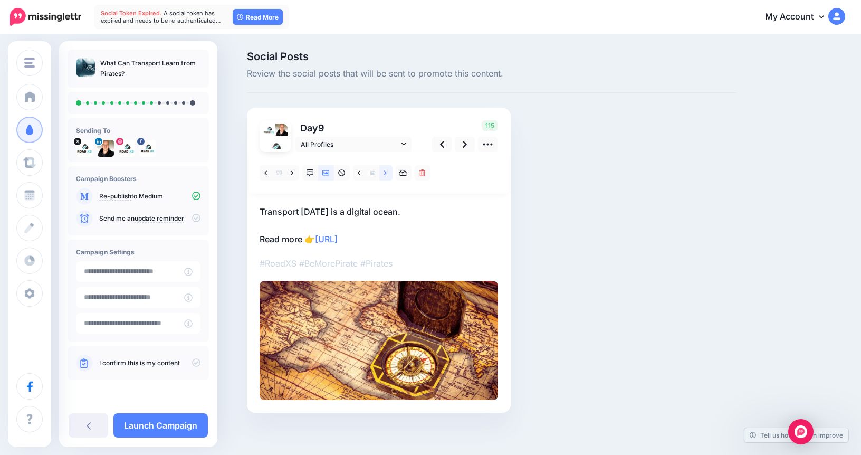
click at [386, 175] on icon at bounding box center [385, 172] width 3 height 7
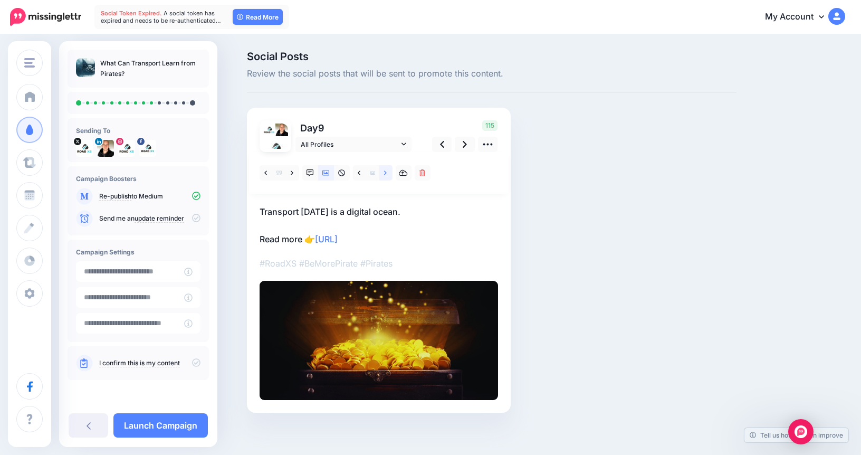
click at [386, 175] on icon at bounding box center [385, 172] width 3 height 7
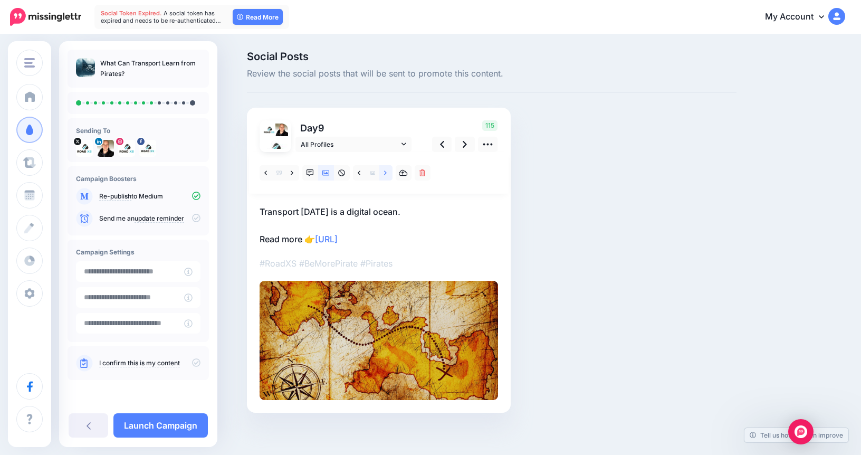
click at [386, 175] on icon at bounding box center [385, 172] width 3 height 7
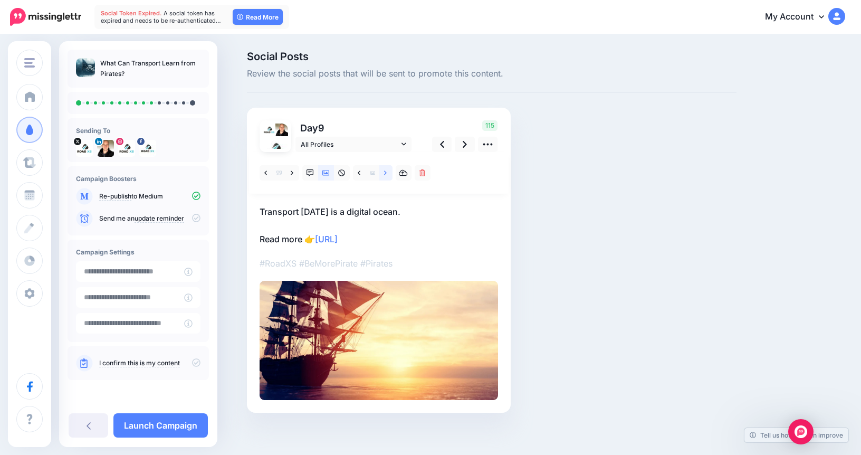
click at [386, 175] on icon at bounding box center [385, 172] width 3 height 7
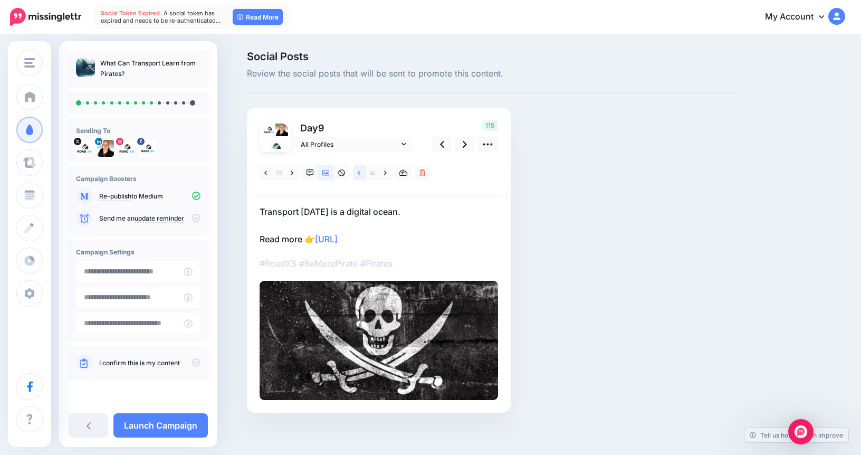
click at [361, 172] on link at bounding box center [359, 172] width 13 height 15
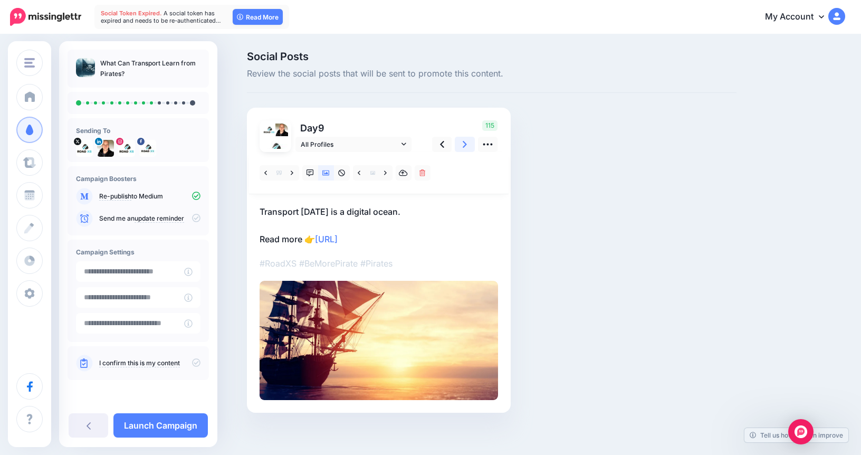
click at [465, 147] on icon at bounding box center [465, 144] width 4 height 11
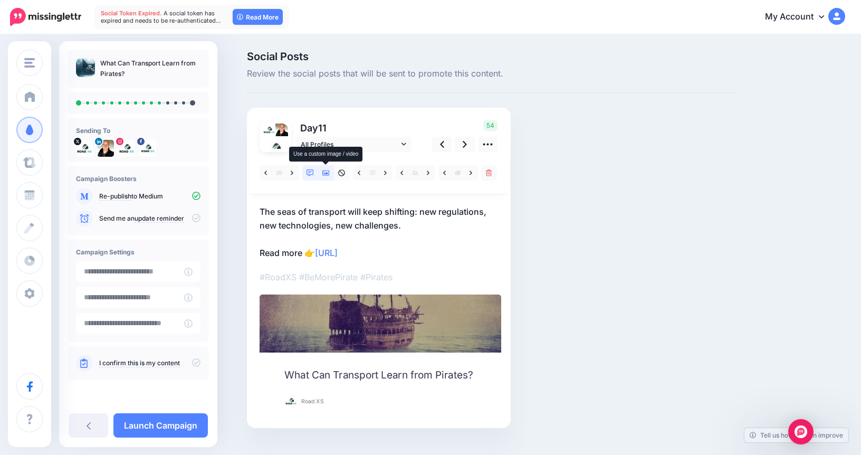
click at [326, 174] on icon at bounding box center [325, 172] width 7 height 5
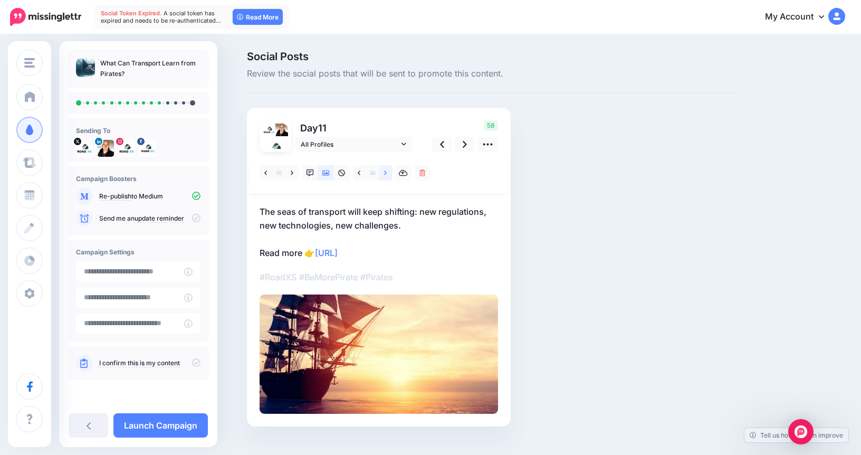
click at [386, 170] on icon at bounding box center [385, 172] width 3 height 7
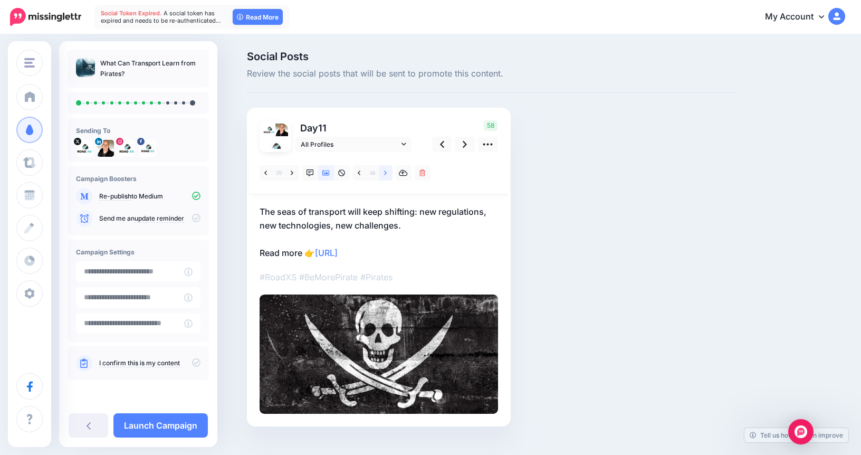
click at [386, 170] on icon at bounding box center [385, 172] width 3 height 7
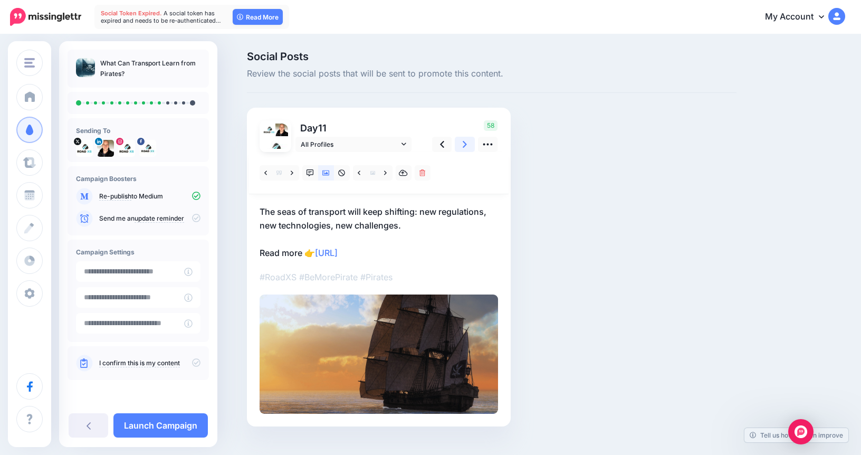
click at [469, 144] on link at bounding box center [465, 144] width 20 height 15
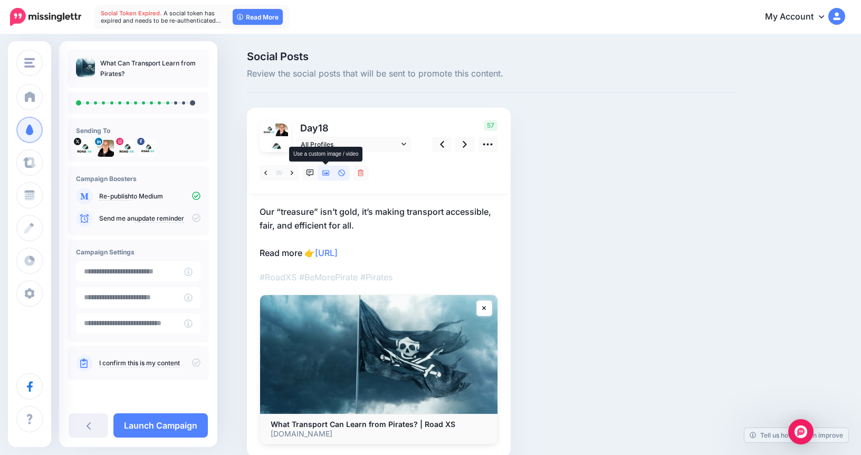
click at [325, 174] on icon at bounding box center [325, 172] width 7 height 5
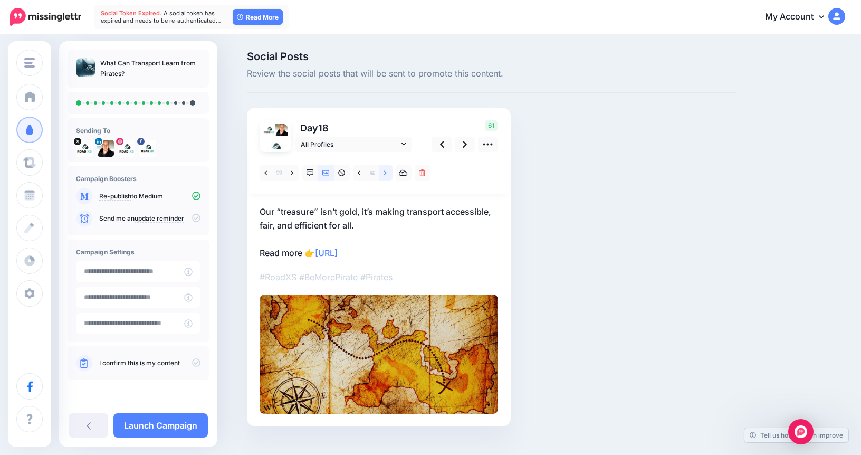
click at [385, 176] on icon at bounding box center [385, 172] width 3 height 7
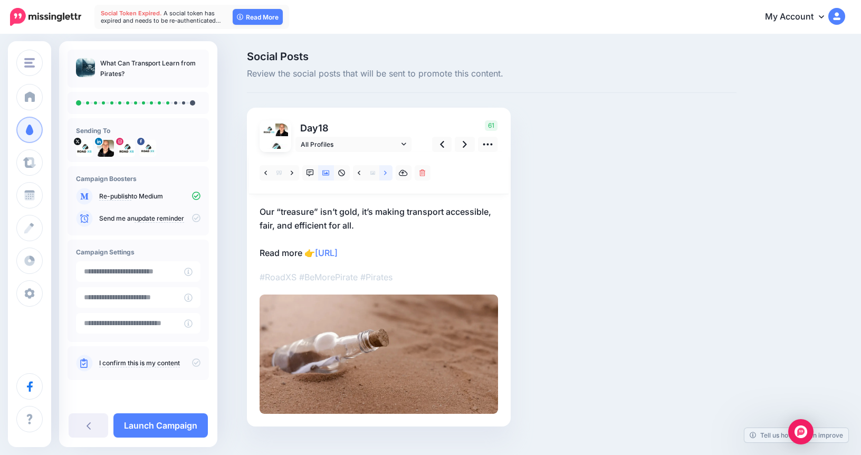
click at [385, 176] on icon at bounding box center [385, 172] width 3 height 7
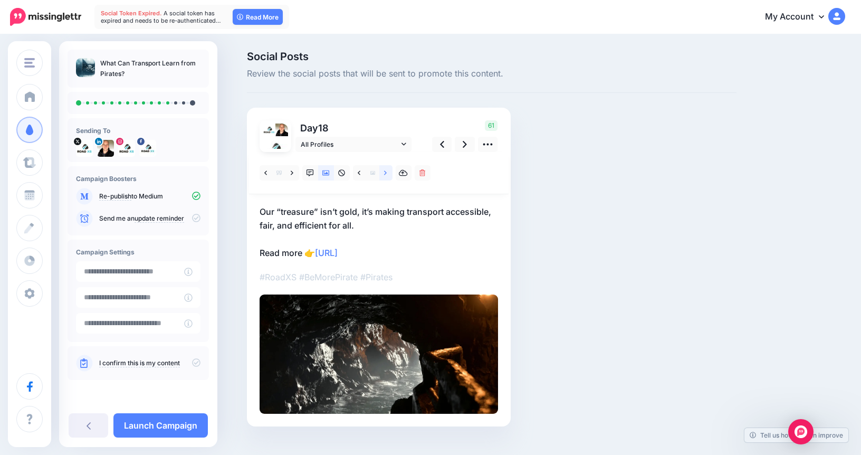
click at [385, 176] on icon at bounding box center [385, 172] width 3 height 7
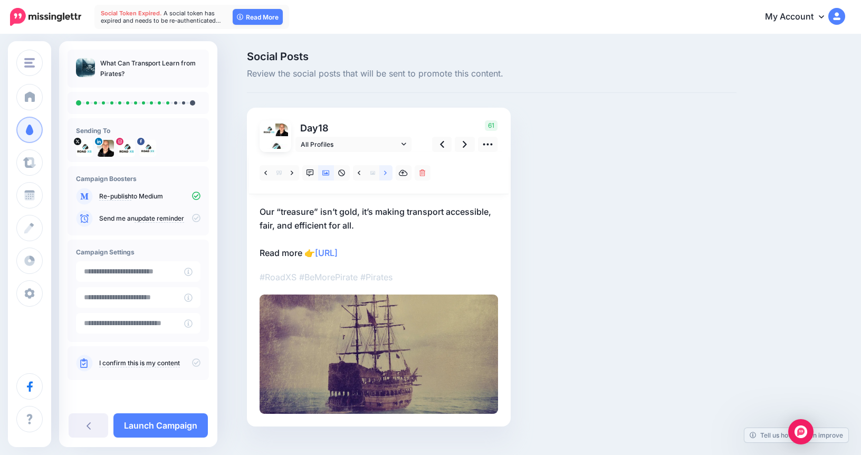
click at [385, 176] on icon at bounding box center [385, 172] width 3 height 7
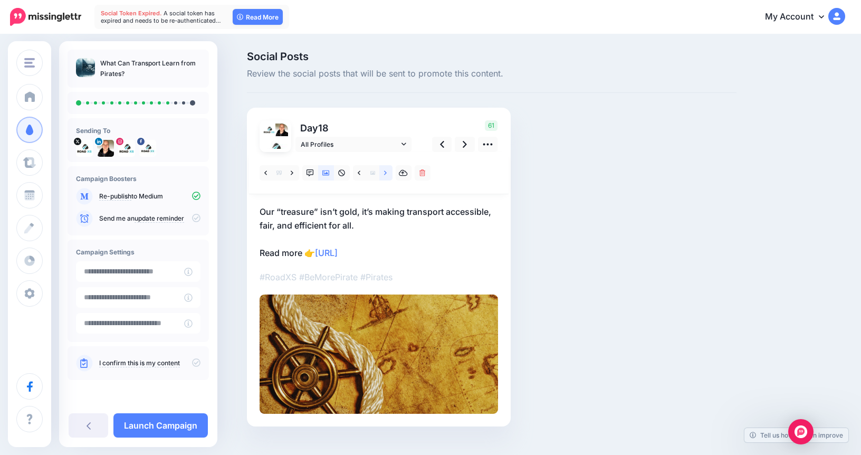
click at [385, 176] on icon at bounding box center [385, 172] width 3 height 7
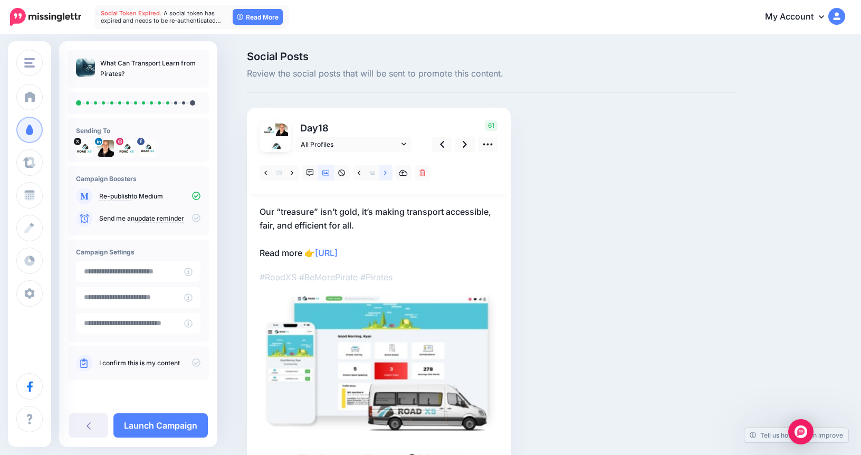
click at [385, 176] on icon at bounding box center [385, 172] width 3 height 7
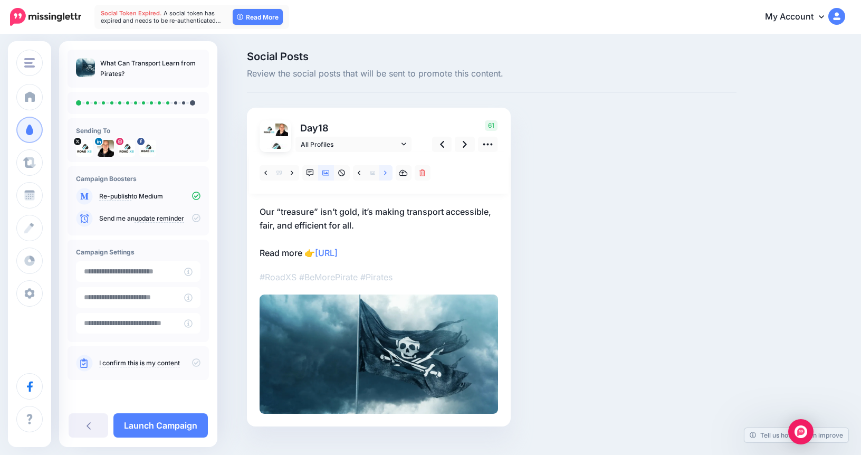
click at [385, 176] on icon at bounding box center [385, 172] width 3 height 7
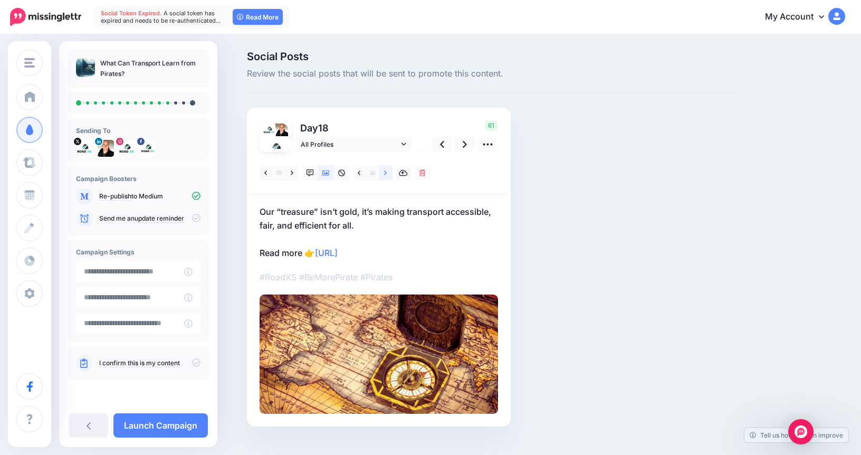
click at [385, 176] on icon at bounding box center [385, 172] width 3 height 7
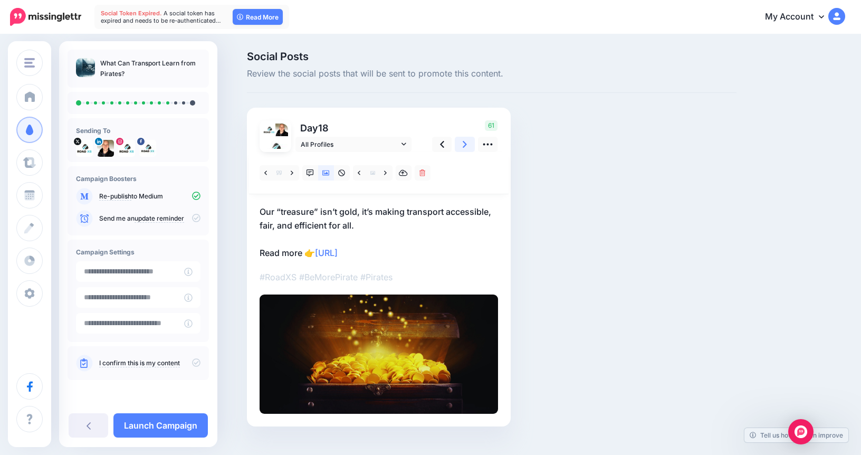
click at [468, 138] on link at bounding box center [465, 144] width 20 height 15
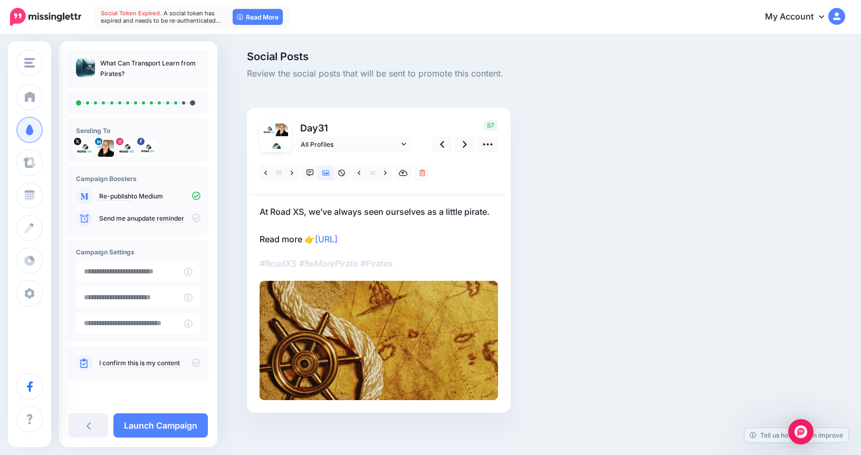
click at [476, 213] on p "At Road XS, we’ve always seen ourselves as a little pirate. Read more 👉 https:/…" at bounding box center [379, 225] width 238 height 41
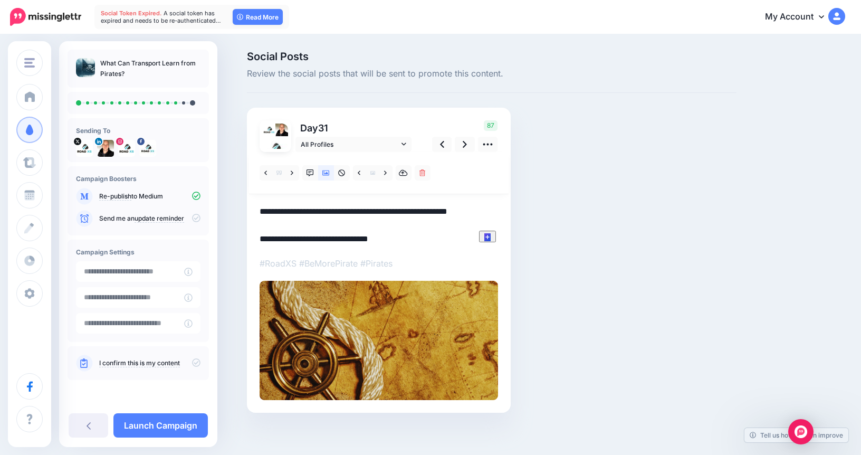
click at [494, 211] on textarea "**********" at bounding box center [379, 225] width 238 height 41
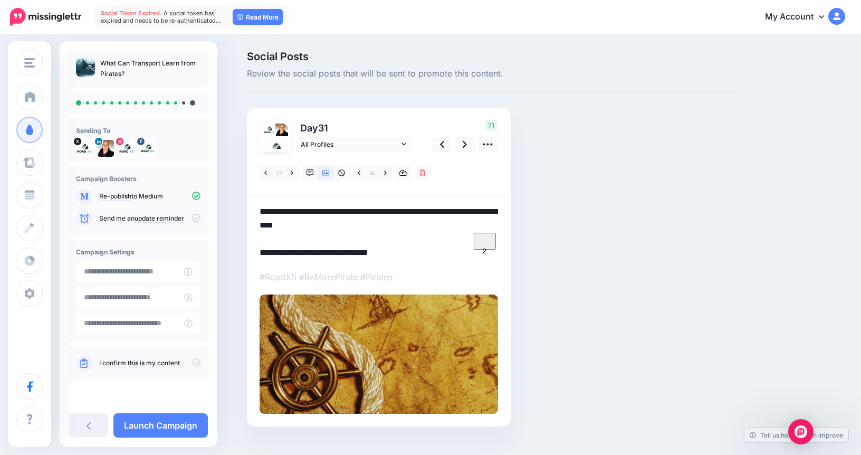
click at [262, 228] on textarea "**********" at bounding box center [379, 232] width 238 height 55
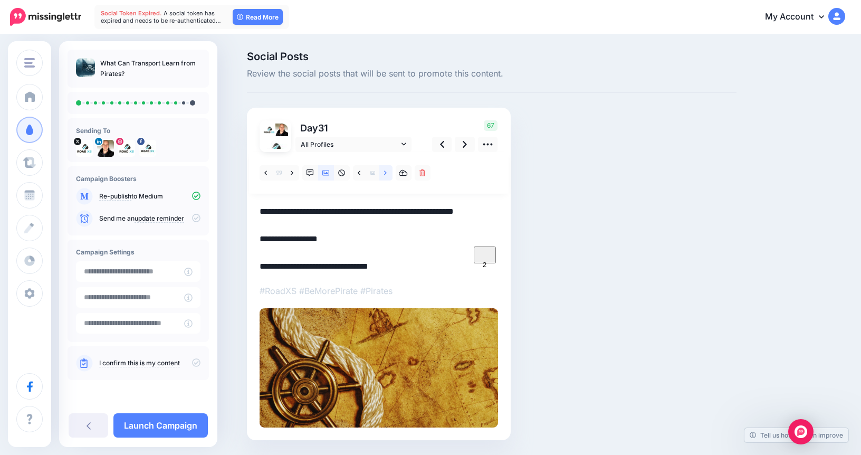
click at [389, 177] on link at bounding box center [385, 172] width 13 height 15
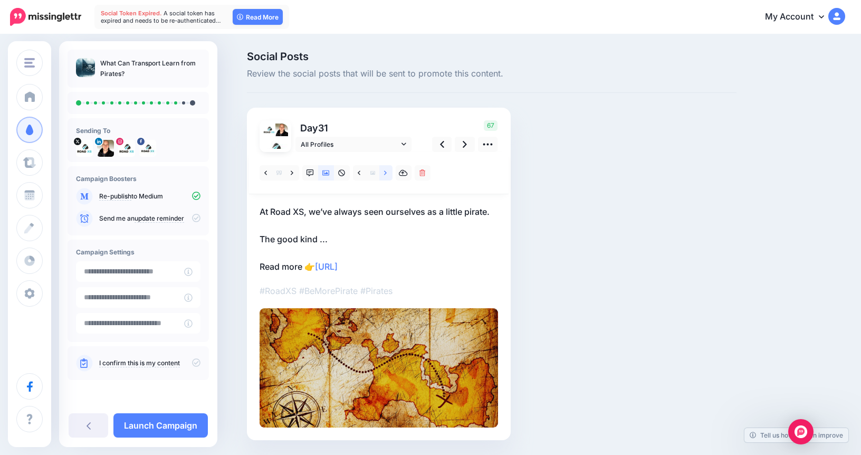
click at [389, 177] on link at bounding box center [385, 172] width 13 height 15
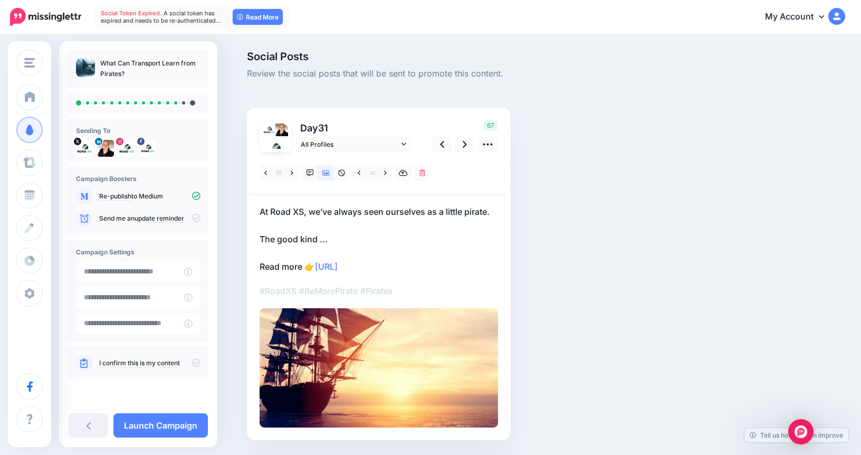
click at [463, 212] on p "At Road XS, we’ve always seen ourselves as a little pirate. The good kind ... R…" at bounding box center [379, 239] width 238 height 69
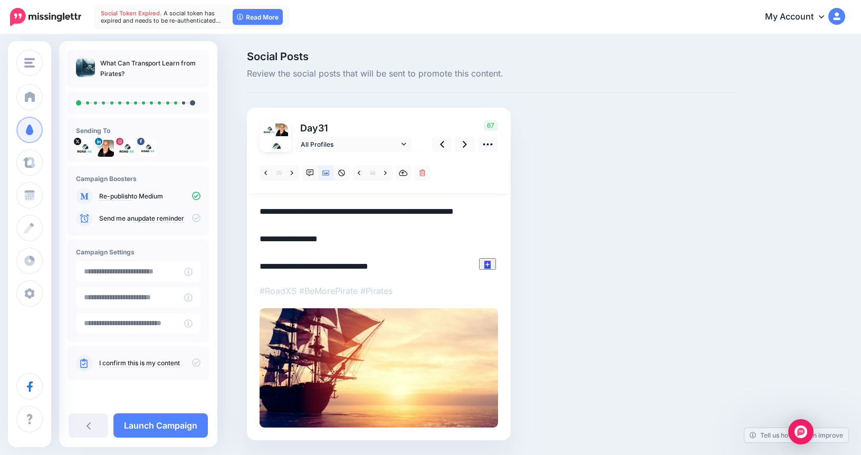
click at [465, 212] on textarea "**********" at bounding box center [379, 239] width 238 height 69
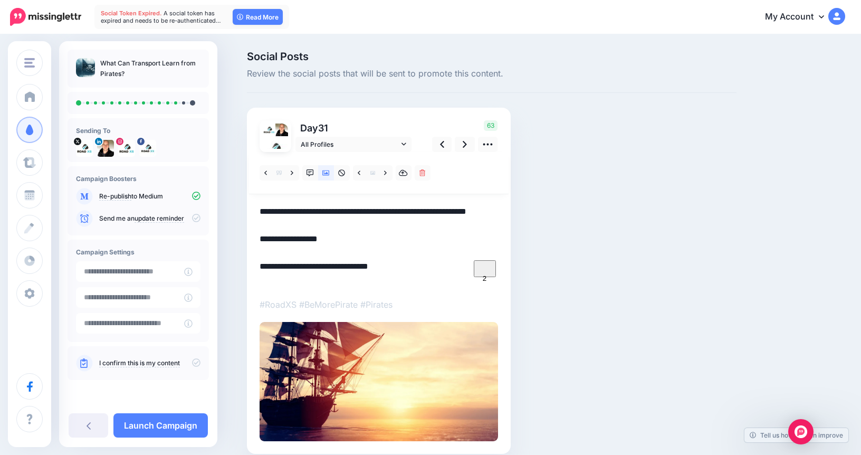
click at [278, 232] on textarea "**********" at bounding box center [379, 246] width 238 height 82
type textarea "**********"
click at [384, 171] on link at bounding box center [385, 172] width 13 height 15
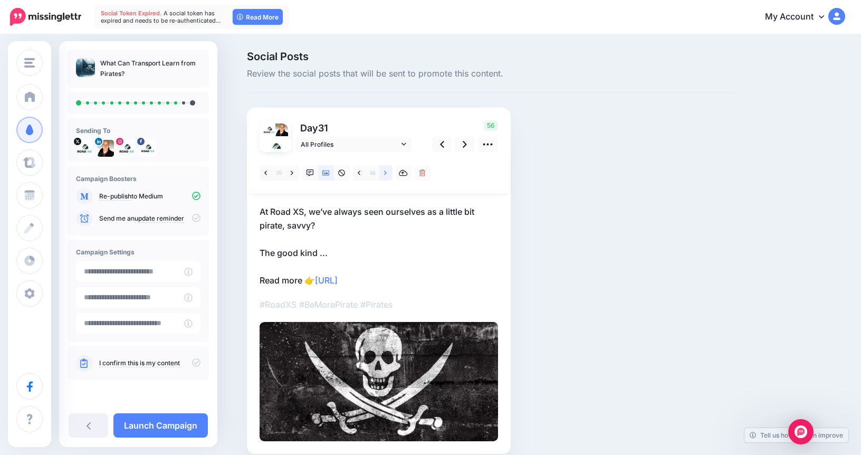
click at [384, 171] on link at bounding box center [385, 172] width 13 height 15
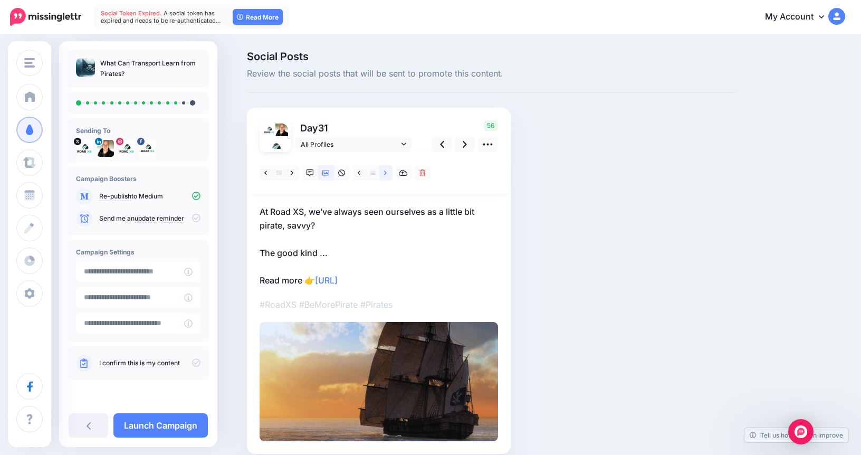
click at [384, 171] on link at bounding box center [385, 172] width 13 height 15
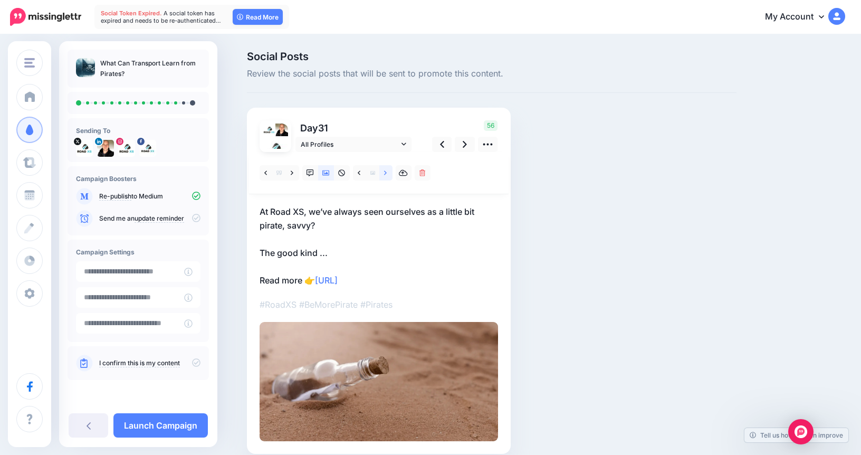
click at [384, 171] on link at bounding box center [385, 172] width 13 height 15
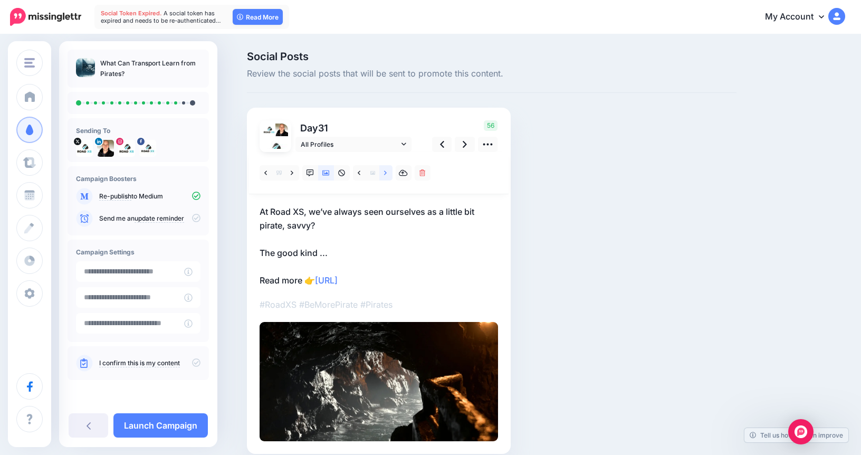
click at [384, 171] on link at bounding box center [385, 172] width 13 height 15
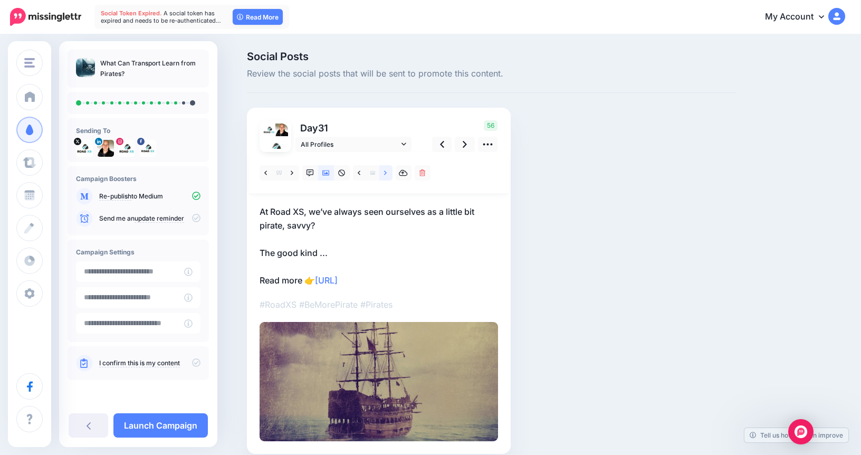
click at [384, 171] on link at bounding box center [385, 172] width 13 height 15
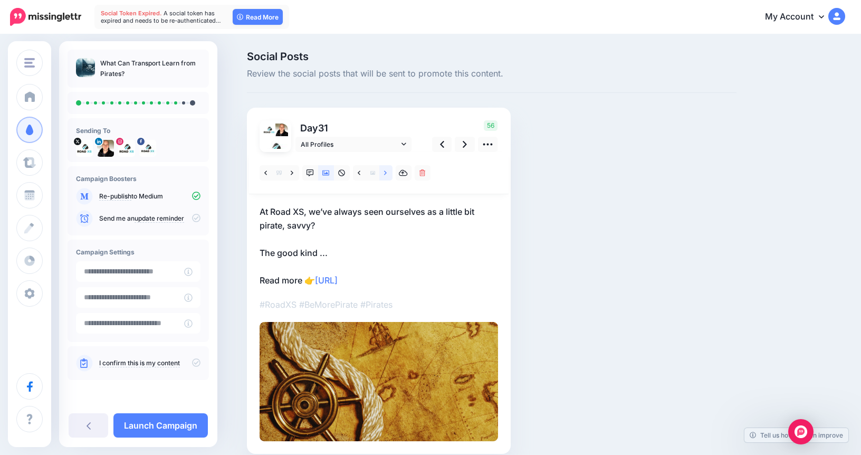
click at [384, 171] on link at bounding box center [385, 172] width 13 height 15
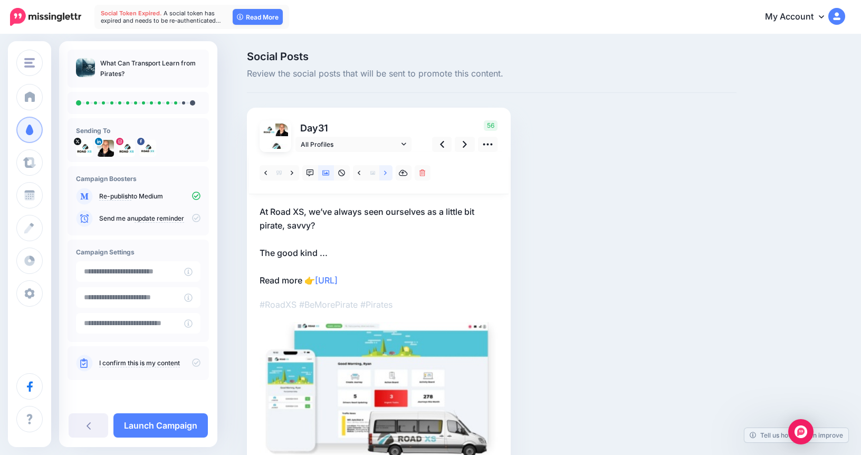
click at [384, 171] on link at bounding box center [385, 172] width 13 height 15
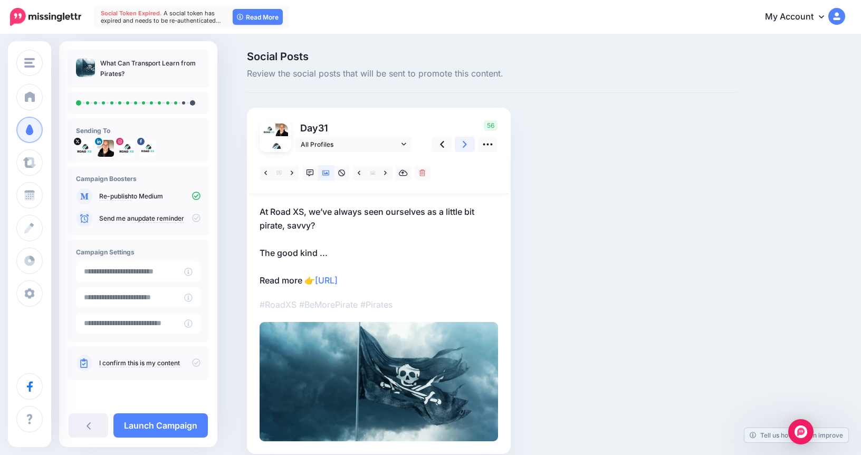
click at [469, 148] on link at bounding box center [465, 144] width 20 height 15
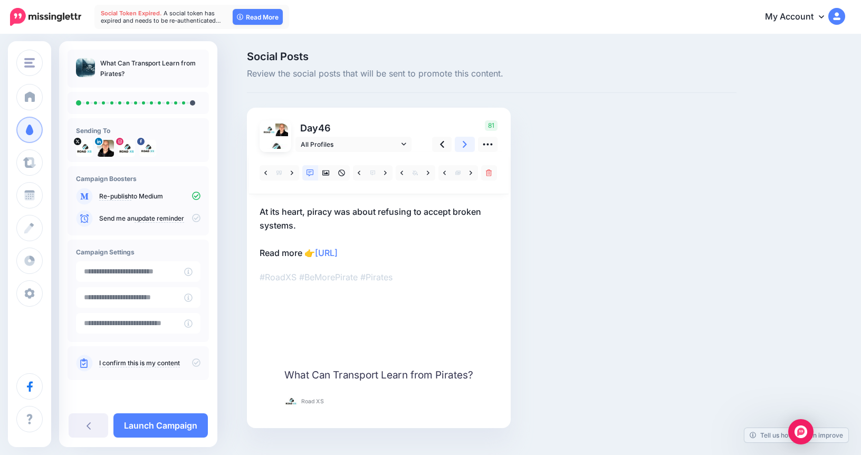
click at [467, 146] on link at bounding box center [465, 144] width 20 height 15
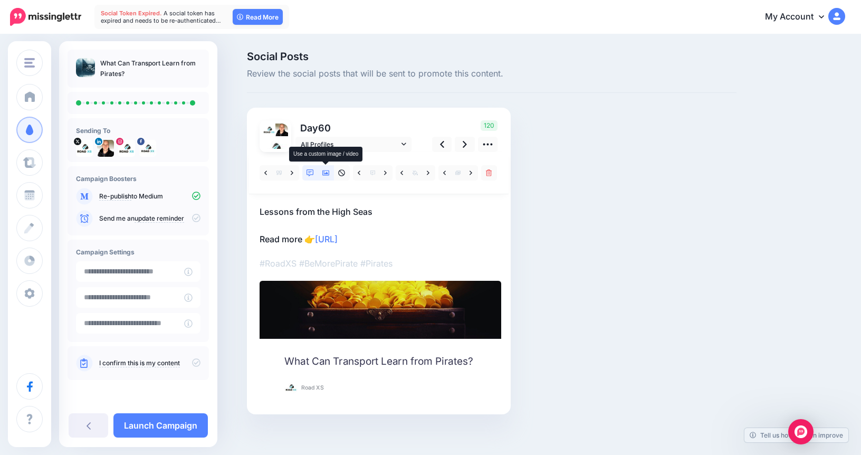
click at [320, 173] on link at bounding box center [326, 172] width 16 height 15
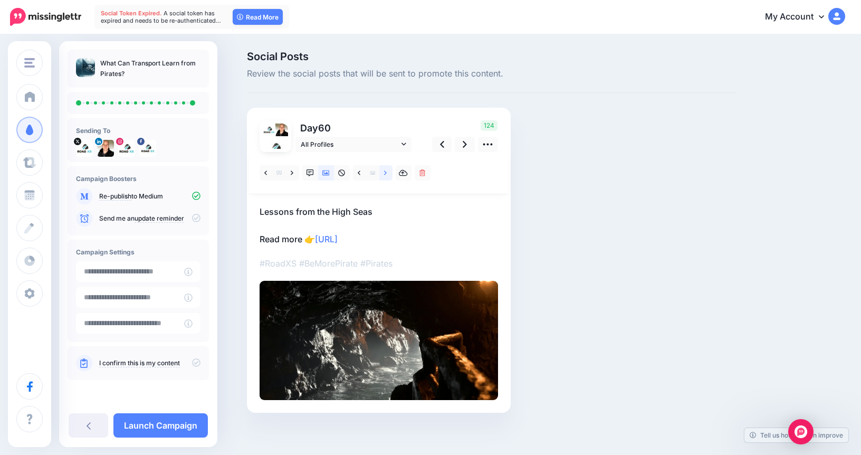
click at [388, 174] on link at bounding box center [385, 172] width 13 height 15
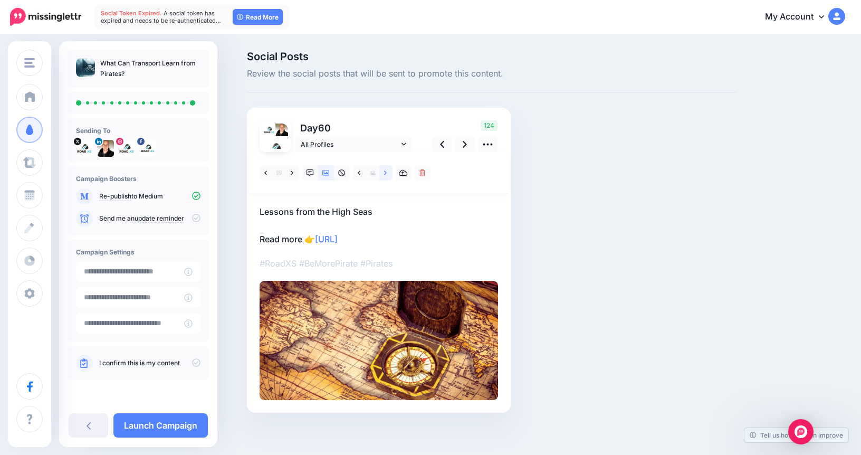
click at [388, 174] on link at bounding box center [385, 172] width 13 height 15
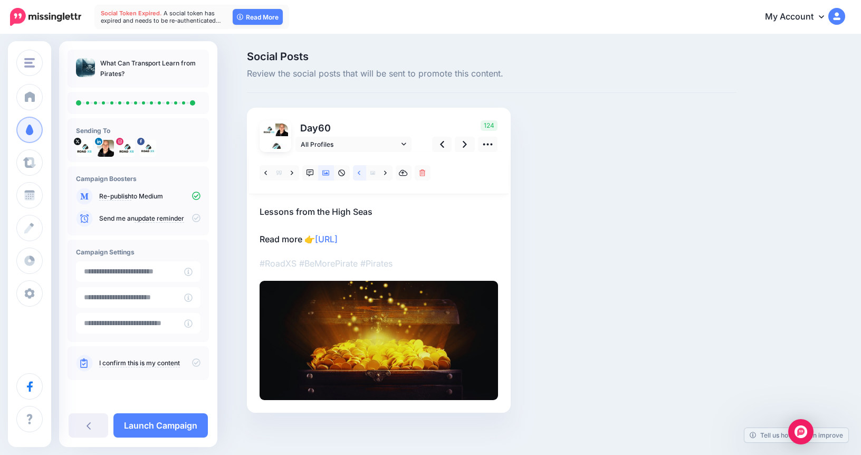
click at [356, 171] on link at bounding box center [359, 172] width 13 height 15
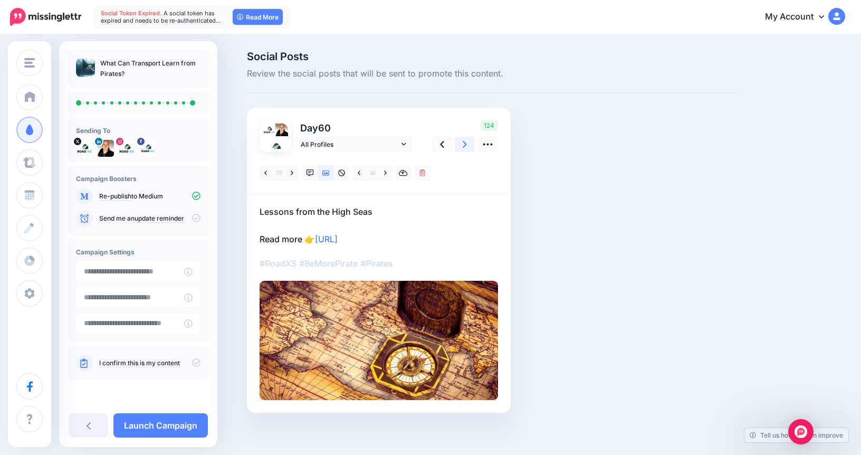
click at [467, 147] on link at bounding box center [465, 144] width 20 height 15
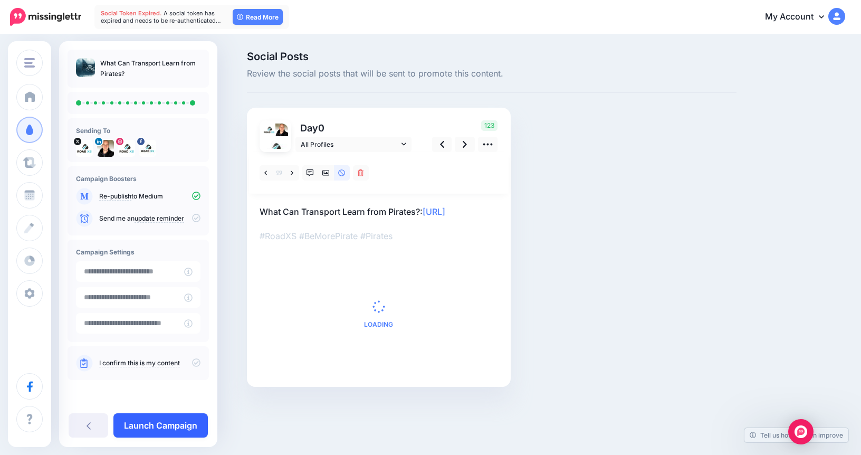
click at [172, 433] on link "Launch Campaign" at bounding box center [160, 425] width 94 height 24
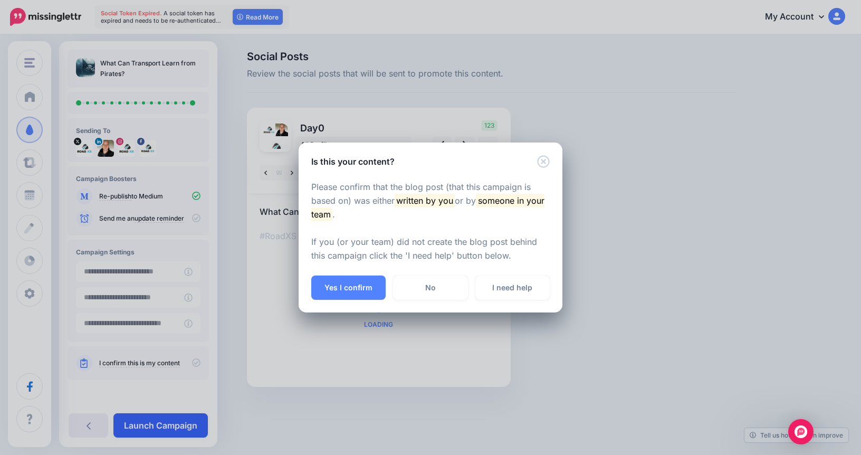
click at [172, 433] on div "Is this your content? Please confirm that the blog post (that this campaign is …" at bounding box center [430, 227] width 861 height 455
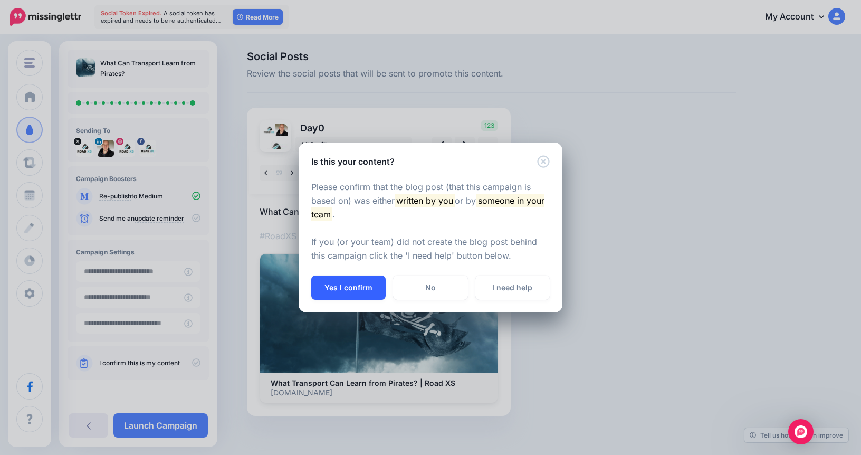
click at [353, 283] on button "Yes I confirm" at bounding box center [348, 287] width 74 height 24
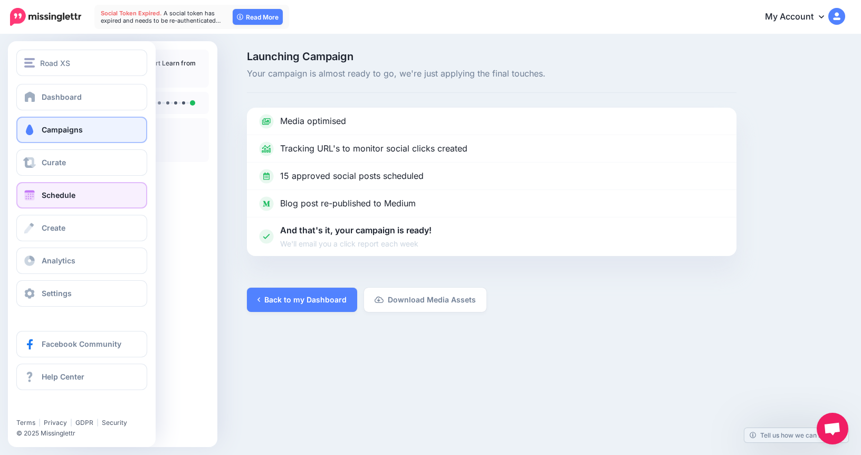
click at [69, 187] on link "Schedule" at bounding box center [81, 195] width 131 height 26
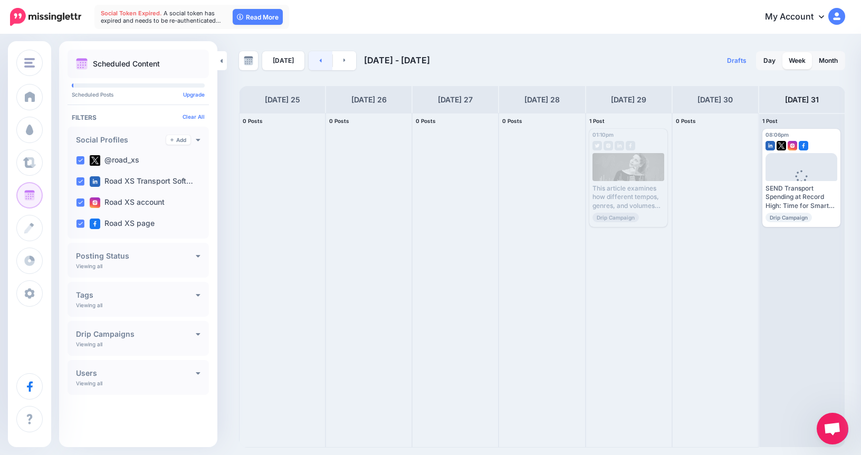
click at [319, 59] on icon at bounding box center [320, 60] width 3 height 6
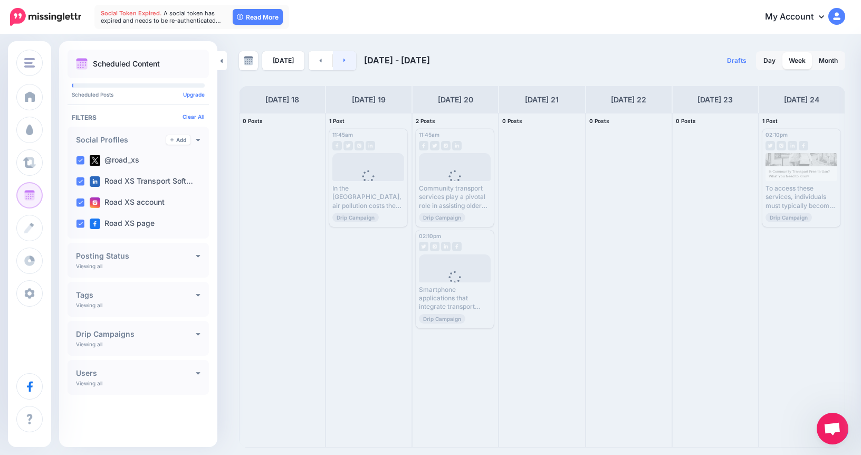
click at [346, 66] on link at bounding box center [345, 60] width 24 height 19
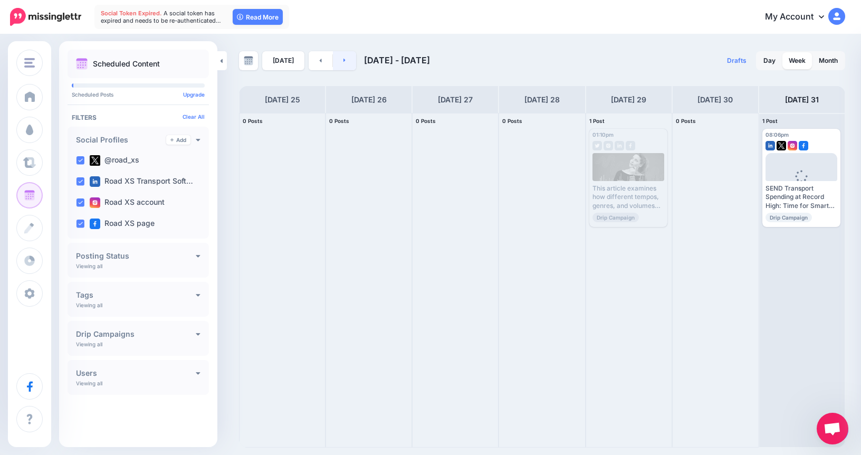
click at [346, 66] on link at bounding box center [345, 60] width 24 height 19
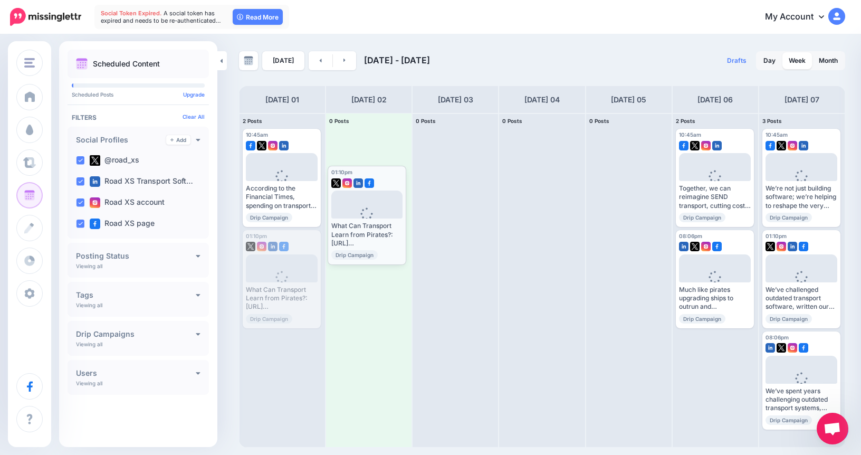
drag, startPoint x: 306, startPoint y: 239, endPoint x: 391, endPoint y: 175, distance: 106.5
click at [391, 175] on body "Social Token Expired. A social token has expired and needs to be re-authenticat…" at bounding box center [430, 227] width 861 height 455
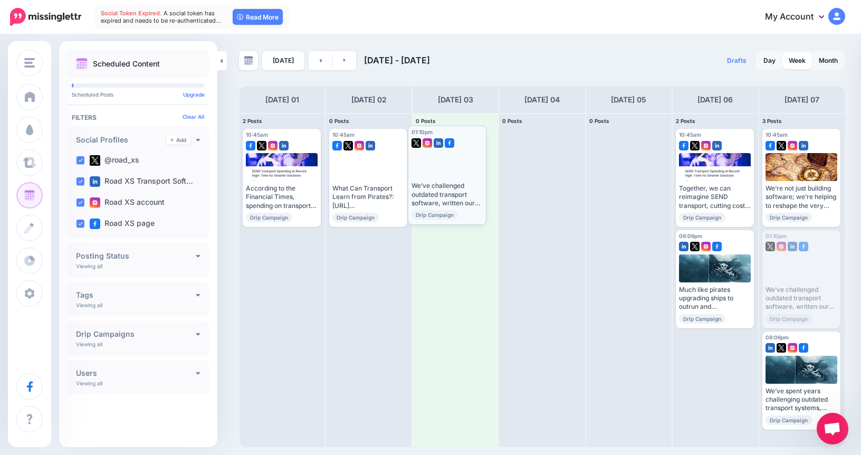
drag, startPoint x: 811, startPoint y: 271, endPoint x: 457, endPoint y: 167, distance: 368.9
click at [457, 167] on body "Social Token Expired. A social token has expired and needs to be re-authenticat…" at bounding box center [430, 227] width 861 height 455
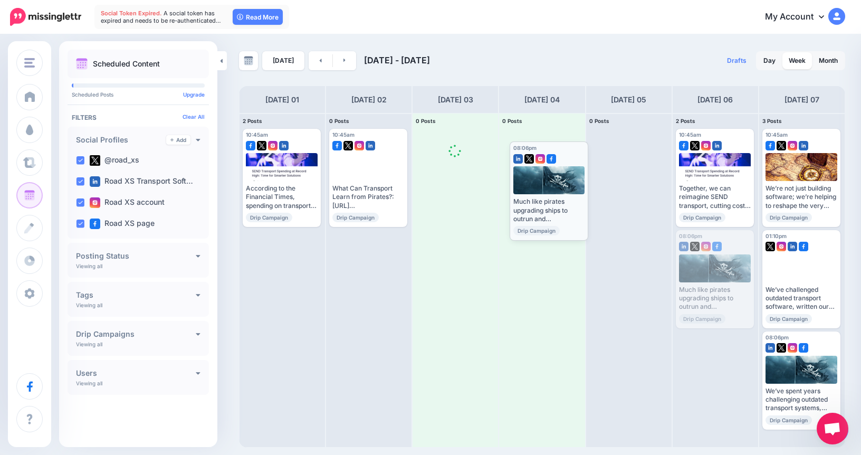
drag, startPoint x: 718, startPoint y: 289, endPoint x: 552, endPoint y: 200, distance: 187.6
click at [552, 200] on body "Social Token Expired. A social token has expired and needs to be re-authenticat…" at bounding box center [430, 227] width 861 height 455
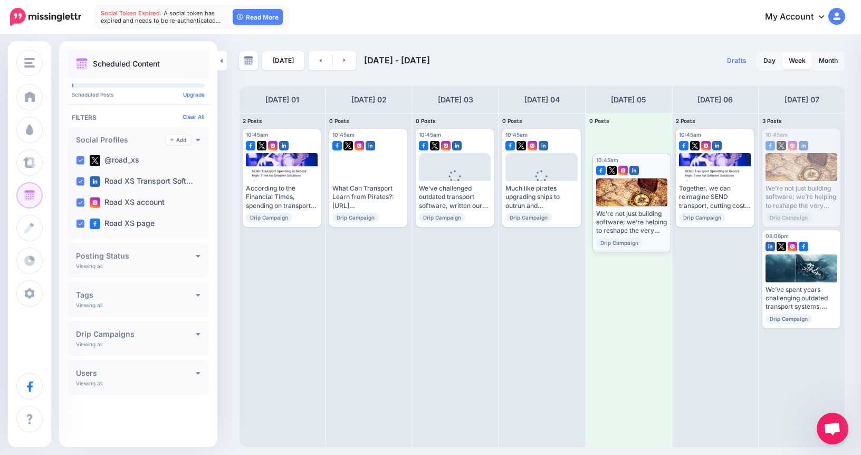
drag, startPoint x: 827, startPoint y: 141, endPoint x: 657, endPoint y: 166, distance: 172.2
click at [657, 166] on body "Social Token Expired. A social token has expired and needs to be re-authenticat…" at bounding box center [430, 227] width 861 height 455
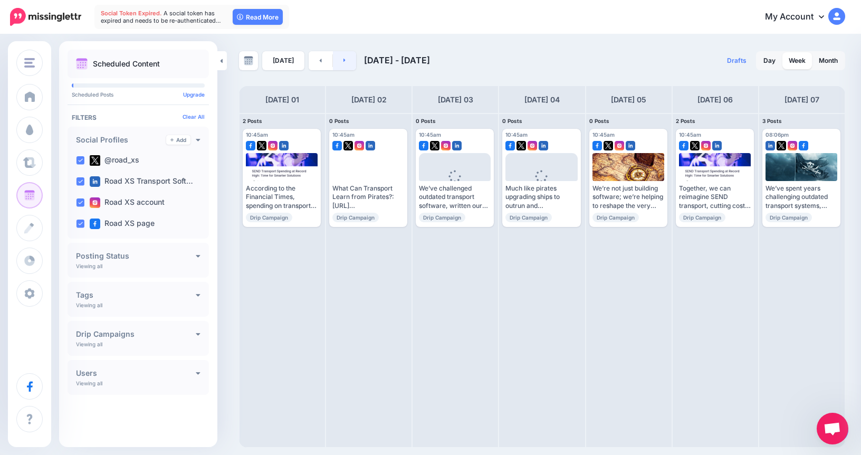
click at [349, 65] on link at bounding box center [345, 60] width 24 height 19
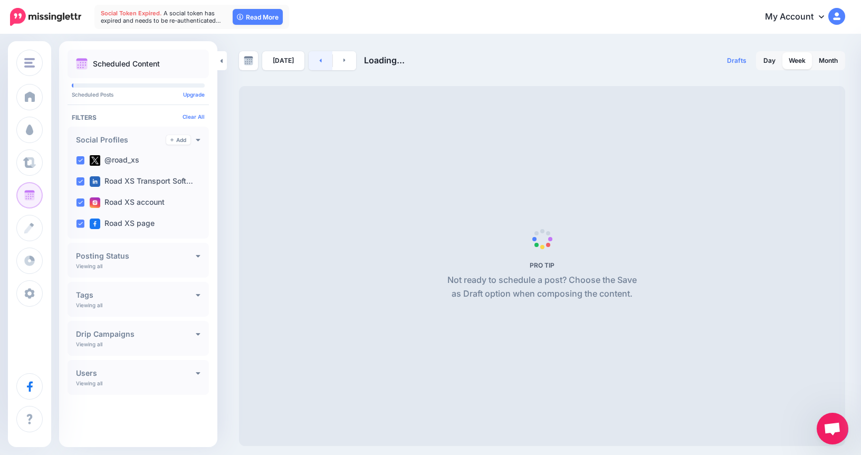
click at [320, 61] on icon at bounding box center [321, 61] width 2 height 4
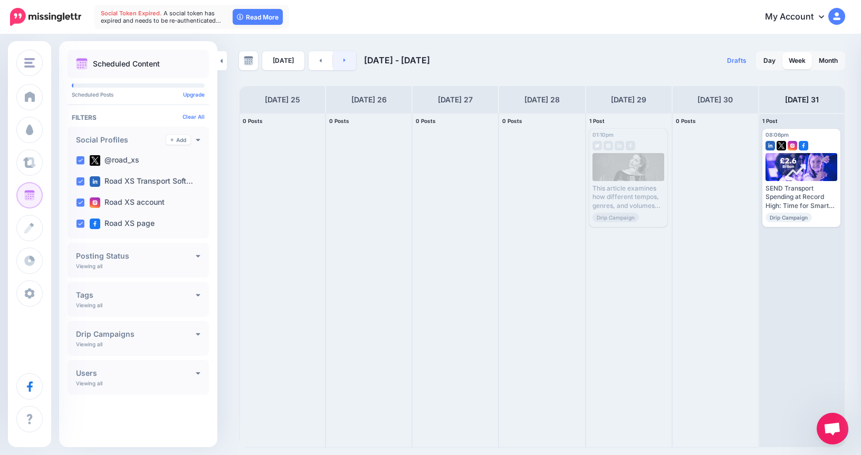
click at [343, 62] on icon at bounding box center [344, 60] width 3 height 6
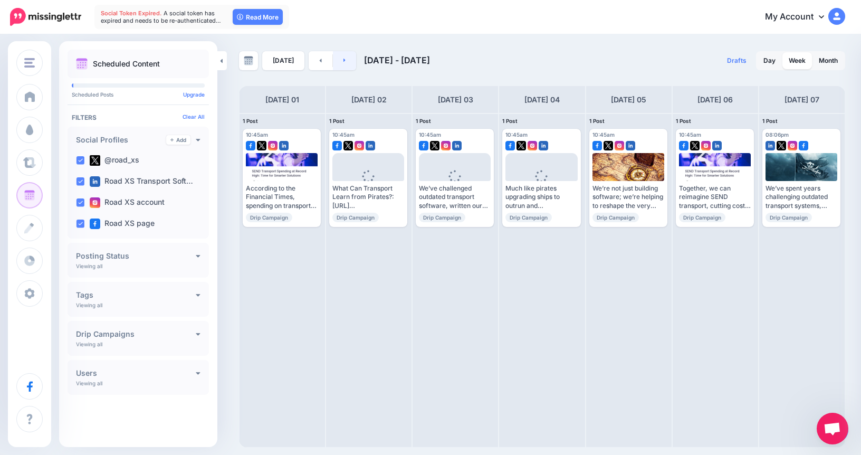
click at [343, 62] on icon at bounding box center [344, 60] width 3 height 6
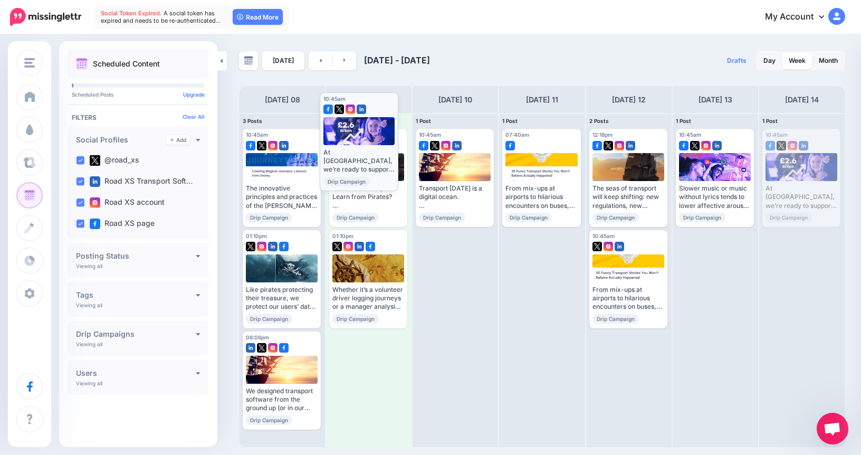
drag, startPoint x: 828, startPoint y: 139, endPoint x: 386, endPoint y: 103, distance: 443.5
click at [386, 103] on body "Social Token Expired. A social token has expired and needs to be re-authenticat…" at bounding box center [430, 227] width 861 height 455
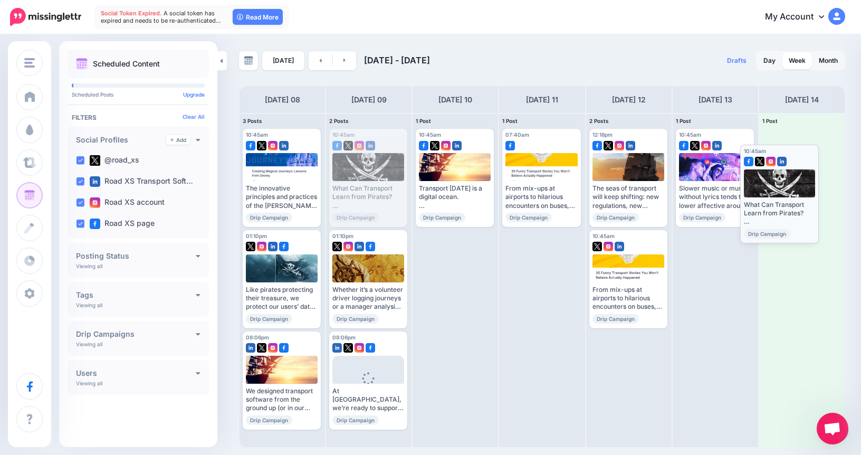
drag, startPoint x: 382, startPoint y: 141, endPoint x: 793, endPoint y: 157, distance: 411.2
click at [793, 157] on body "Social Token Expired. A social token has expired and needs to be re-authenticat…" at bounding box center [430, 227] width 861 height 455
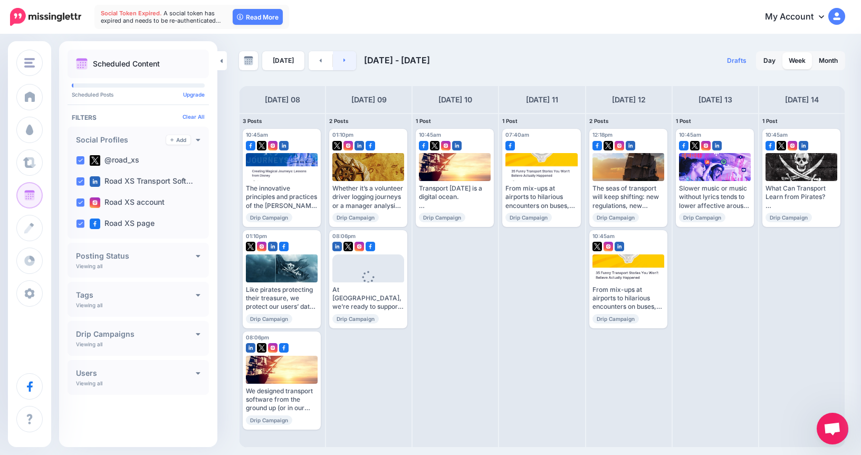
click at [350, 63] on link at bounding box center [345, 60] width 24 height 19
